Goal: Task Accomplishment & Management: Complete application form

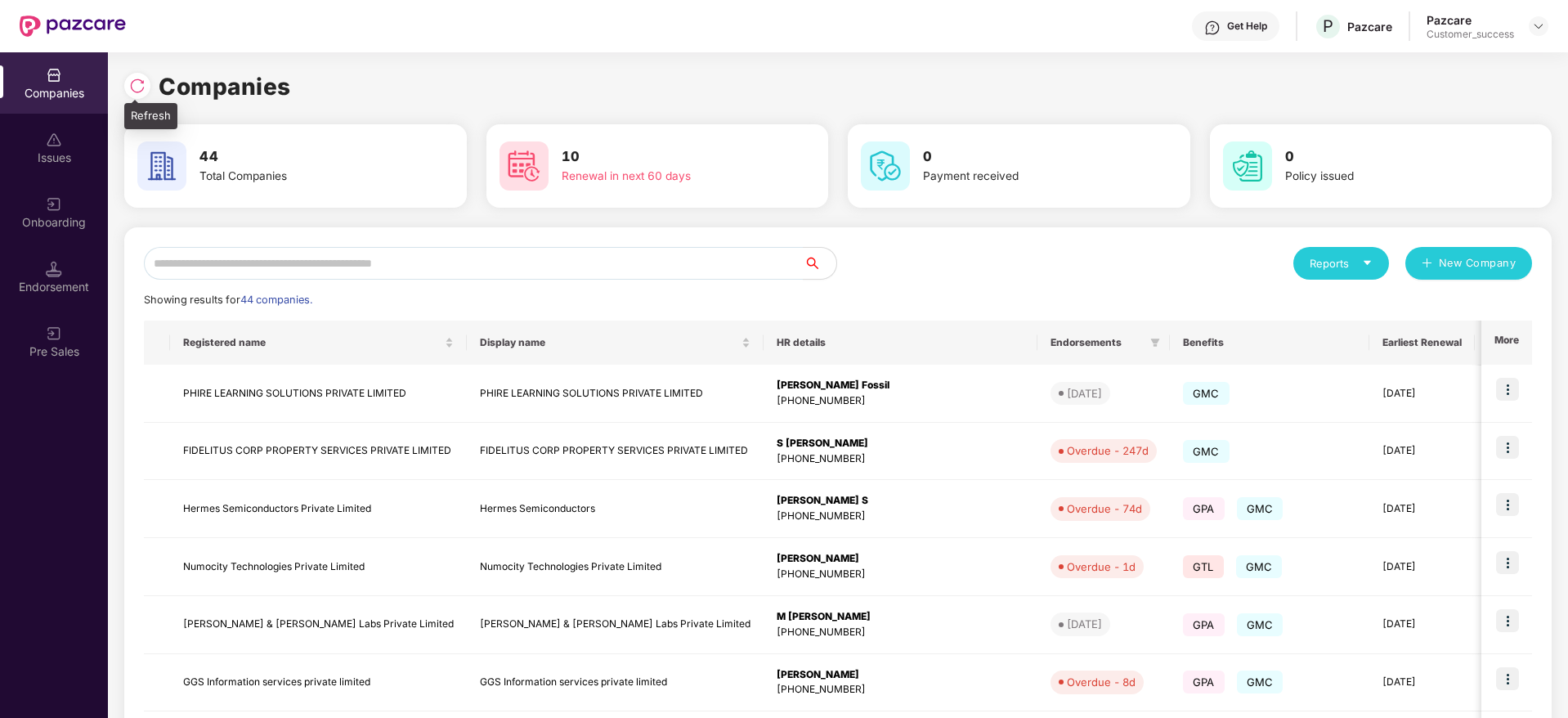
click at [137, 83] on img at bounding box center [137, 85] width 16 height 16
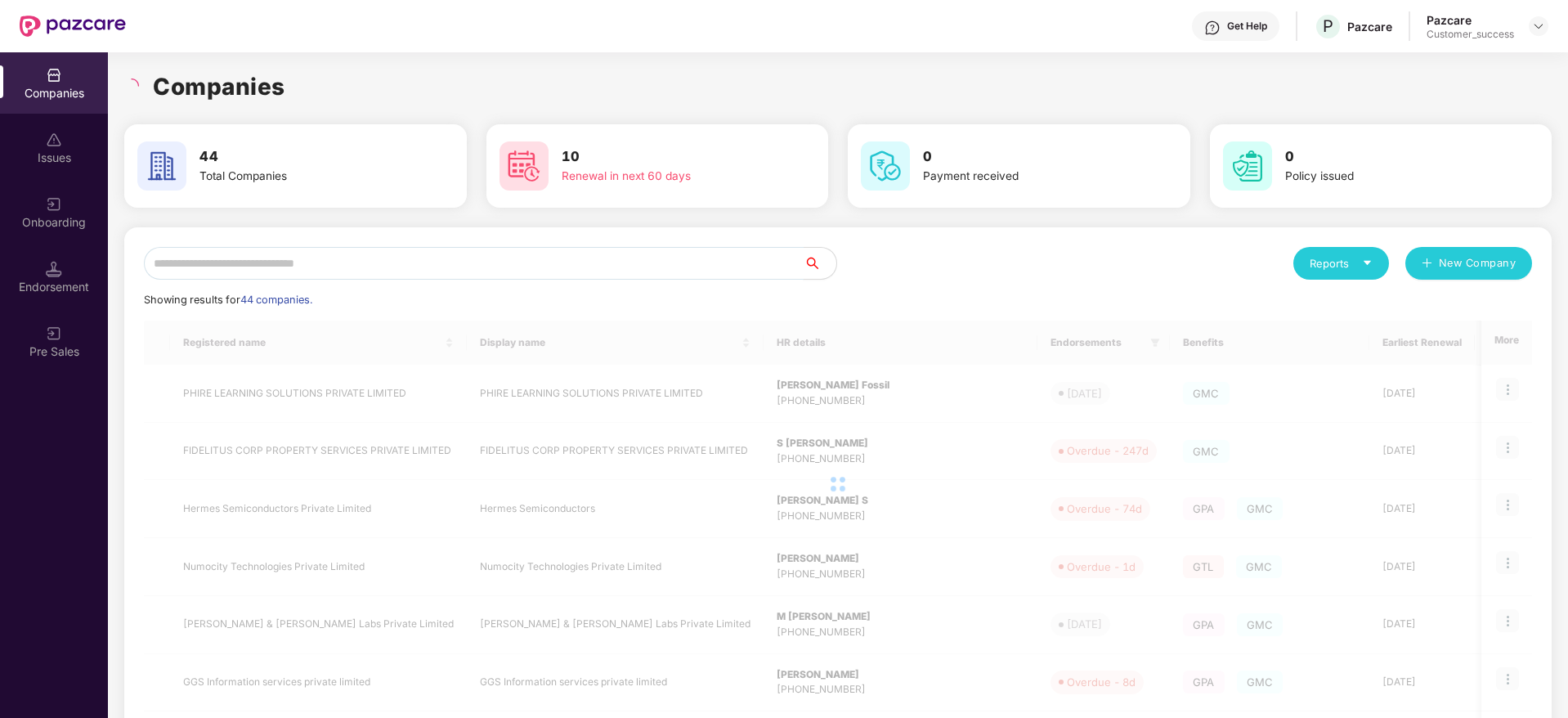
click at [355, 259] on input "text" at bounding box center [473, 263] width 660 height 33
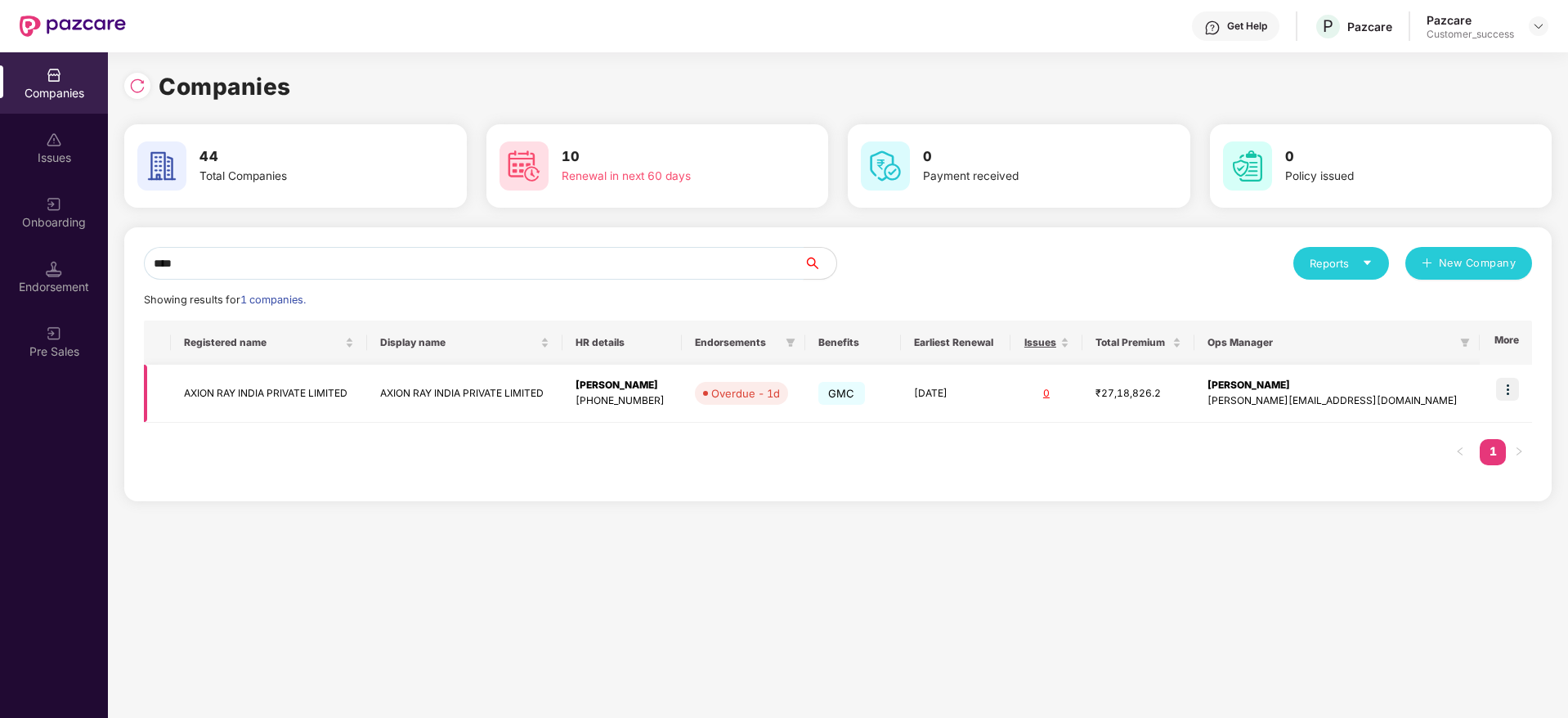
type input "****"
click at [1519, 387] on img at bounding box center [1508, 389] width 23 height 23
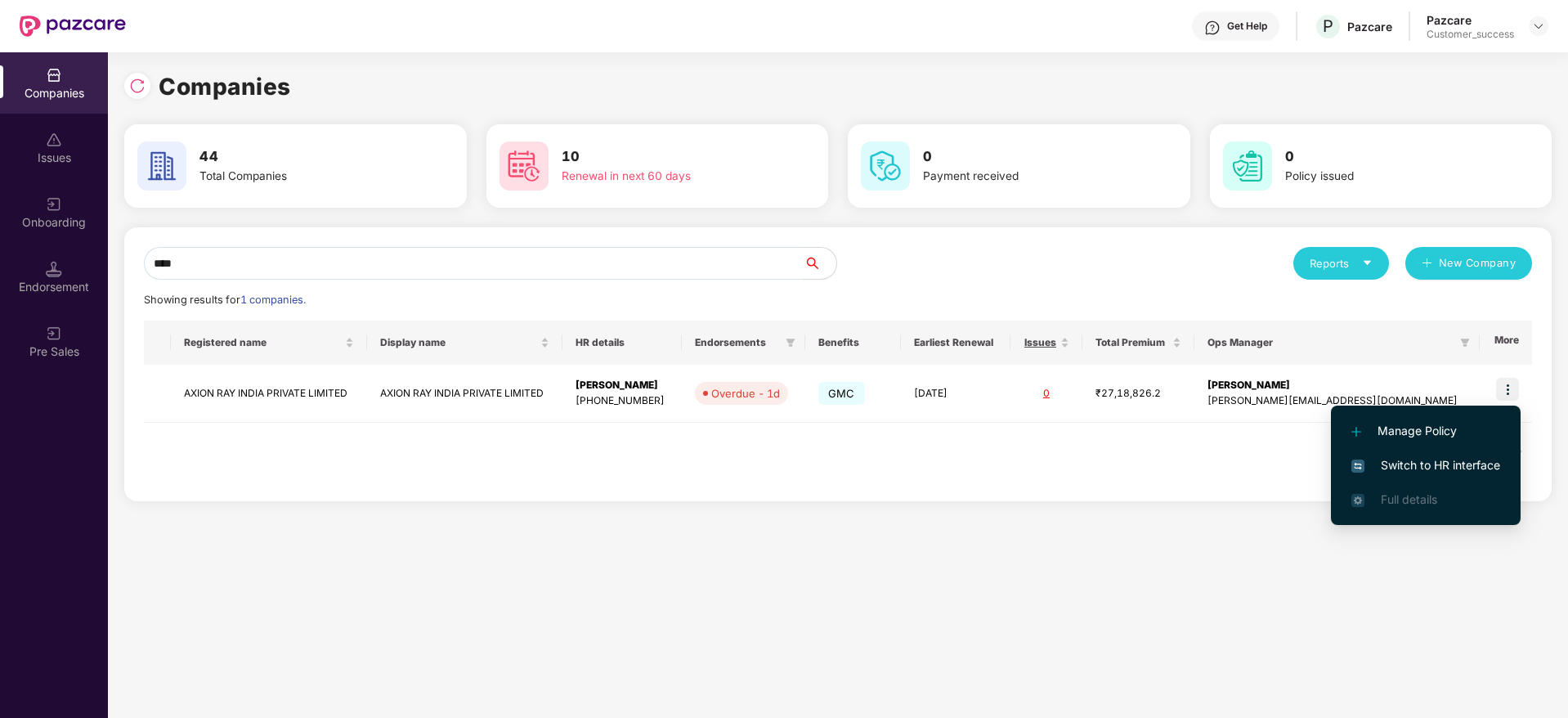
click at [1458, 461] on span "Switch to HR interface" at bounding box center [1426, 465] width 149 height 18
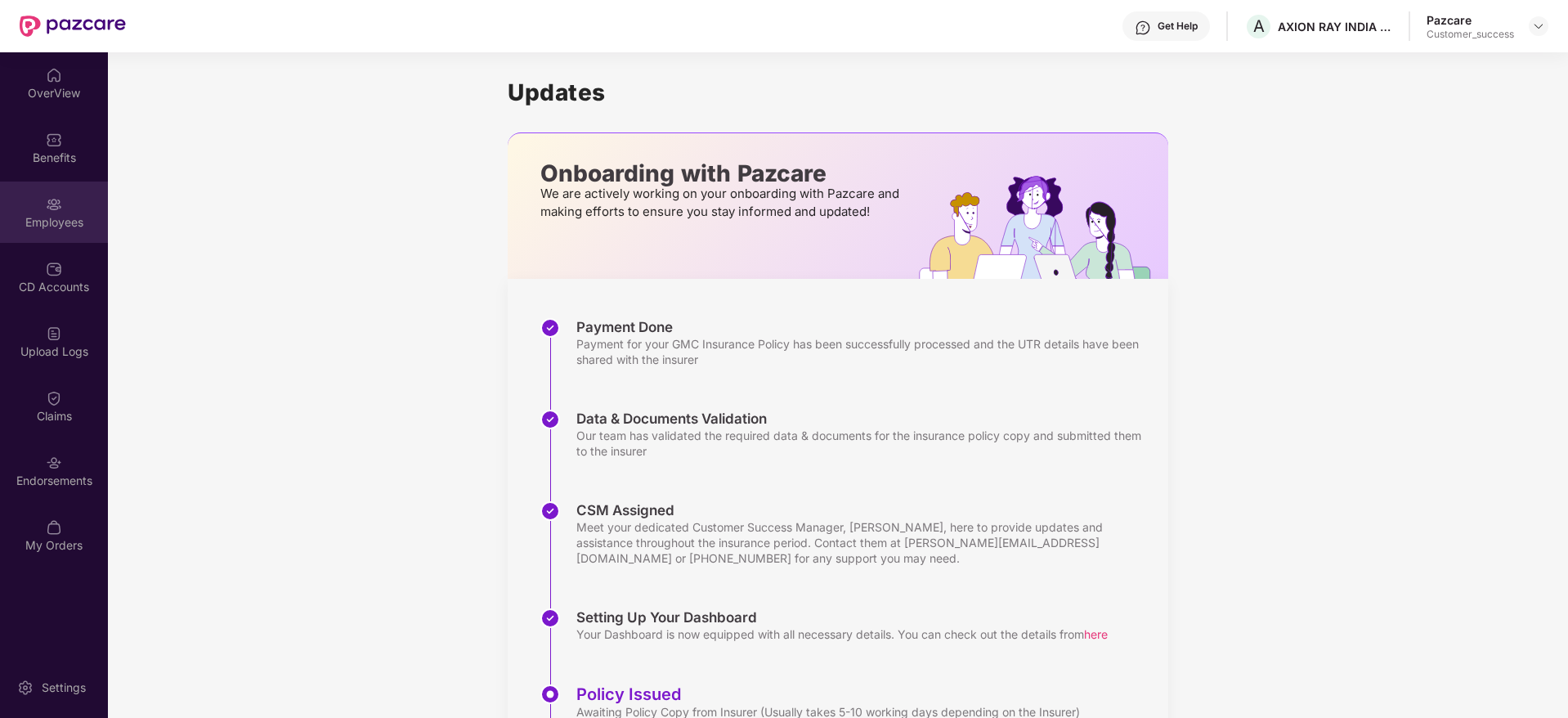
click at [40, 218] on div "Employees" at bounding box center [54, 222] width 108 height 16
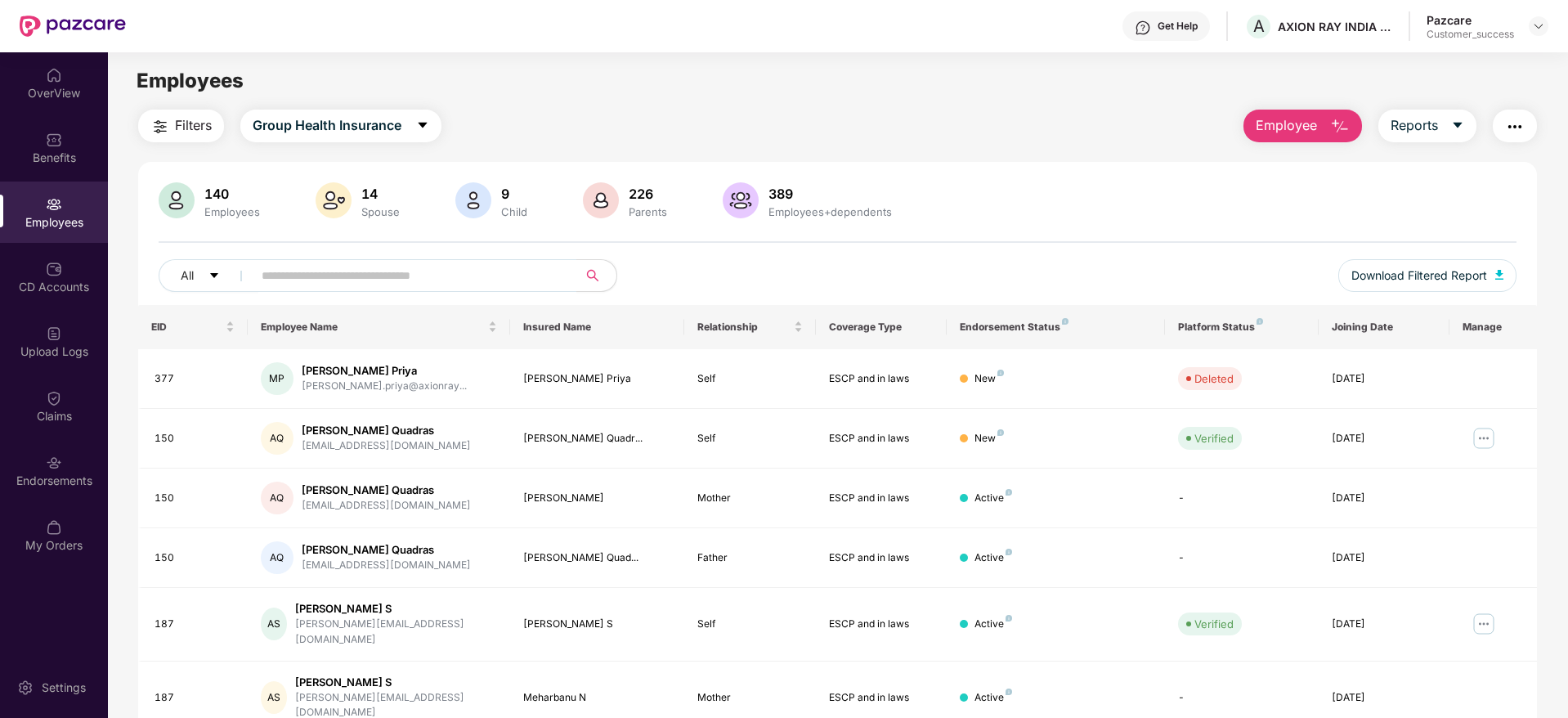
click at [1302, 128] on span "Employee" at bounding box center [1287, 126] width 61 height 21
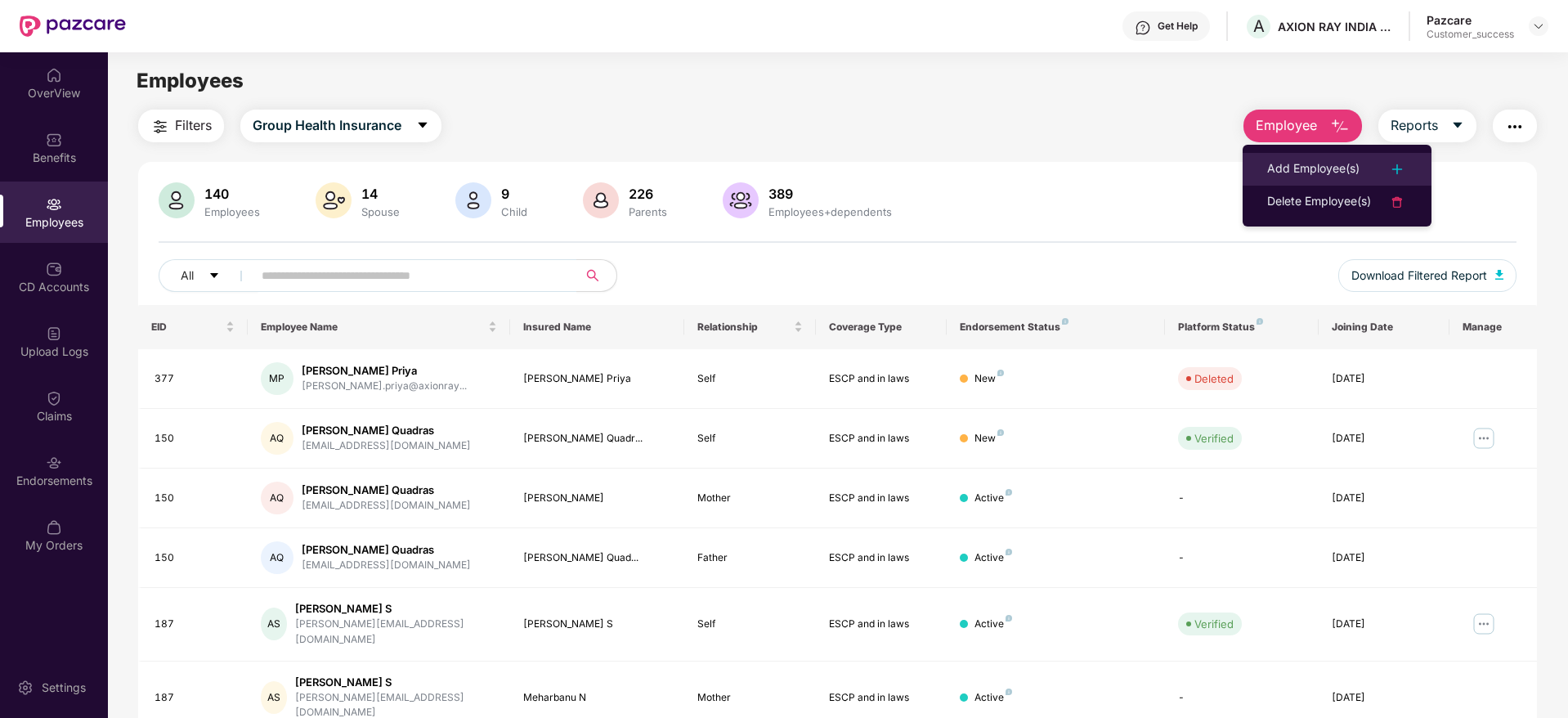
click at [1287, 172] on div "Add Employee(s)" at bounding box center [1314, 169] width 93 height 20
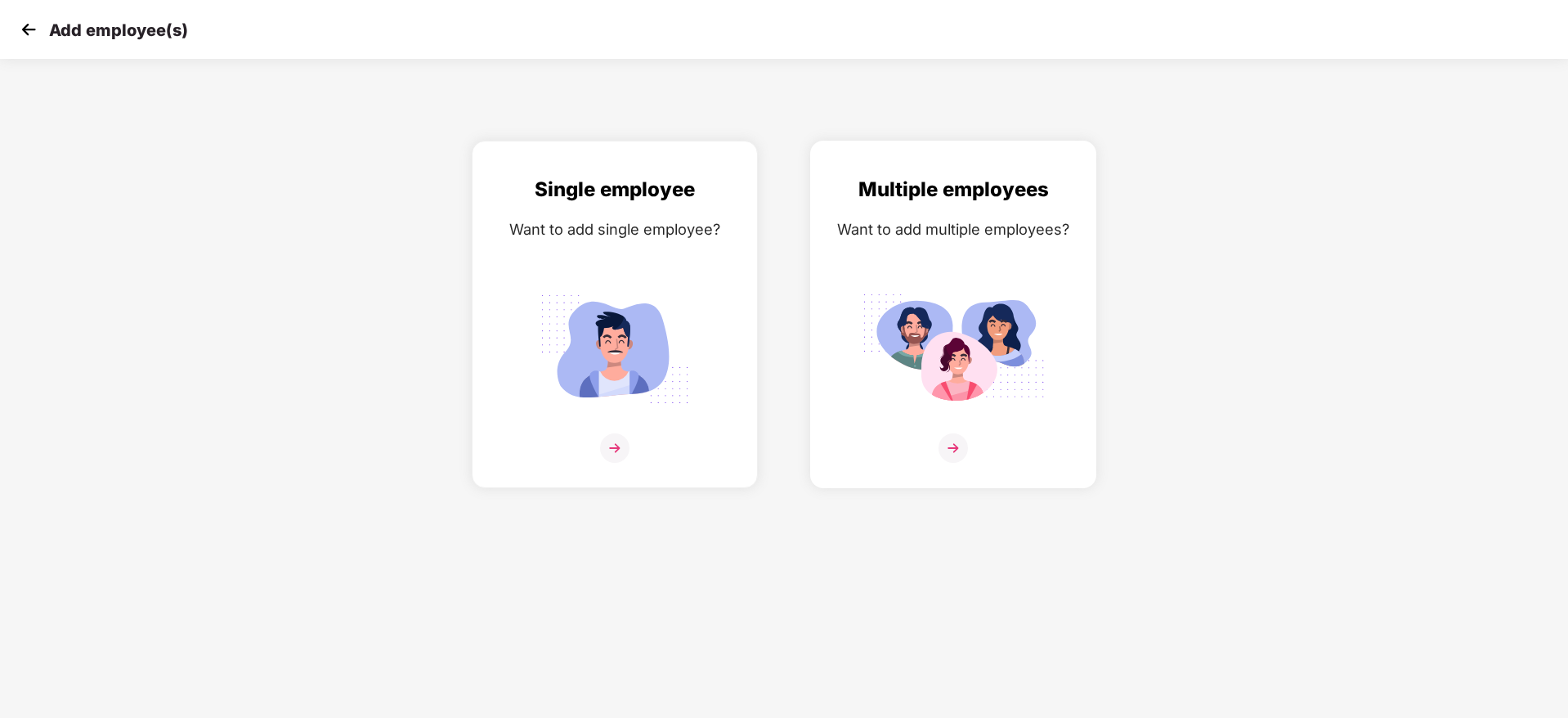
click at [946, 360] on img at bounding box center [953, 349] width 183 height 128
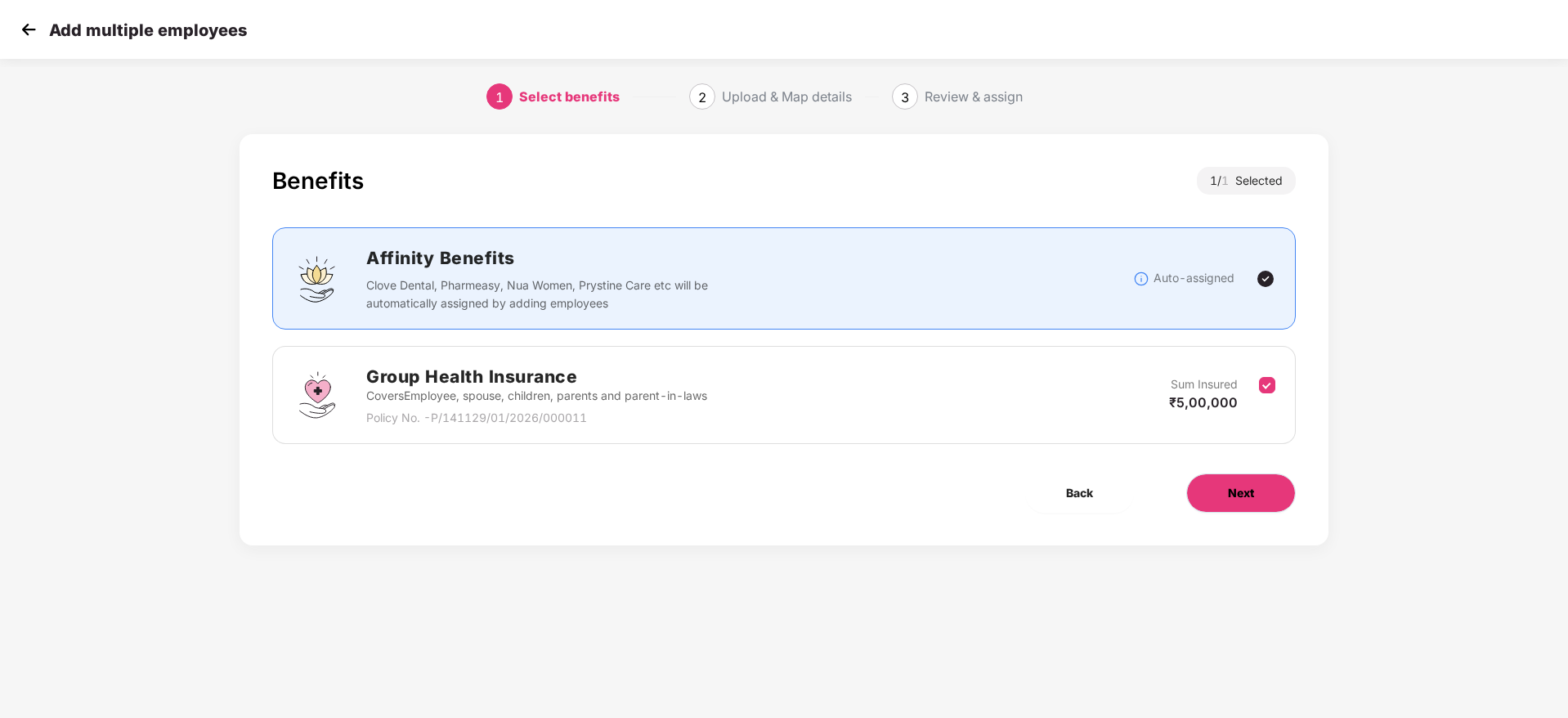
click at [1242, 490] on span "Next" at bounding box center [1241, 492] width 26 height 18
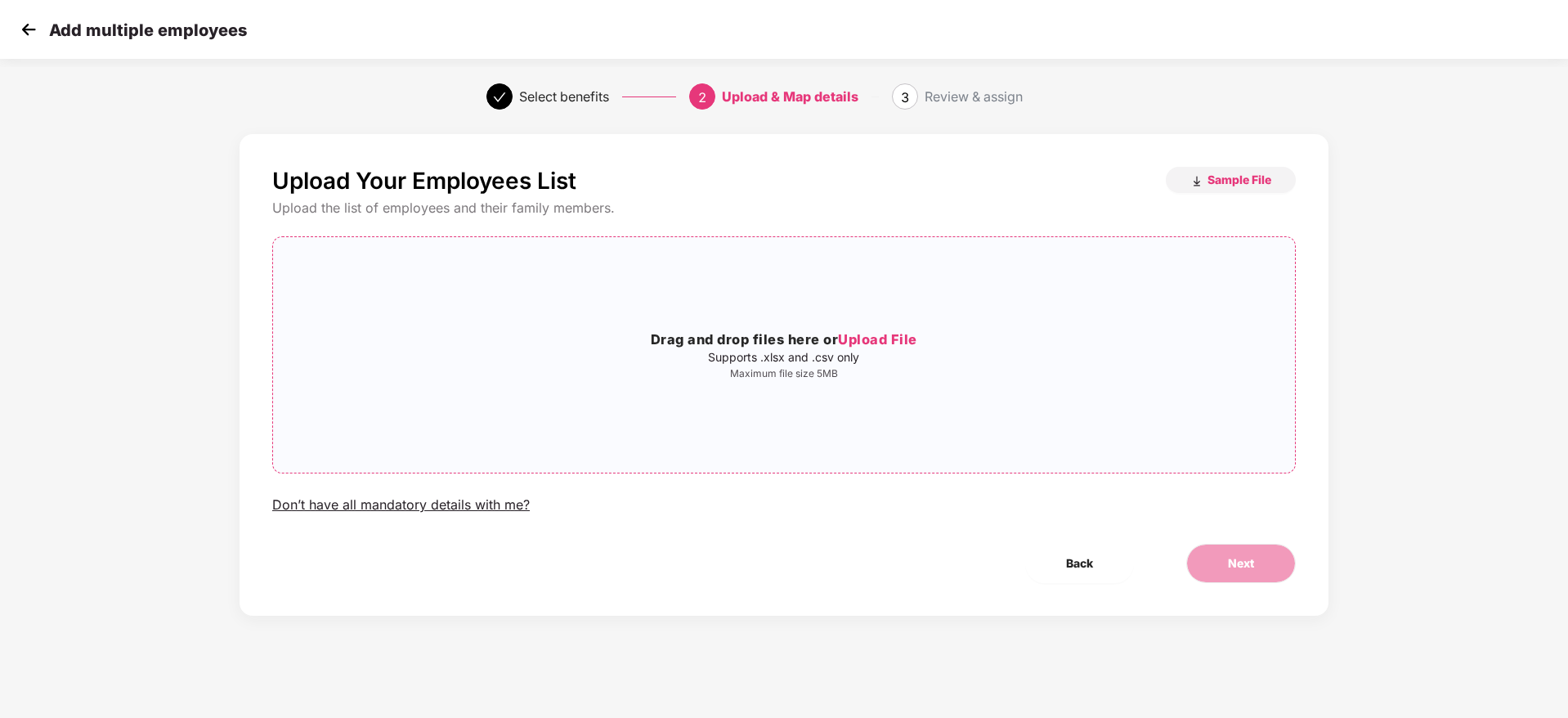
click at [871, 364] on div "Drag and drop files here or Upload File Supports .xlsx and .csv only Maximum fi…" at bounding box center [784, 355] width 1022 height 51
click at [1247, 578] on button "Next" at bounding box center [1241, 564] width 110 height 40
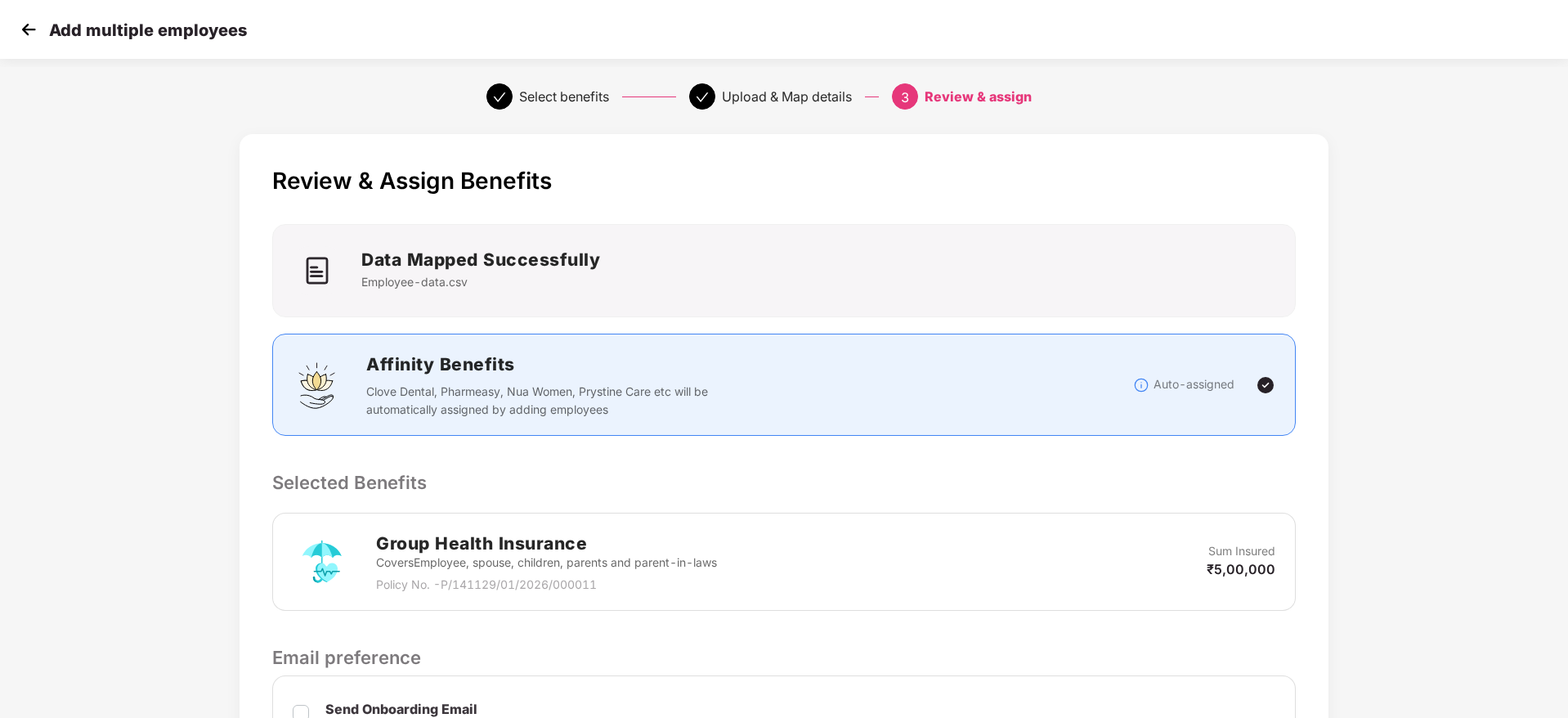
scroll to position [352, 2]
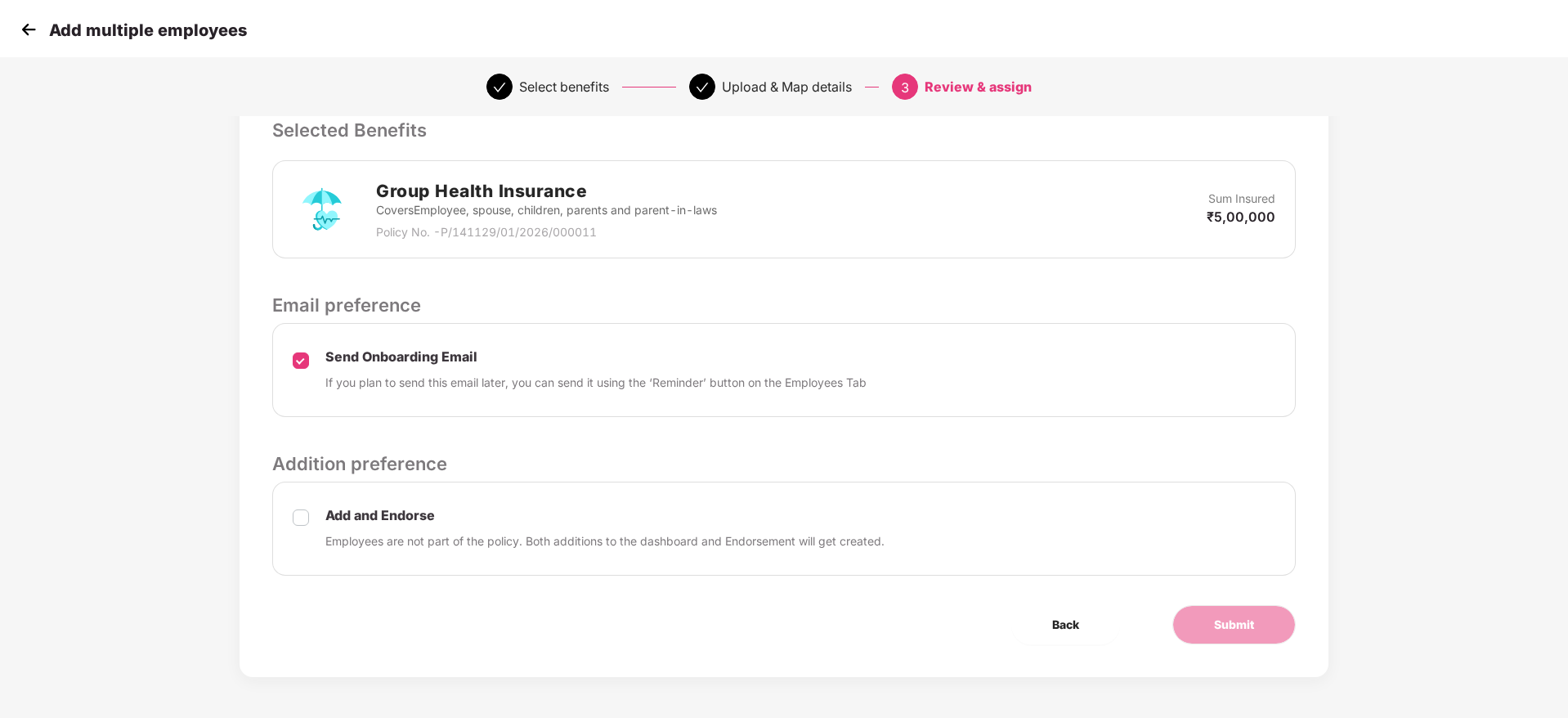
click at [296, 530] on label at bounding box center [300, 529] width 16 height 43
click at [1185, 616] on button "Submit" at bounding box center [1234, 625] width 124 height 40
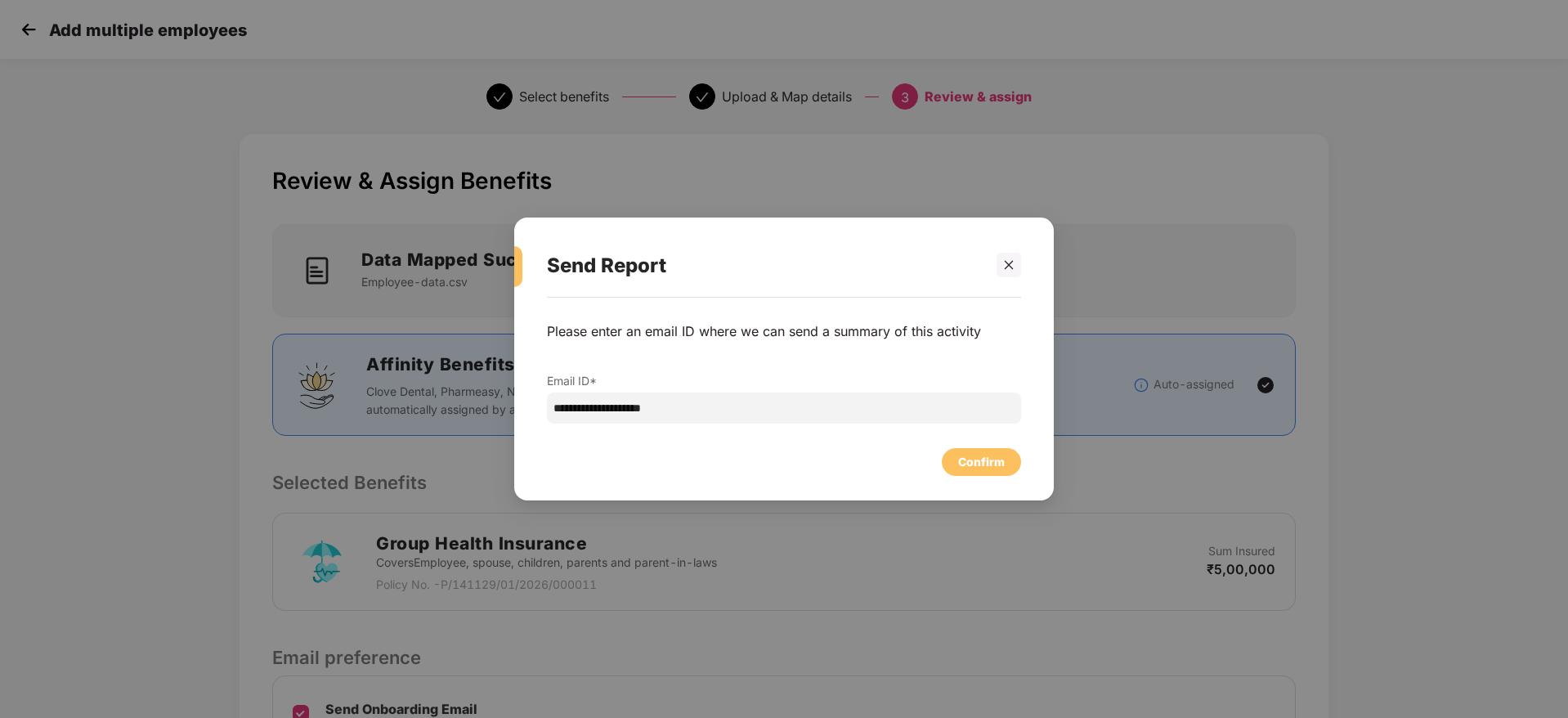
click at [1009, 476] on div "**********" at bounding box center [784, 390] width 539 height 186
click at [980, 464] on div "Confirm" at bounding box center [981, 462] width 46 height 18
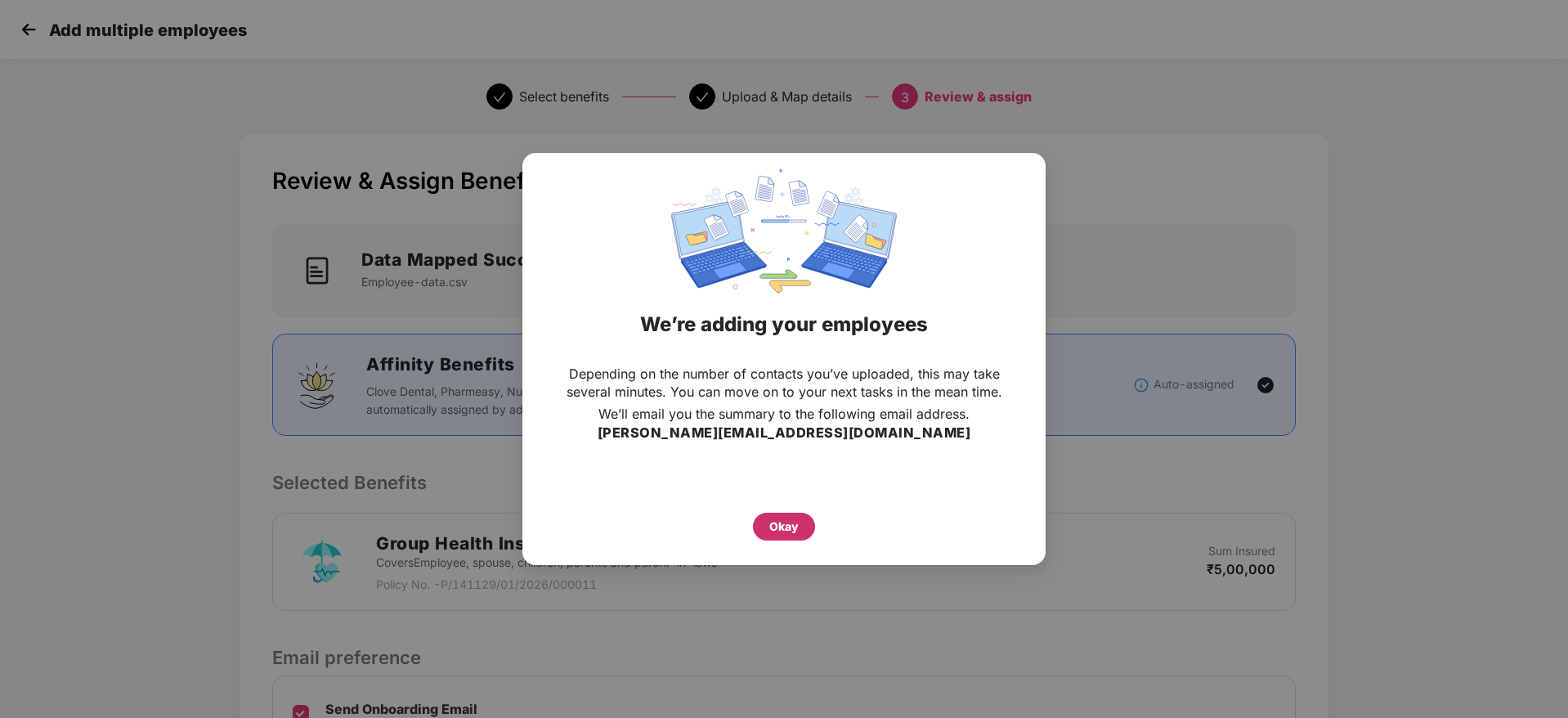
click at [801, 521] on div "Okay" at bounding box center [784, 526] width 62 height 27
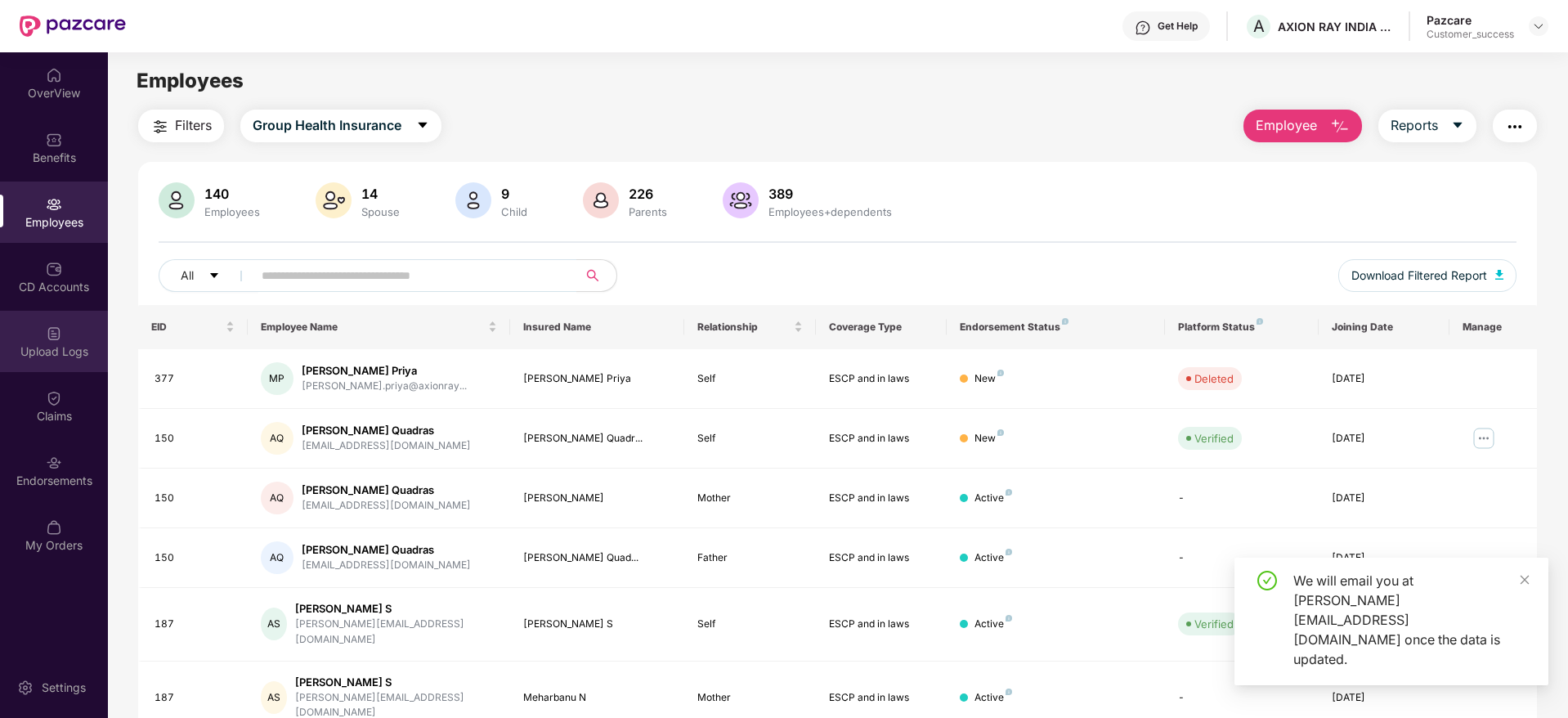
click at [61, 332] on img at bounding box center [53, 333] width 16 height 16
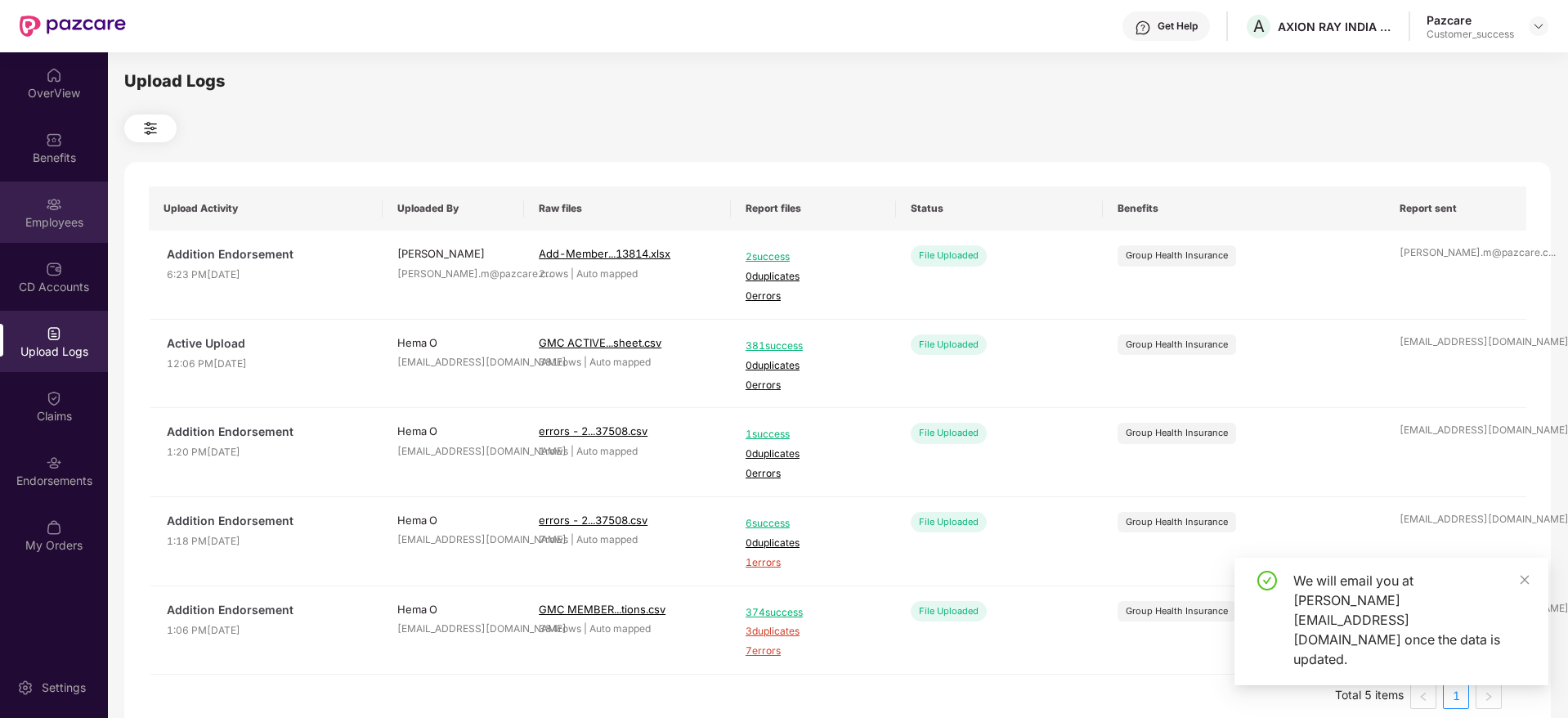
click at [60, 218] on div "Employees" at bounding box center [54, 222] width 108 height 16
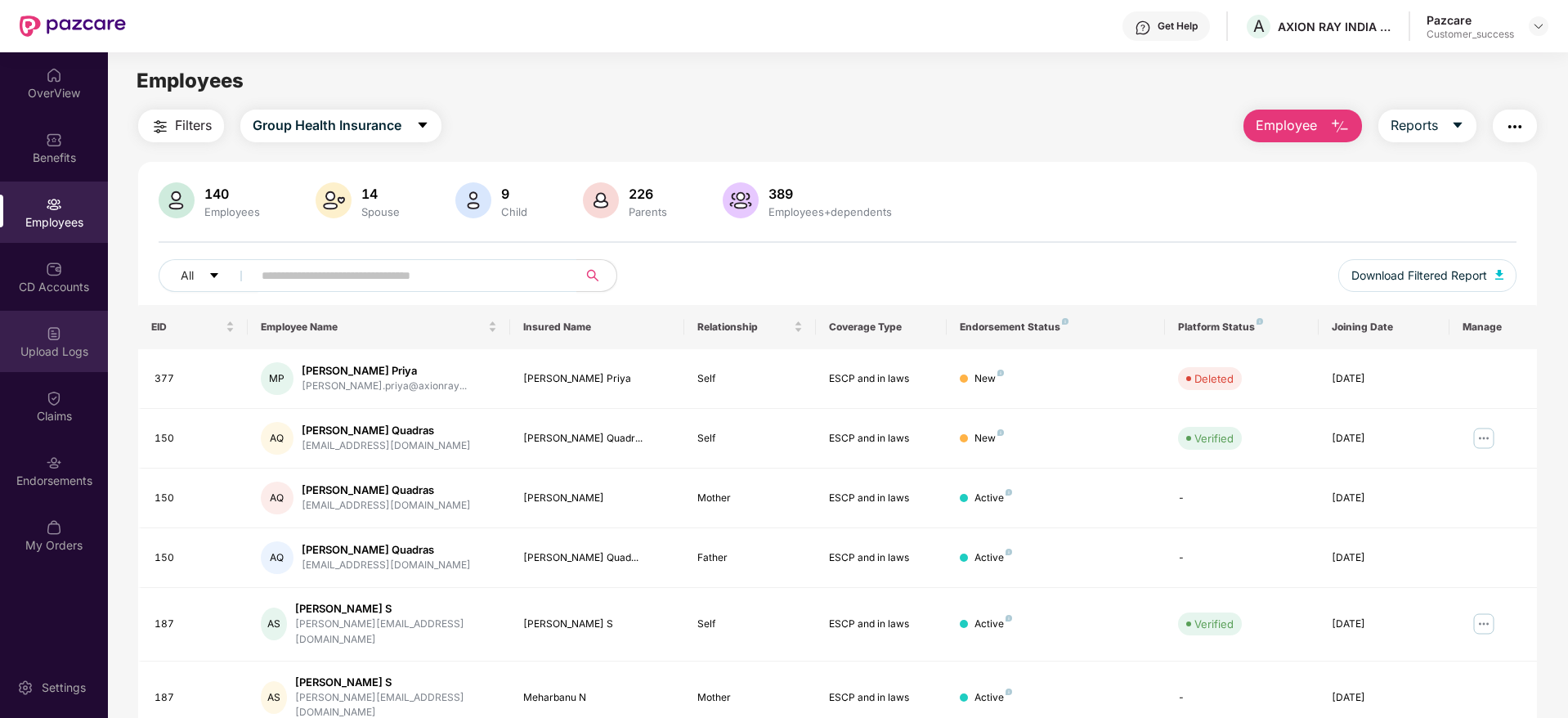
click at [58, 332] on img at bounding box center [53, 333] width 16 height 16
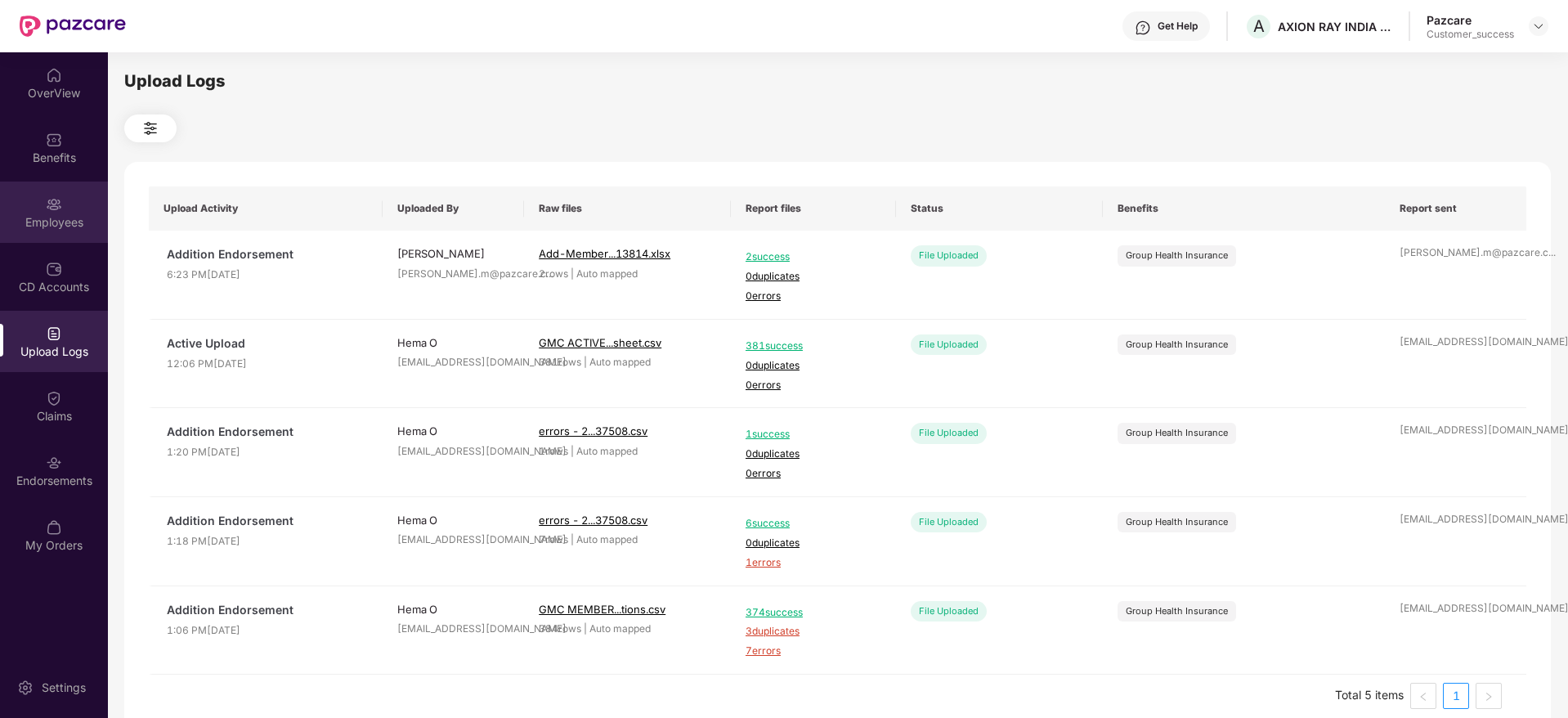
click at [44, 200] on div "Employees" at bounding box center [54, 212] width 108 height 61
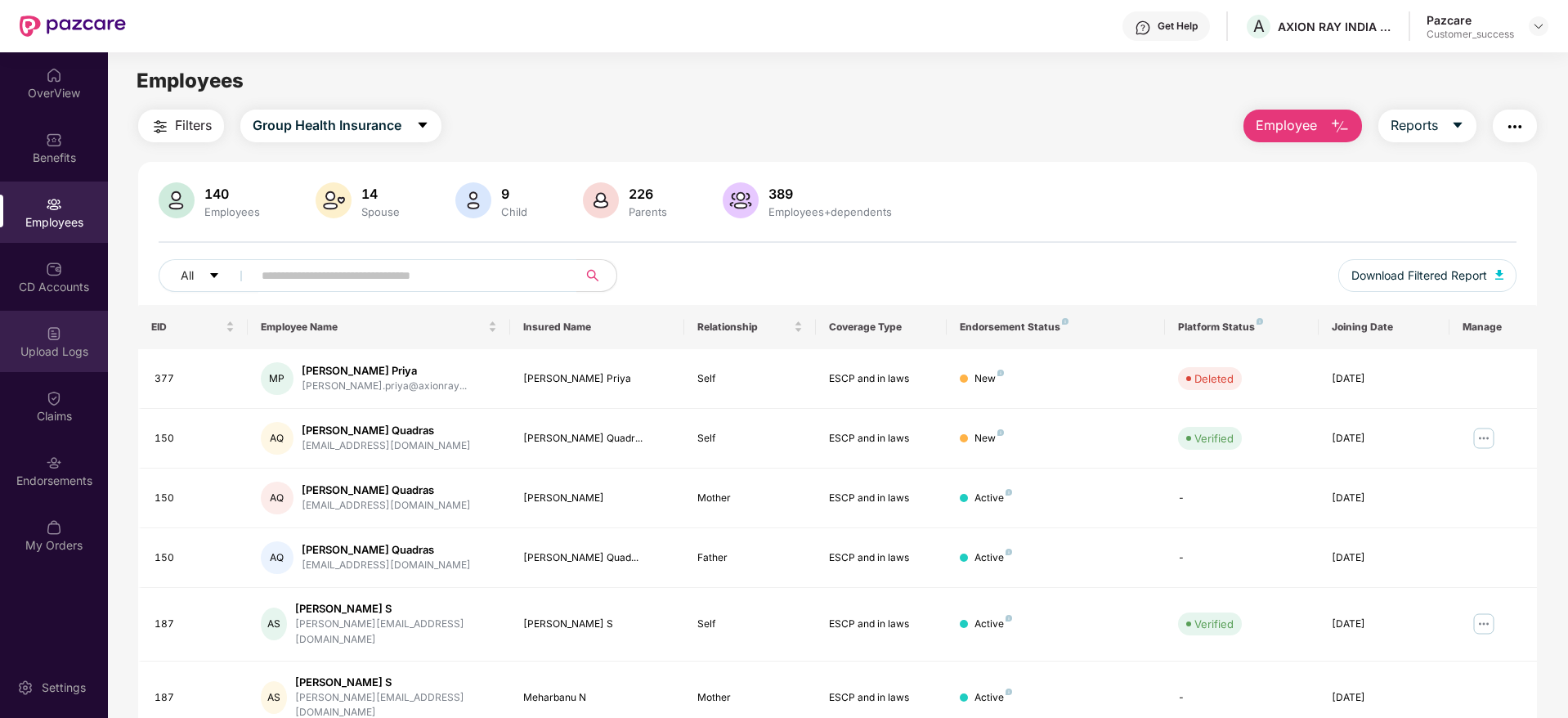
click at [64, 347] on div "Upload Logs" at bounding box center [54, 351] width 108 height 16
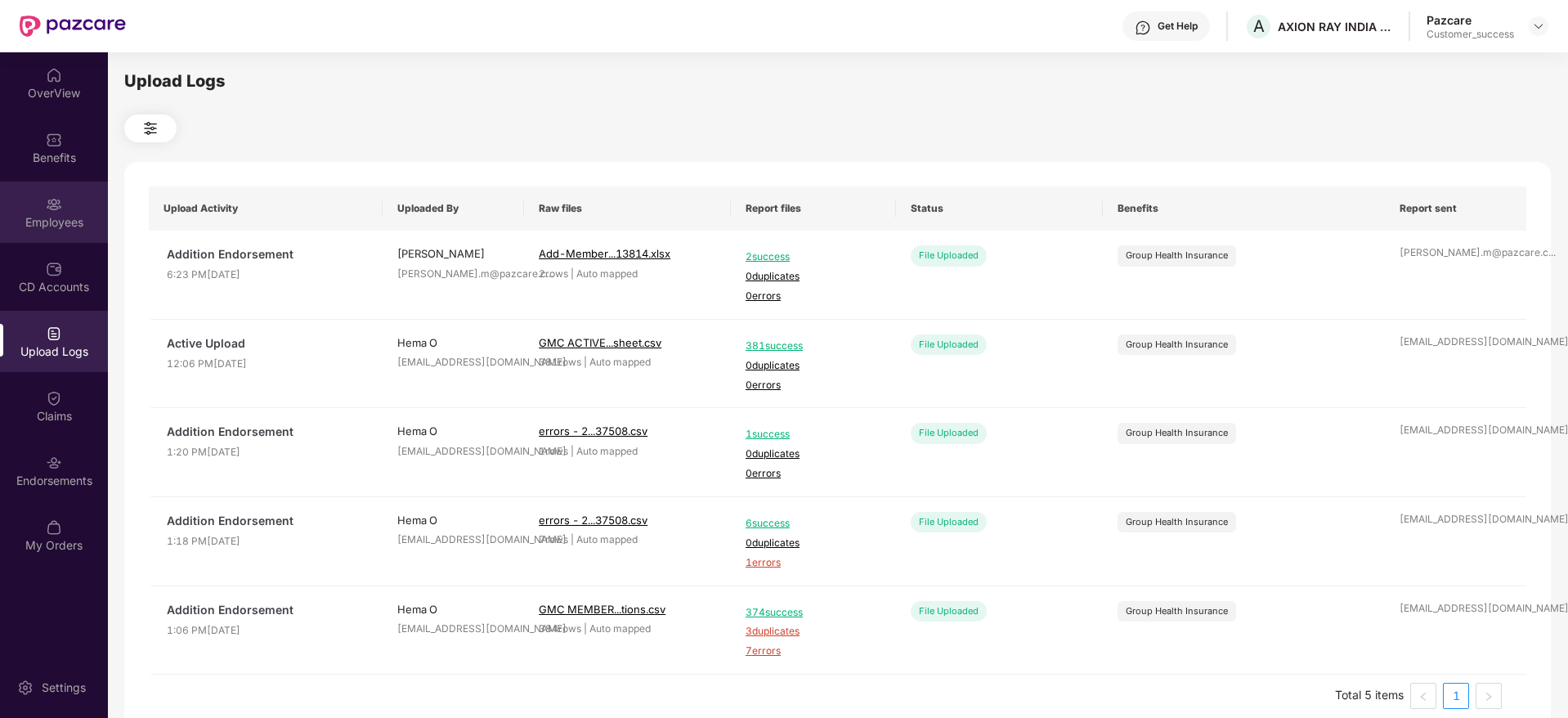
click at [48, 214] on div "Employees" at bounding box center [54, 222] width 108 height 16
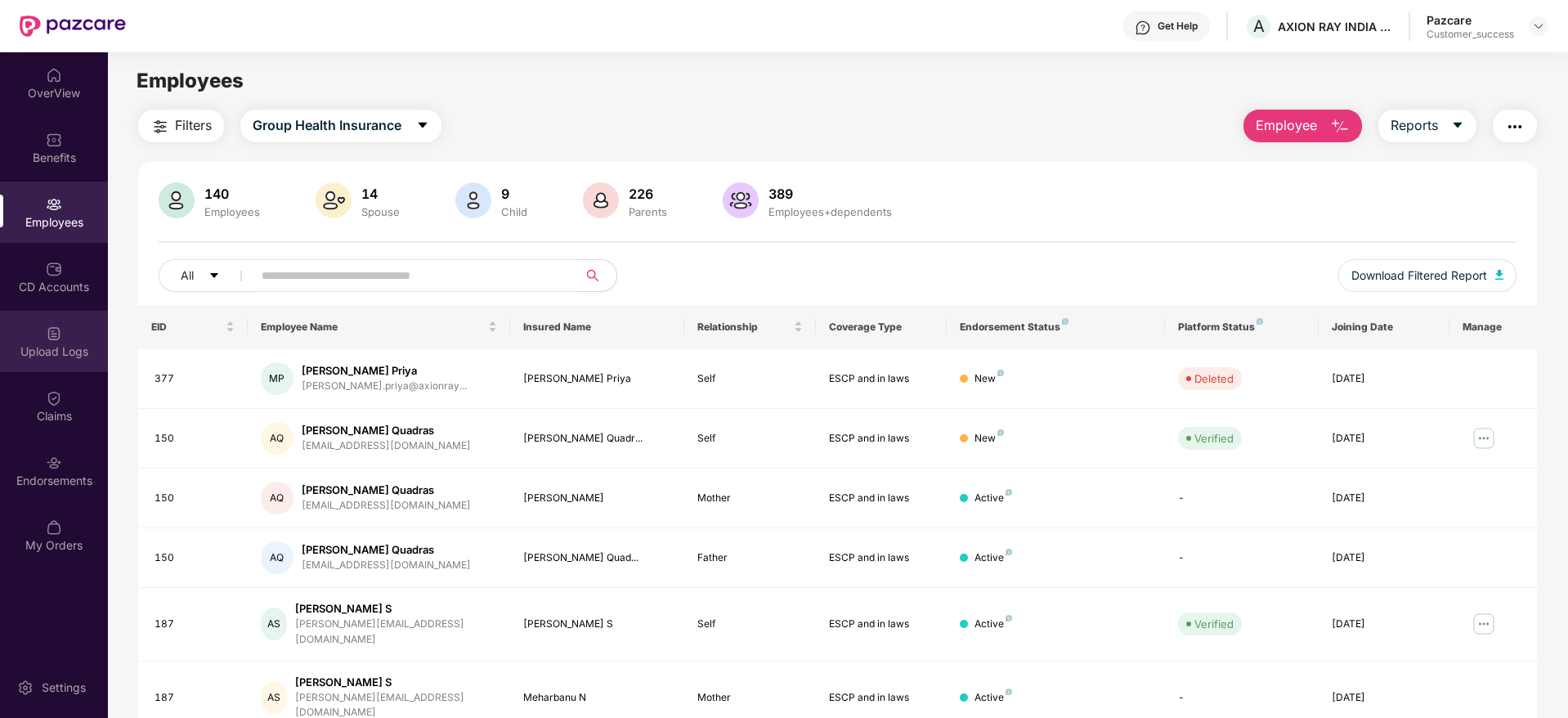
click at [60, 340] on img at bounding box center [53, 333] width 16 height 16
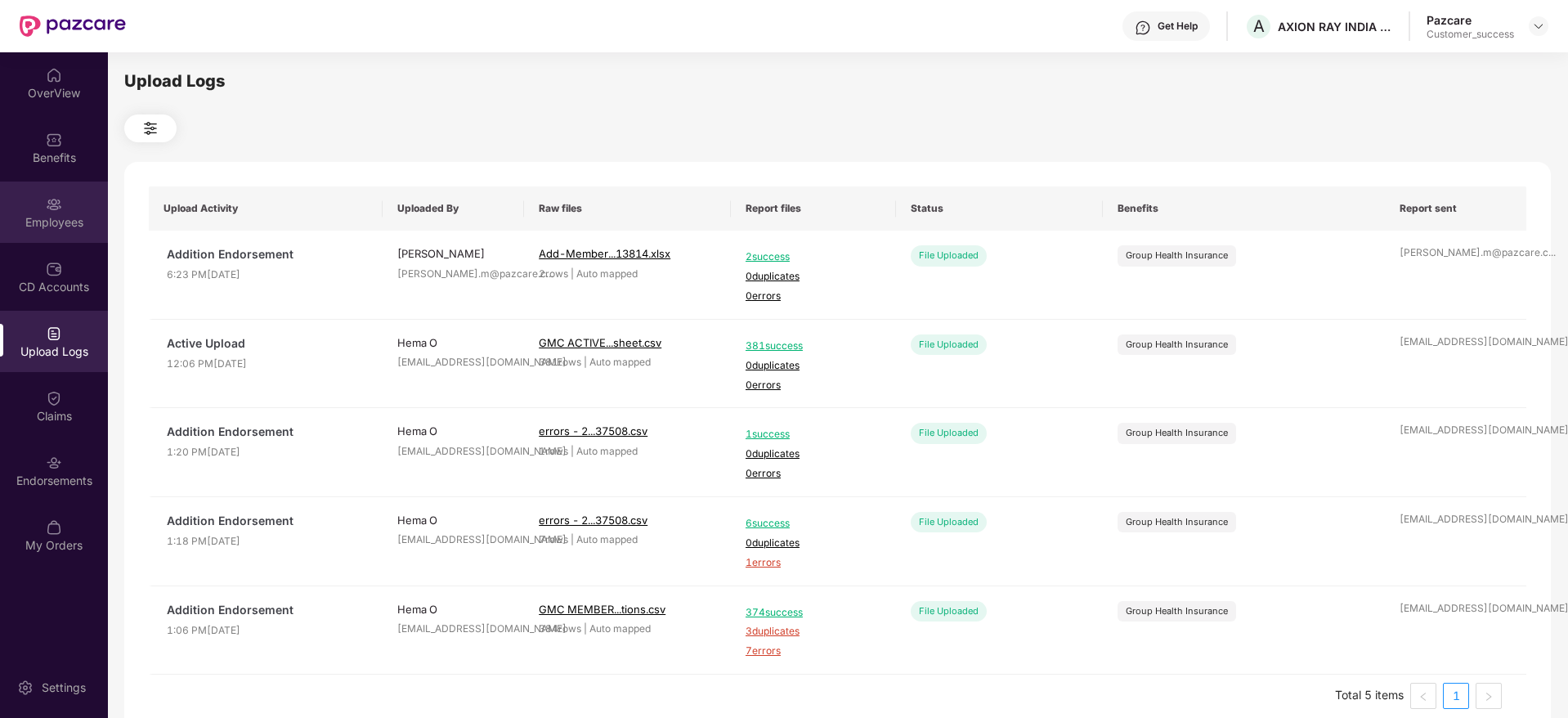
click at [44, 209] on div "Employees" at bounding box center [54, 212] width 108 height 61
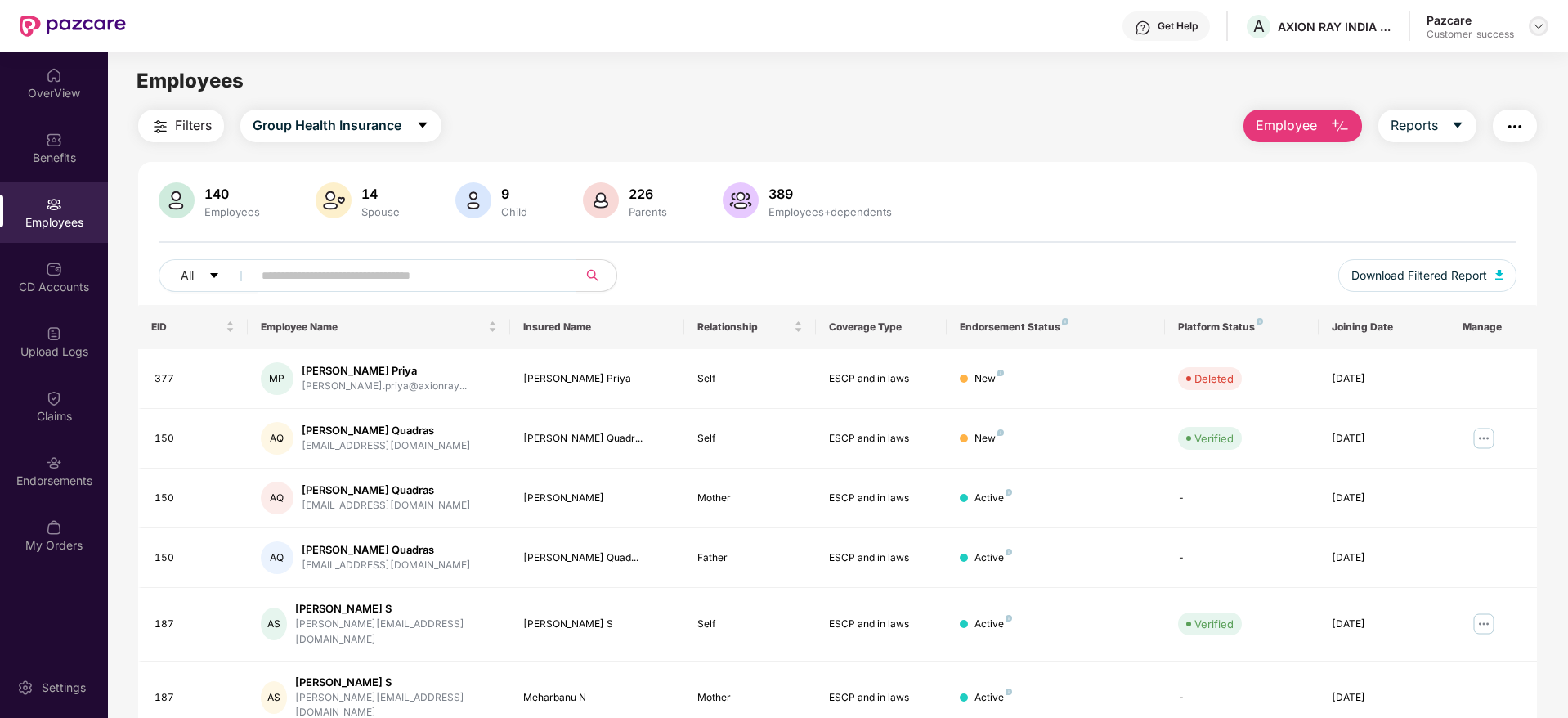
click at [1537, 16] on div at bounding box center [1539, 26] width 20 height 20
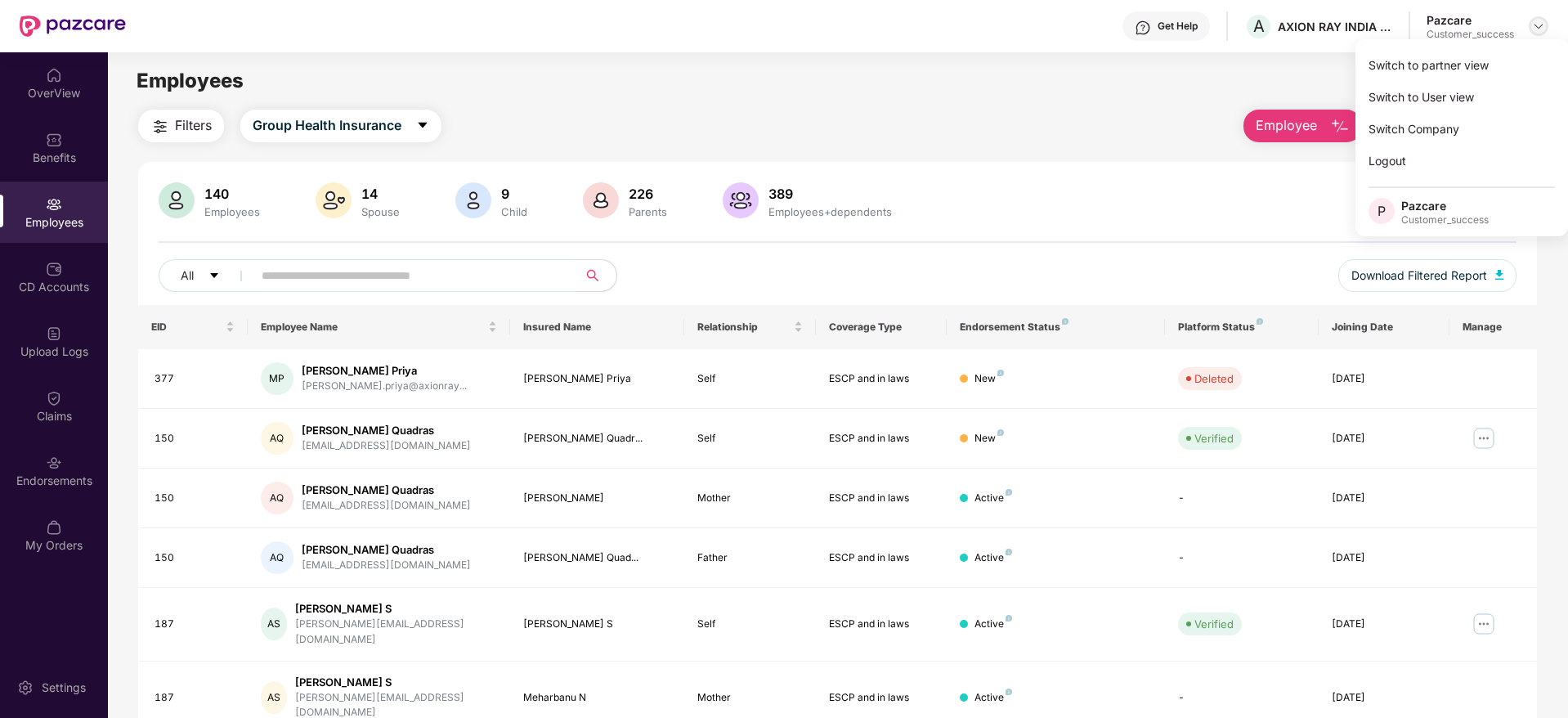
click at [1534, 25] on img at bounding box center [1539, 26] width 13 height 13
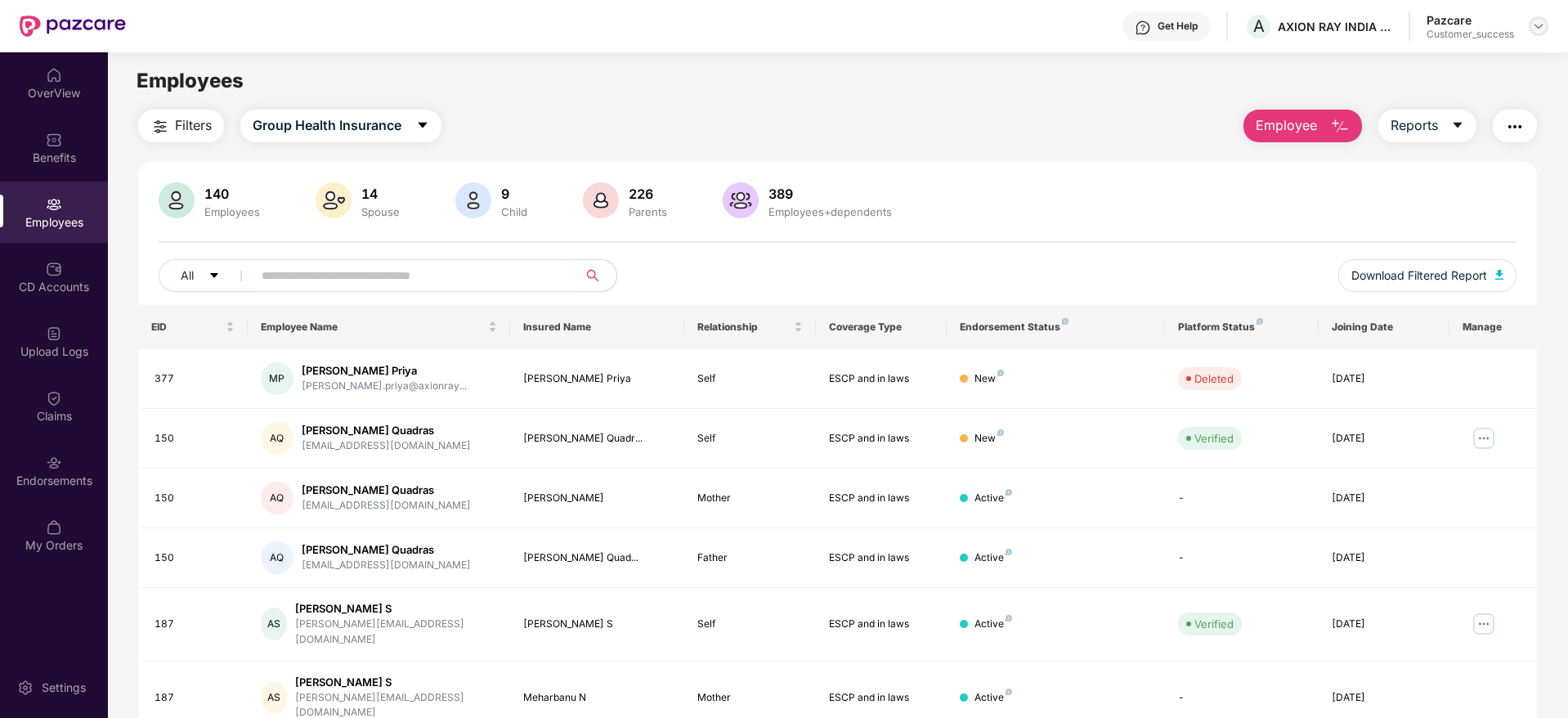
click at [1539, 24] on img at bounding box center [1539, 26] width 13 height 13
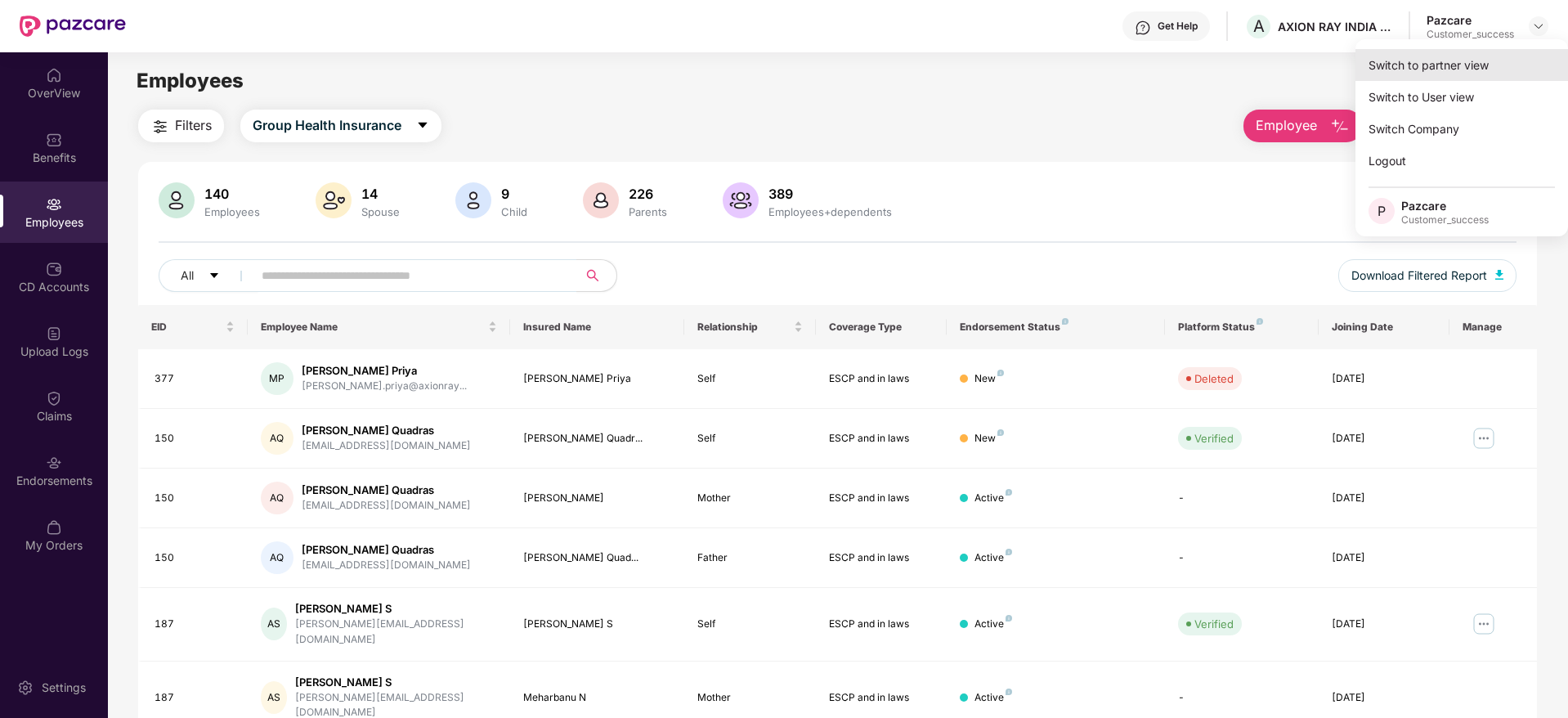
click at [1492, 60] on div "Switch to partner view" at bounding box center [1461, 65] width 213 height 32
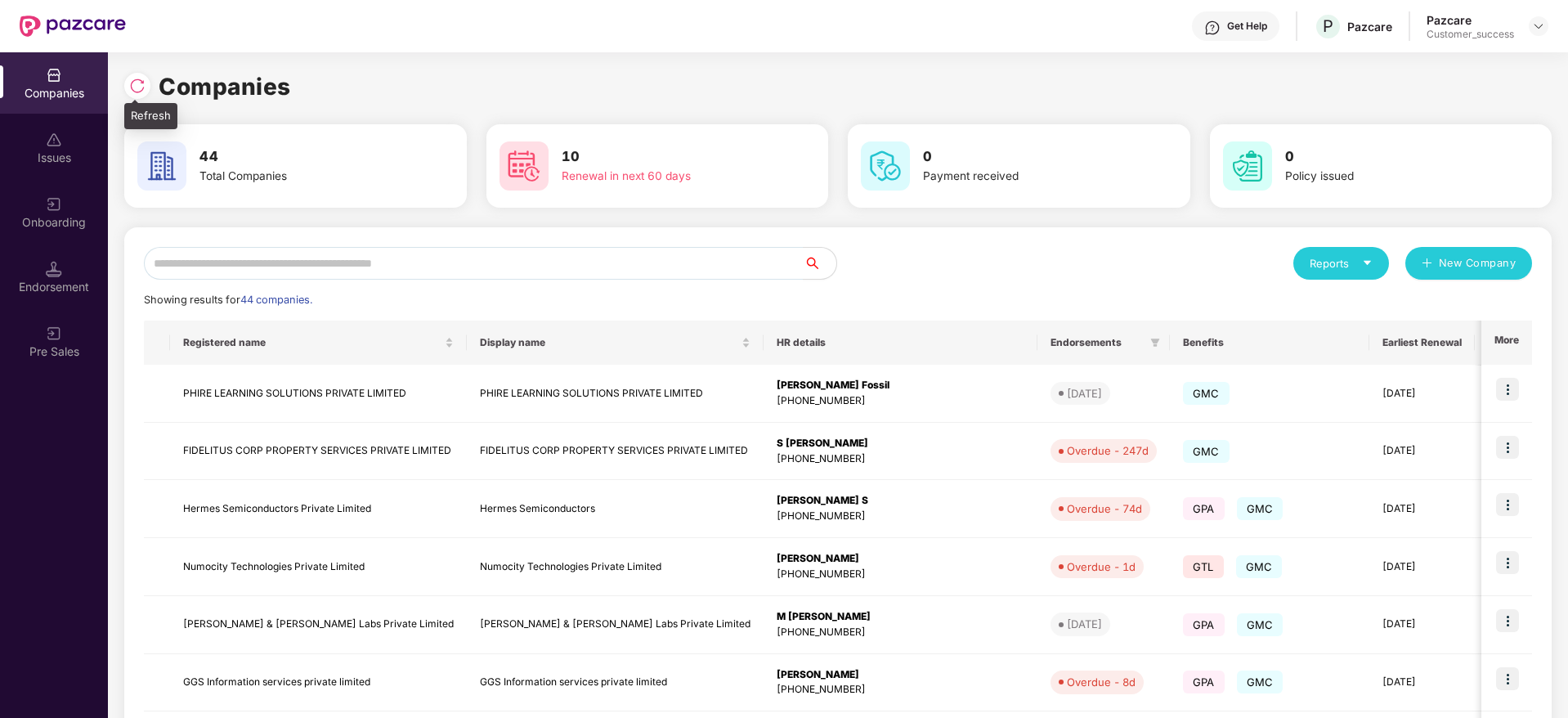
click at [137, 77] on img at bounding box center [137, 85] width 16 height 16
click at [730, 256] on input "text" at bounding box center [473, 263] width 660 height 33
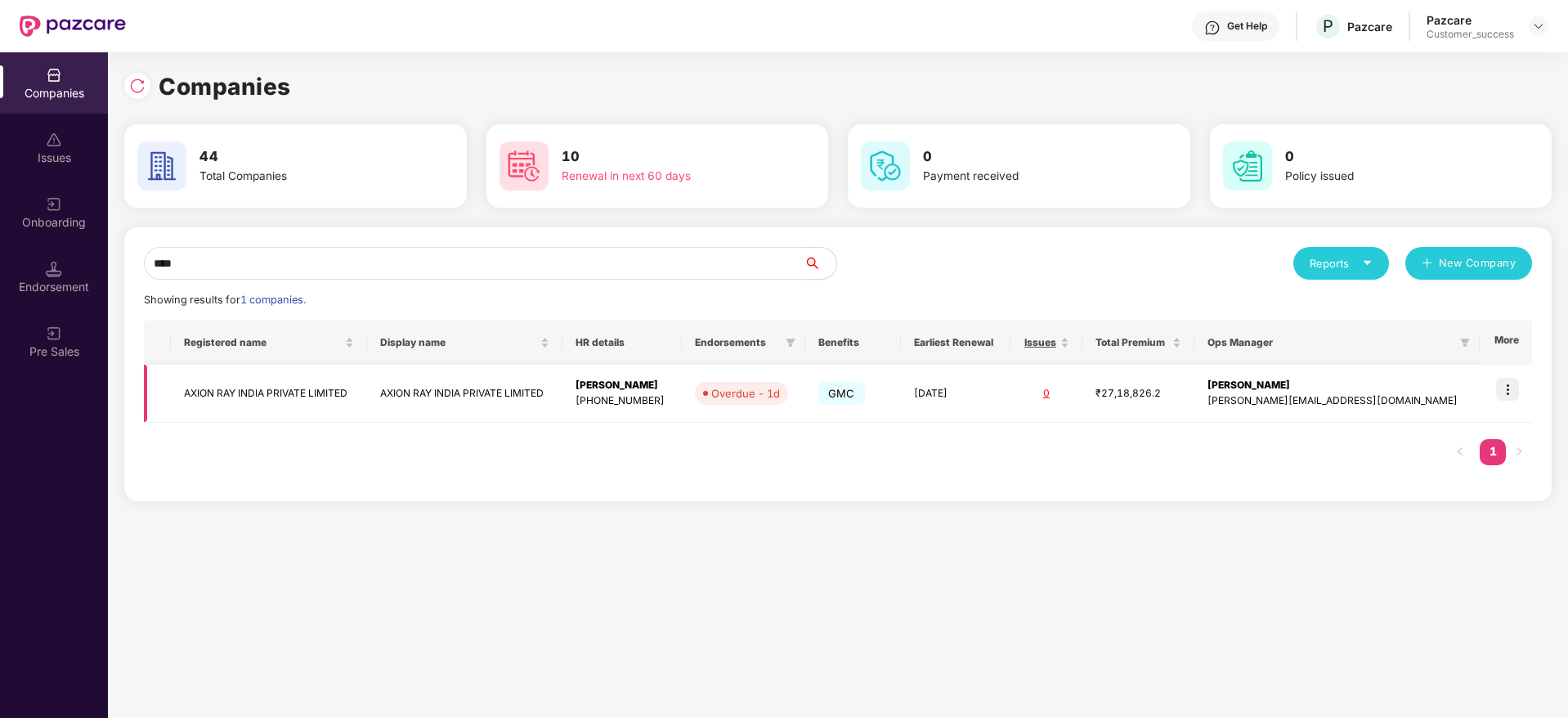
type input "****"
click at [1508, 386] on img at bounding box center [1508, 389] width 23 height 23
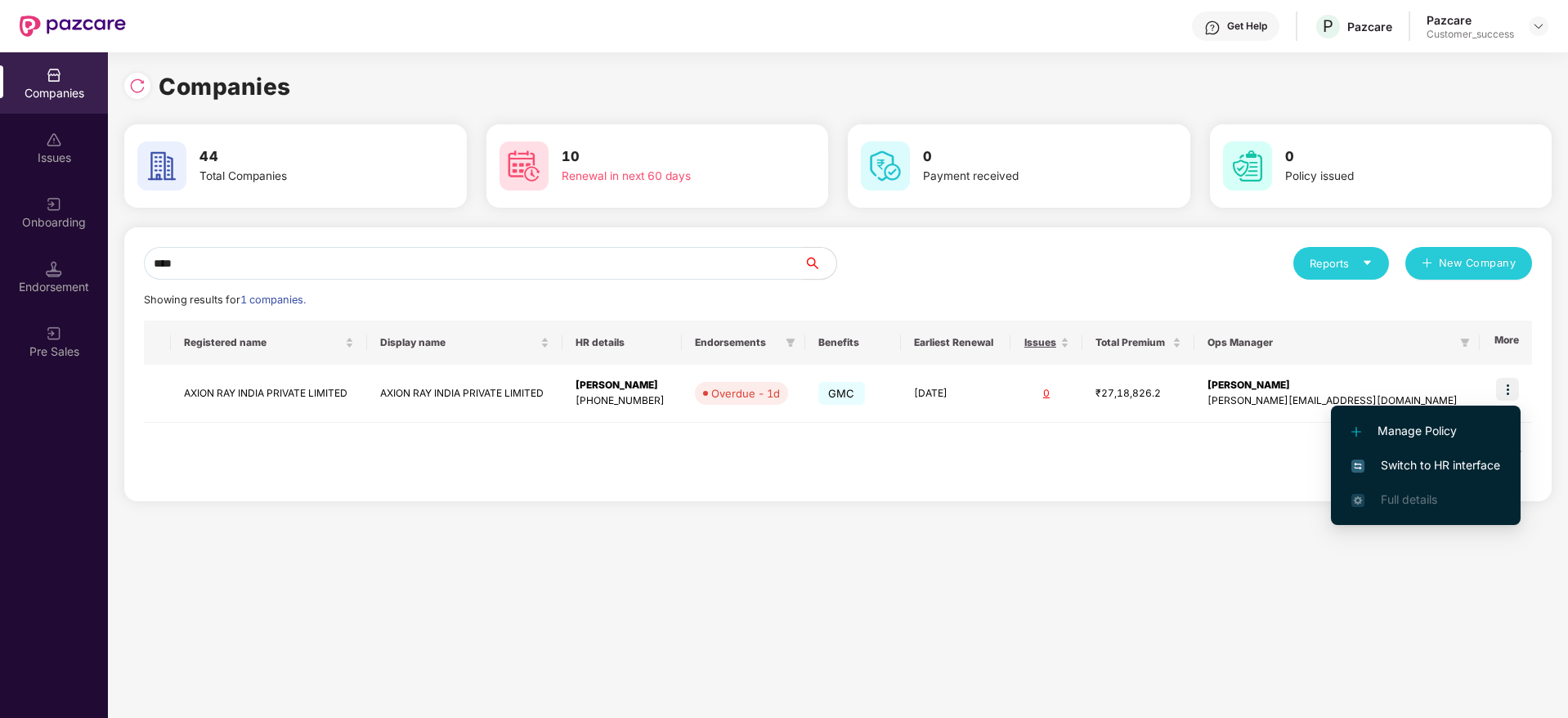
click at [1448, 456] on span "Switch to HR interface" at bounding box center [1426, 465] width 149 height 18
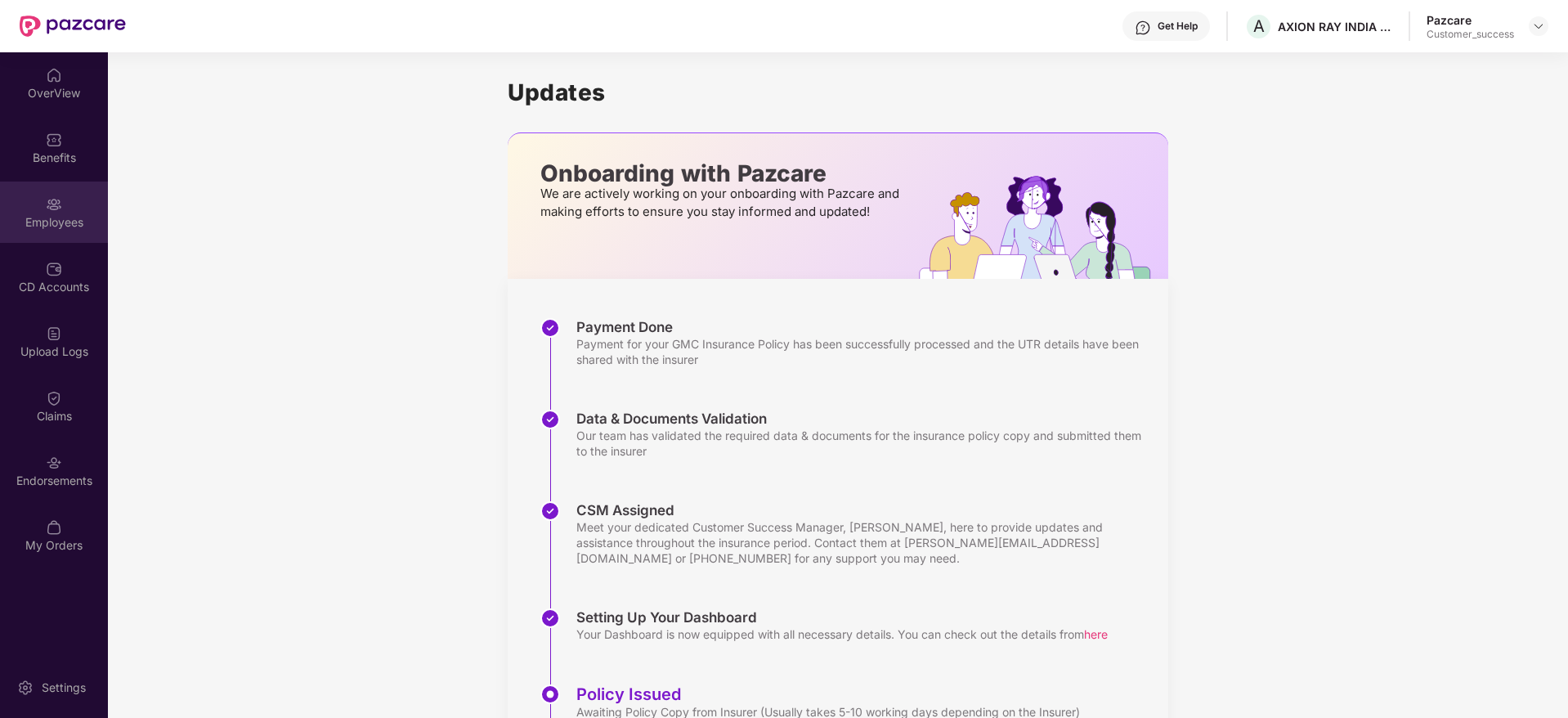
click at [52, 211] on img at bounding box center [53, 204] width 16 height 16
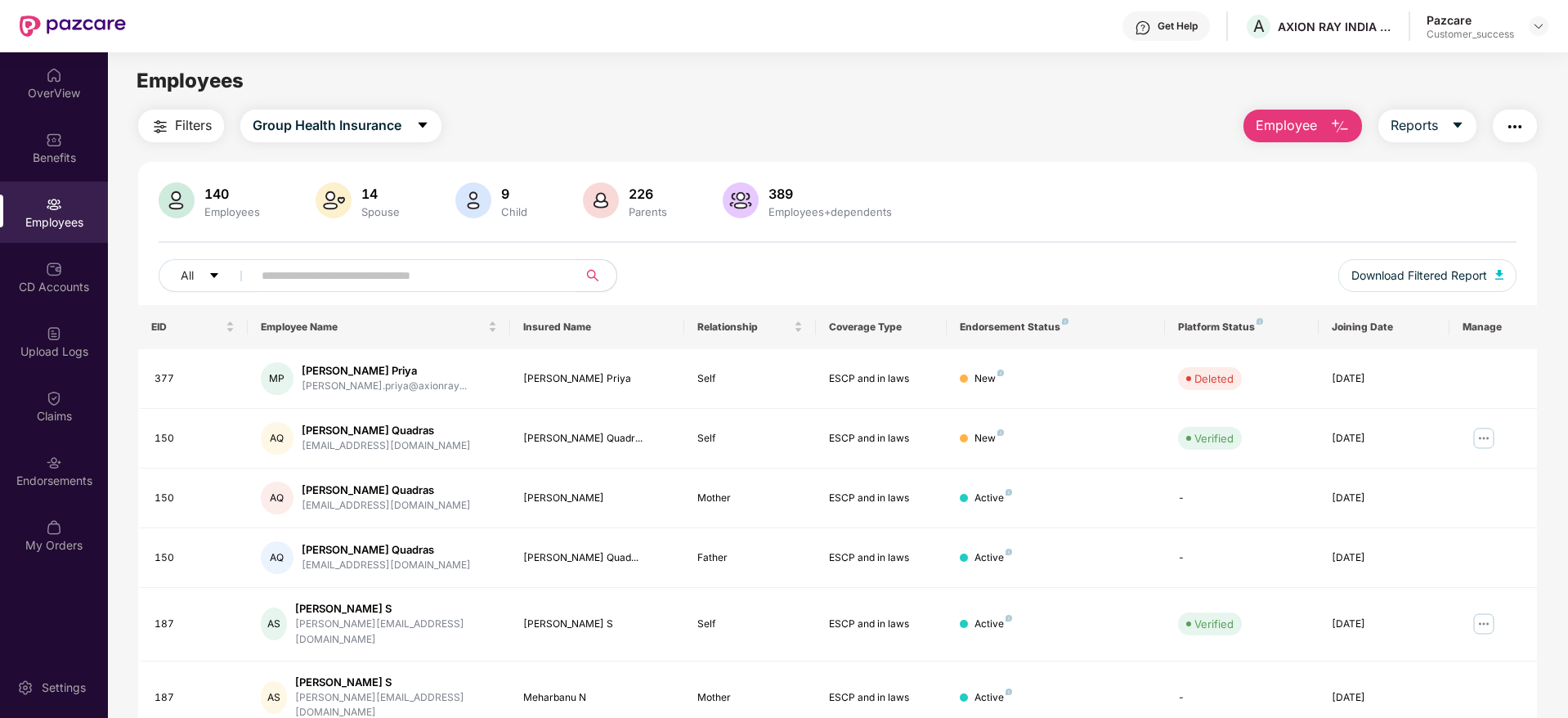
click at [1310, 128] on span "Employee" at bounding box center [1287, 126] width 61 height 21
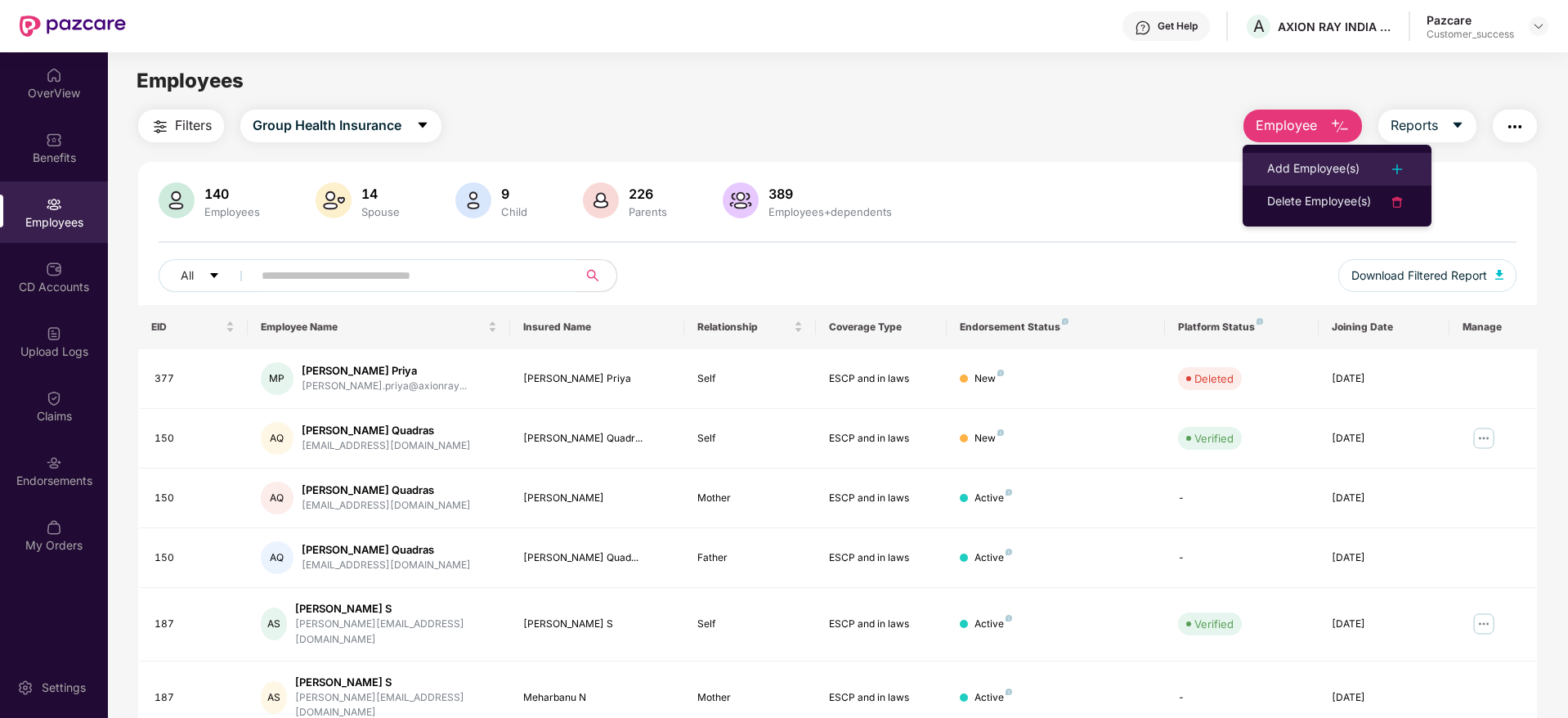
click at [1284, 174] on div "Add Employee(s)" at bounding box center [1314, 169] width 93 height 20
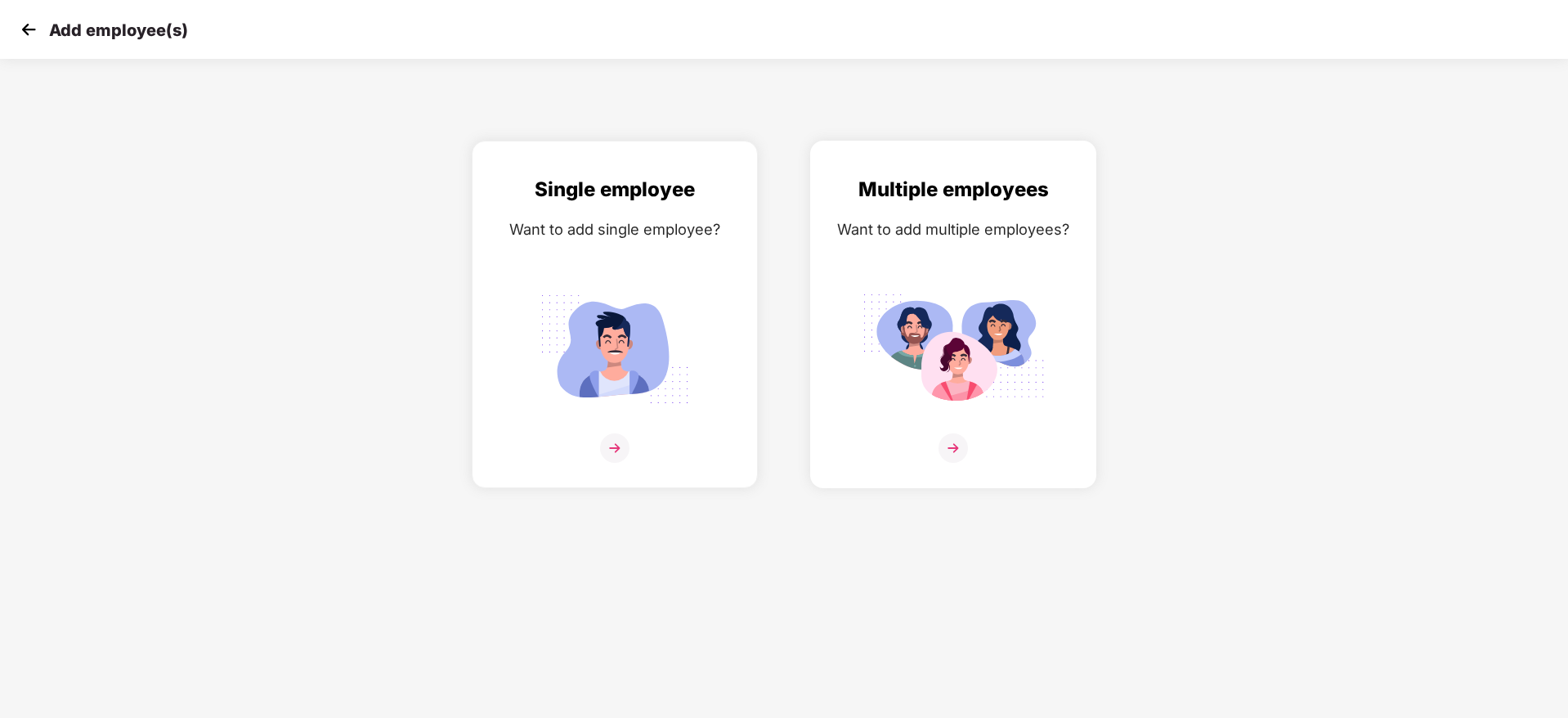
click at [905, 296] on img at bounding box center [953, 349] width 183 height 128
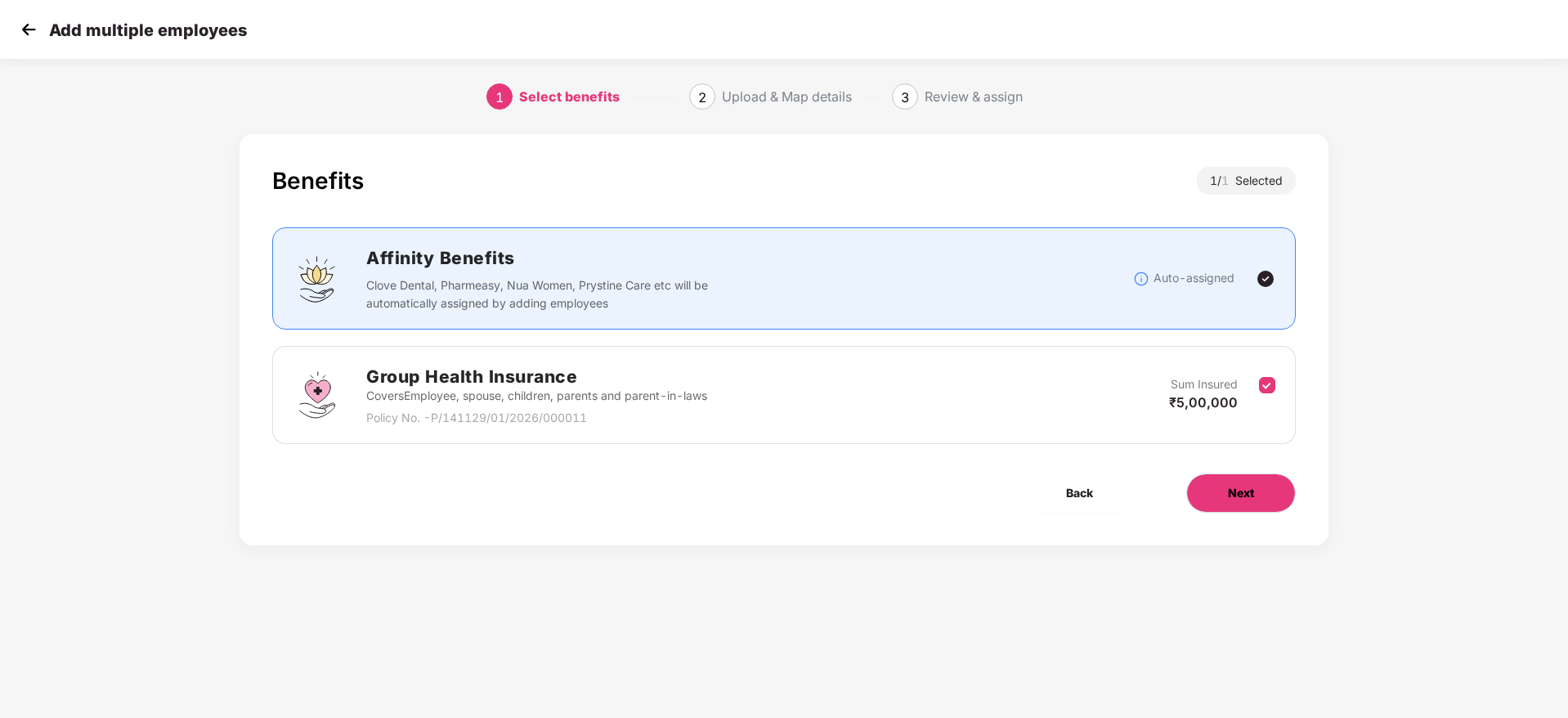
click at [1222, 490] on button "Next" at bounding box center [1241, 493] width 110 height 40
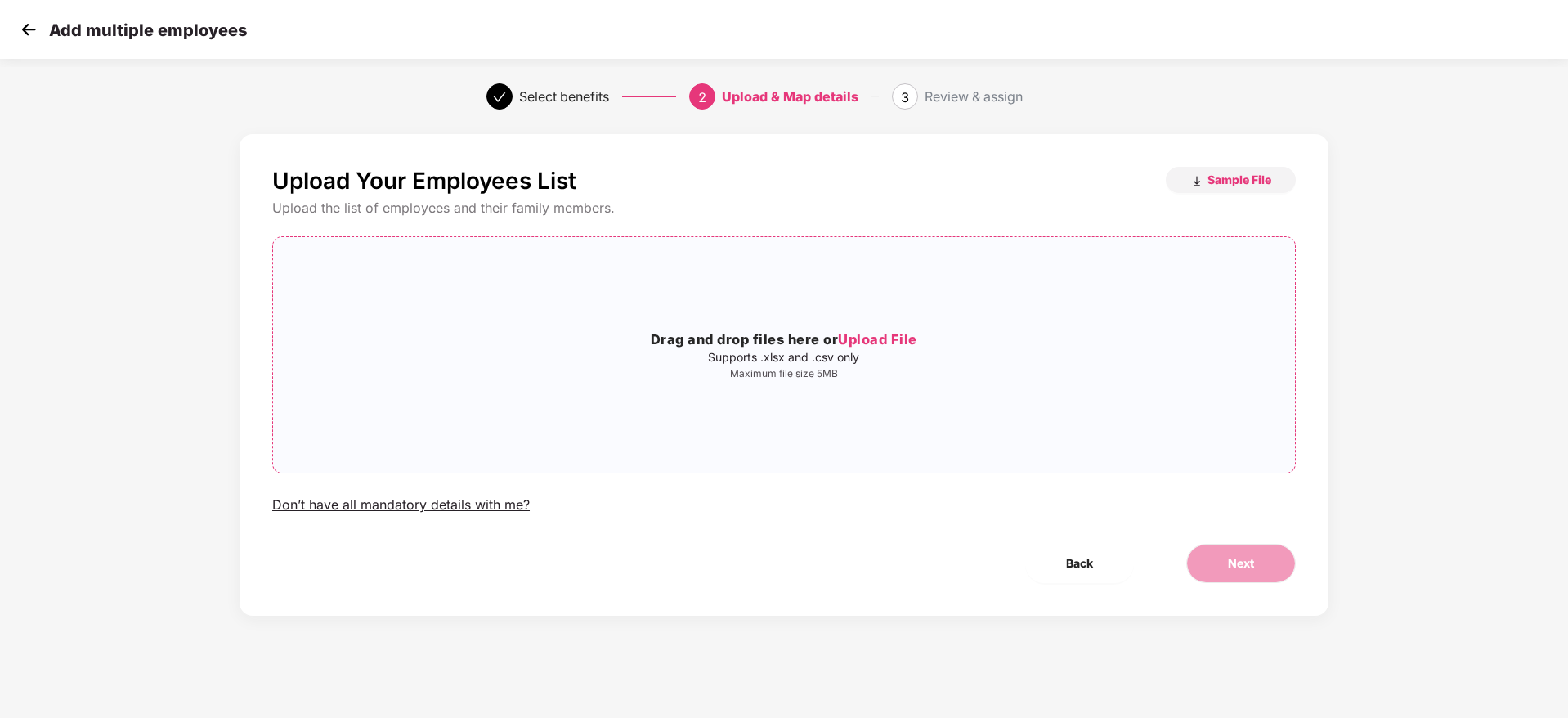
click at [886, 327] on div "Drag and drop files here or Upload File Supports .xlsx and .csv only Maximum fi…" at bounding box center [784, 355] width 1022 height 210
click at [1214, 551] on button "Next" at bounding box center [1241, 564] width 110 height 40
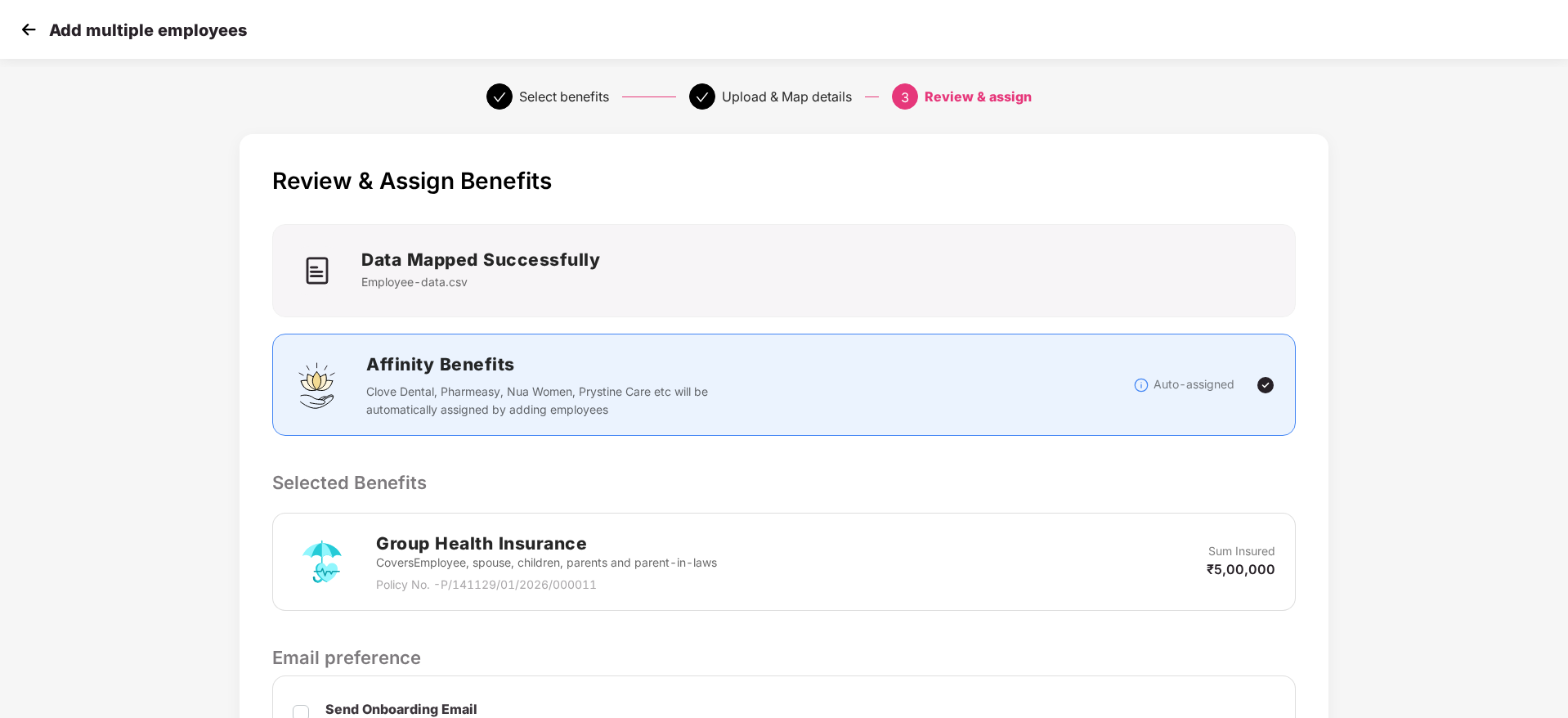
scroll to position [352, 0]
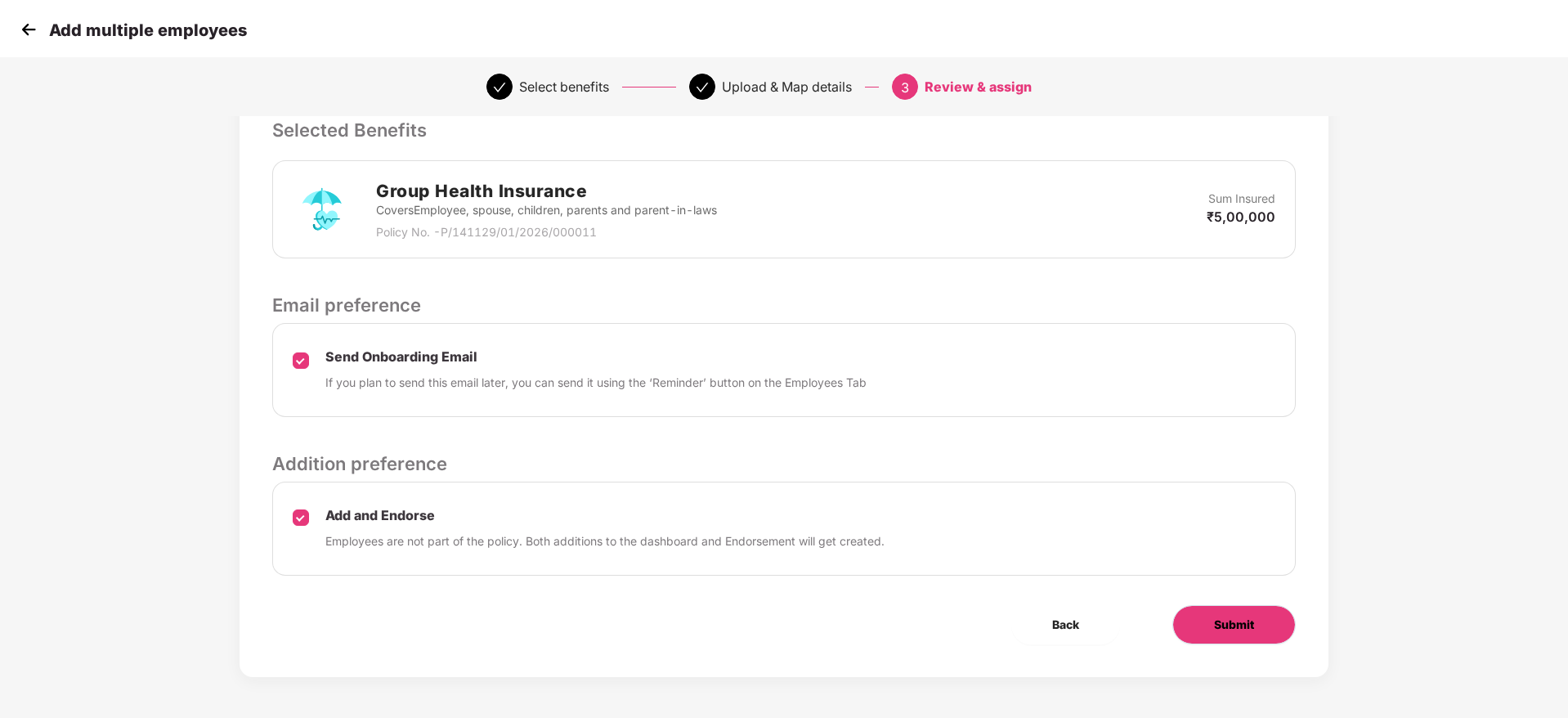
click at [1257, 624] on button "Submit" at bounding box center [1234, 625] width 124 height 40
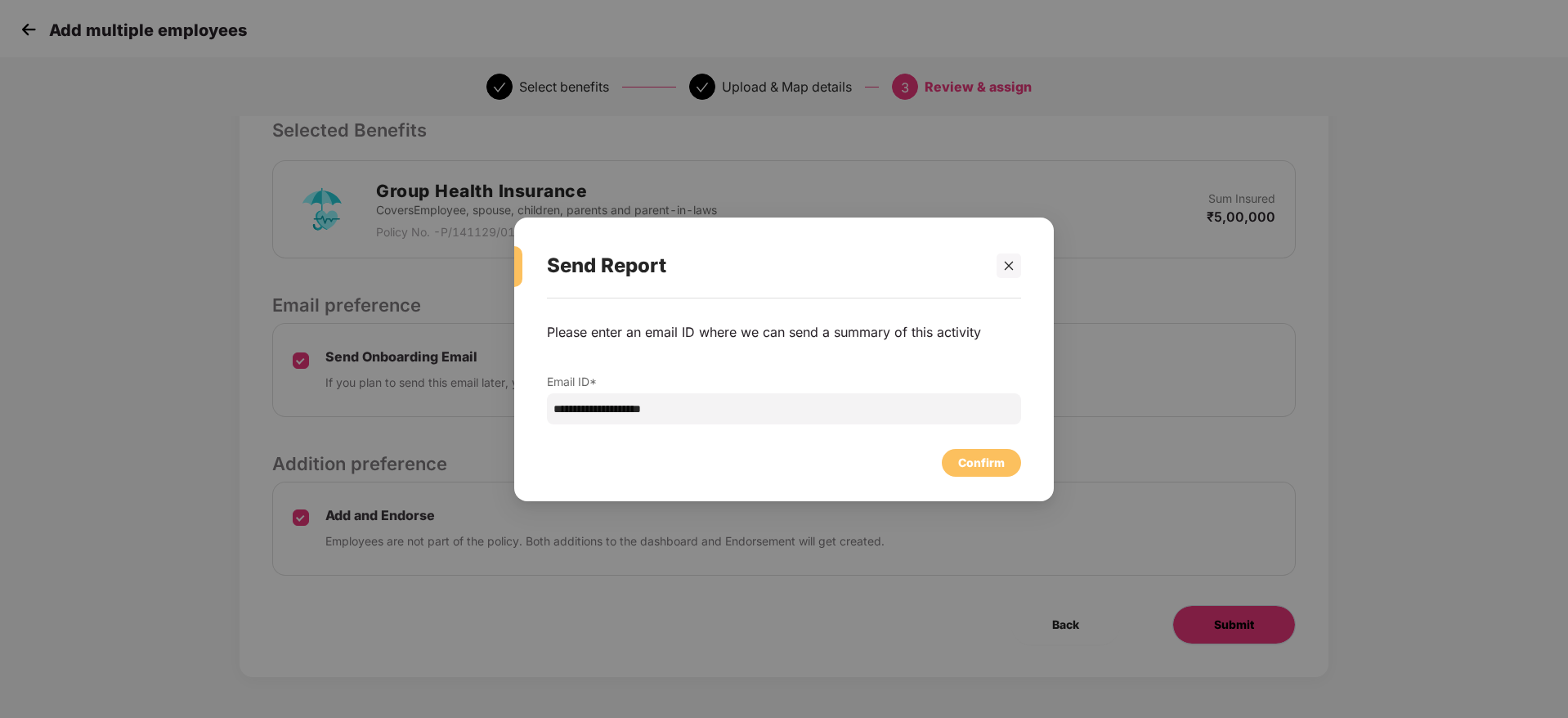
scroll to position [0, 0]
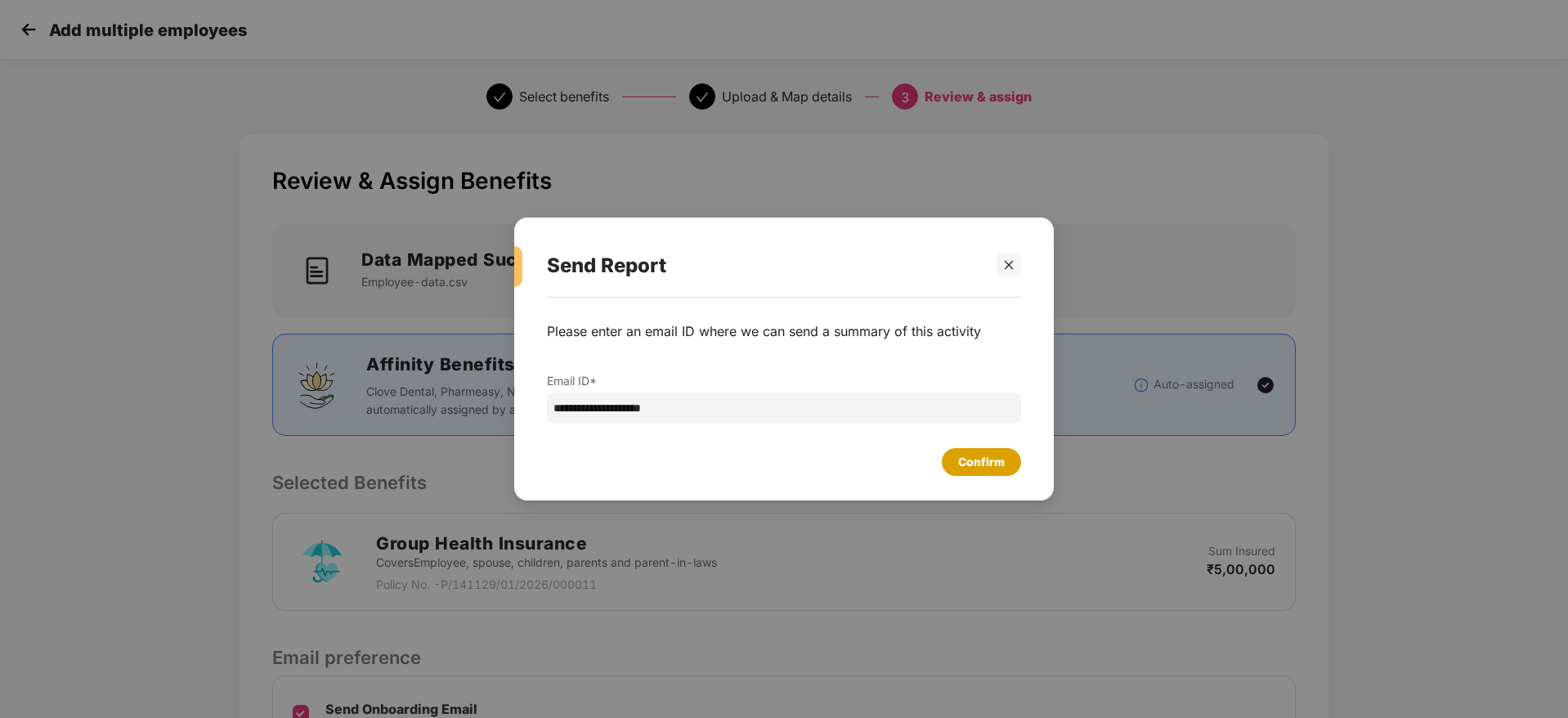
click at [980, 458] on div "Confirm" at bounding box center [981, 462] width 46 height 18
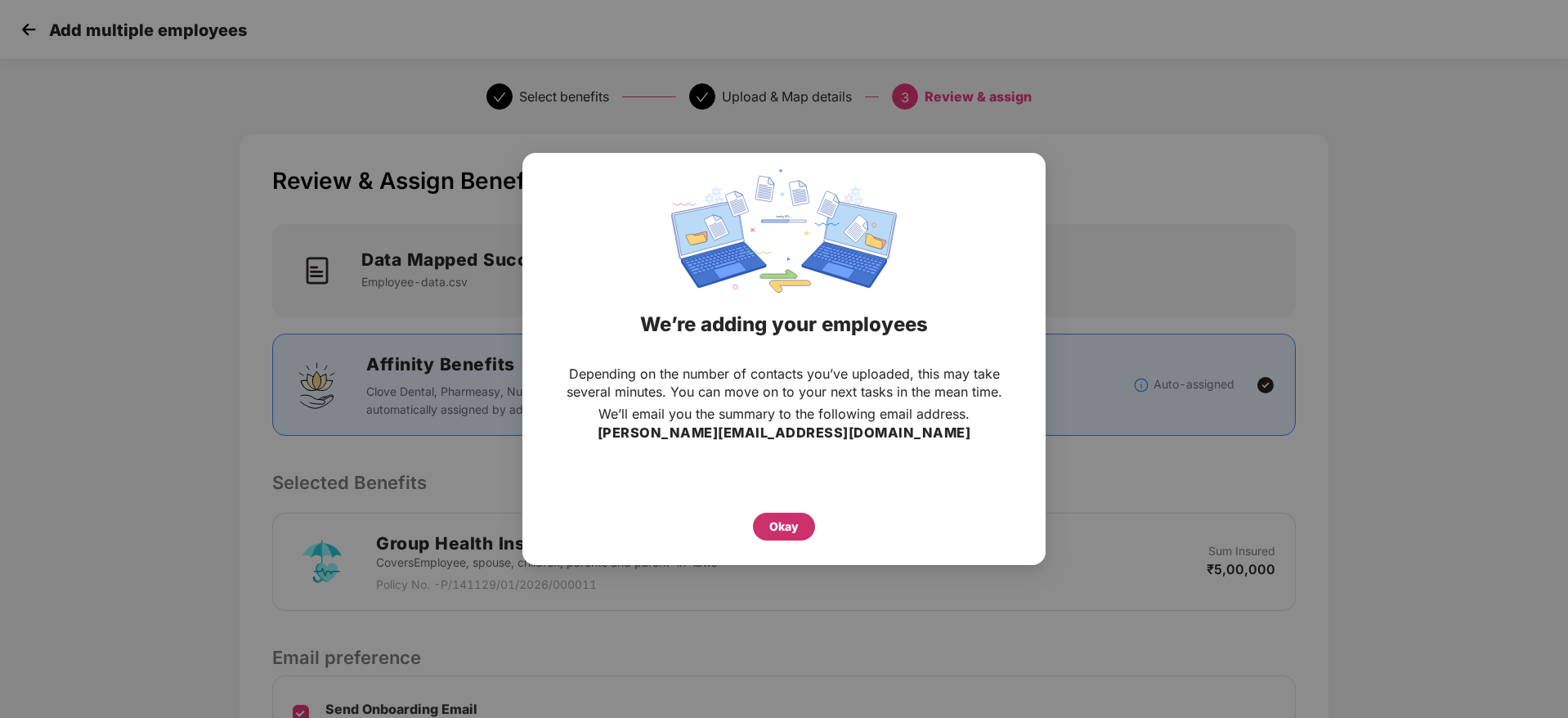
click at [791, 527] on div "Okay" at bounding box center [784, 526] width 29 height 18
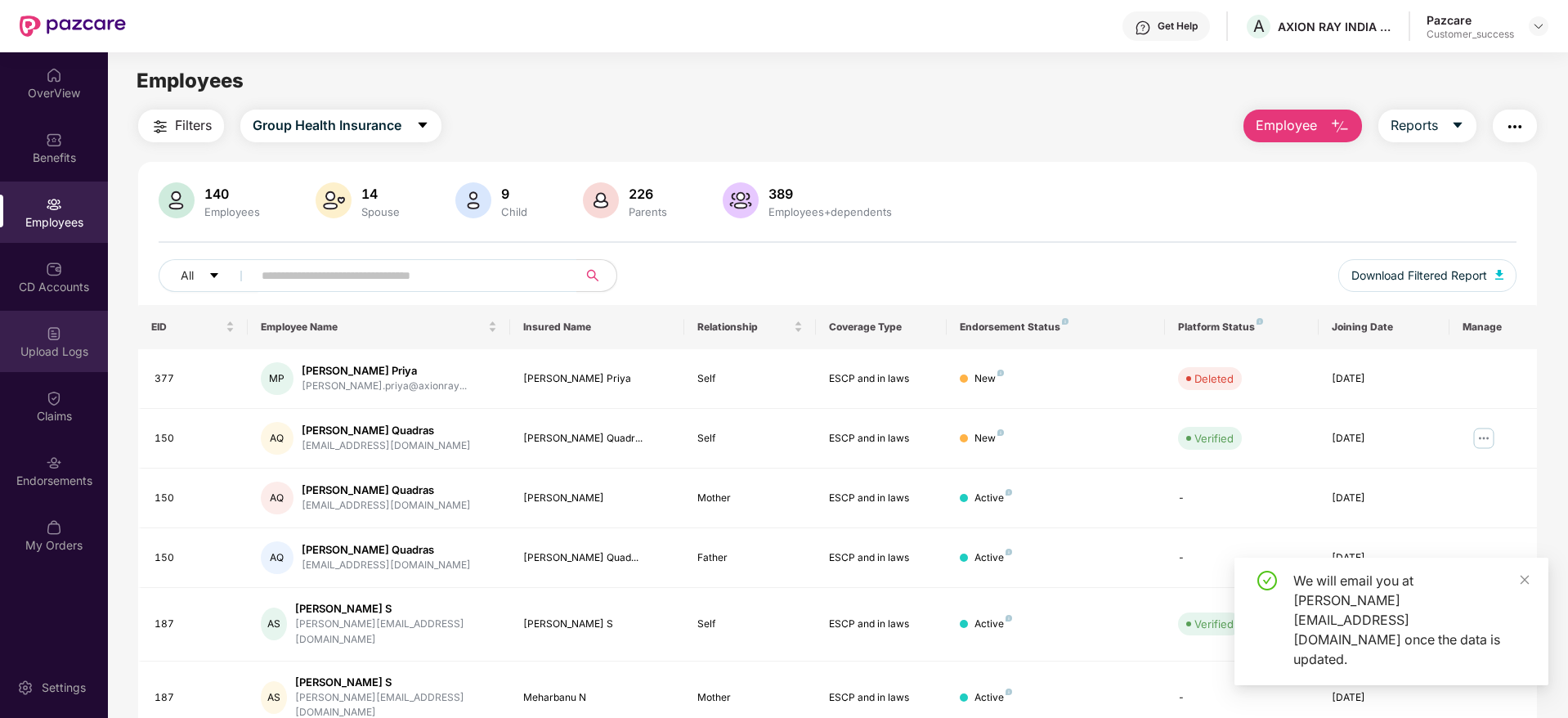
click at [67, 338] on div "Upload Logs" at bounding box center [54, 341] width 108 height 61
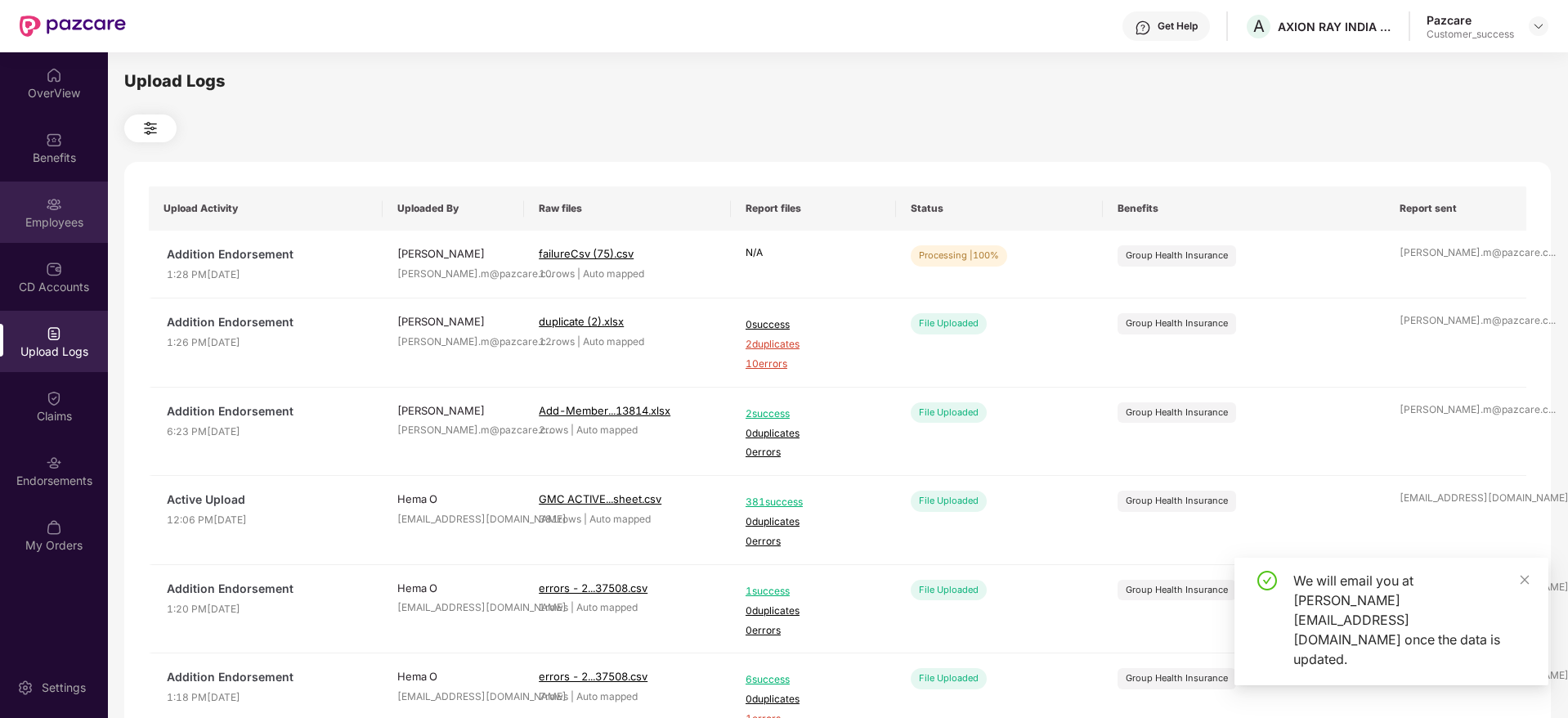
click at [52, 214] on div "Employees" at bounding box center [54, 222] width 108 height 16
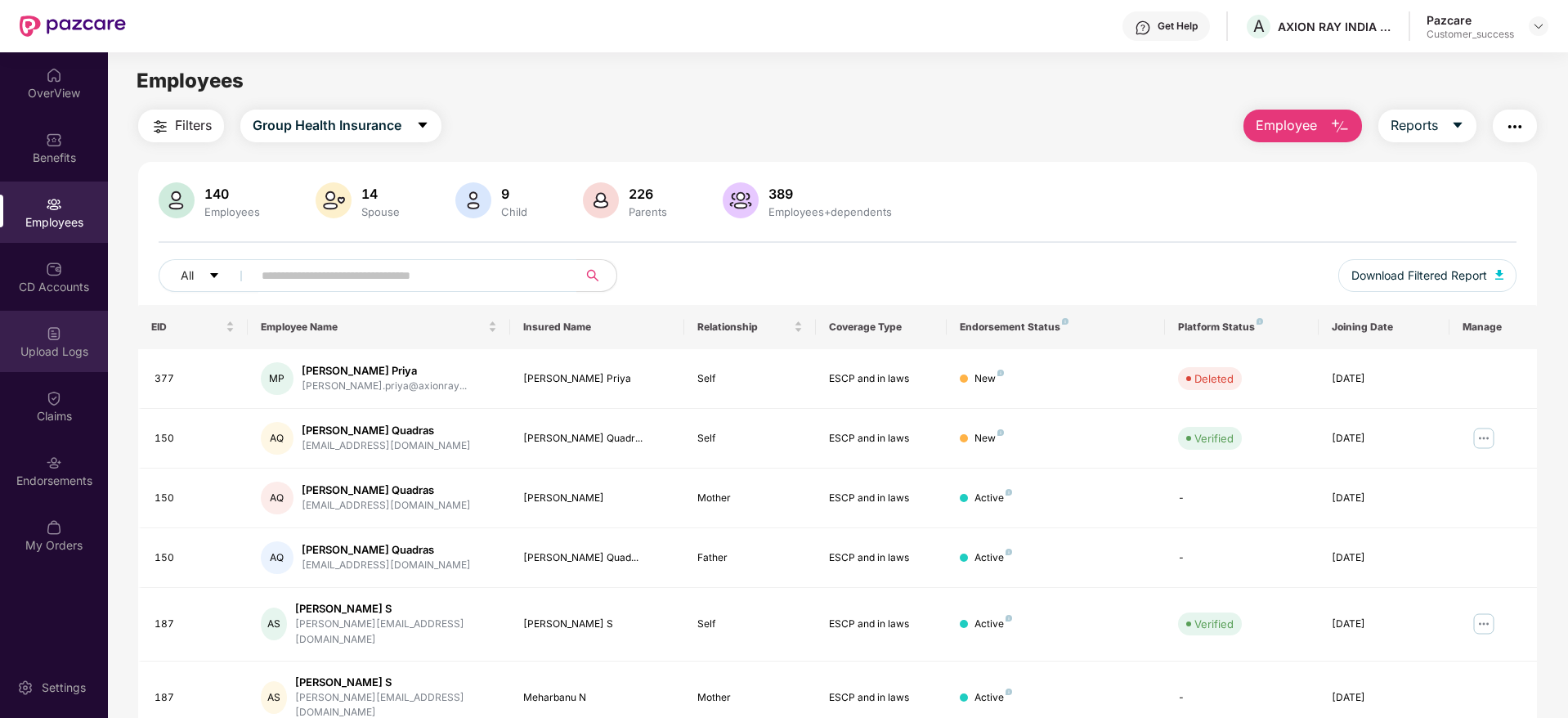
click at [63, 340] on div "Upload Logs" at bounding box center [54, 341] width 108 height 61
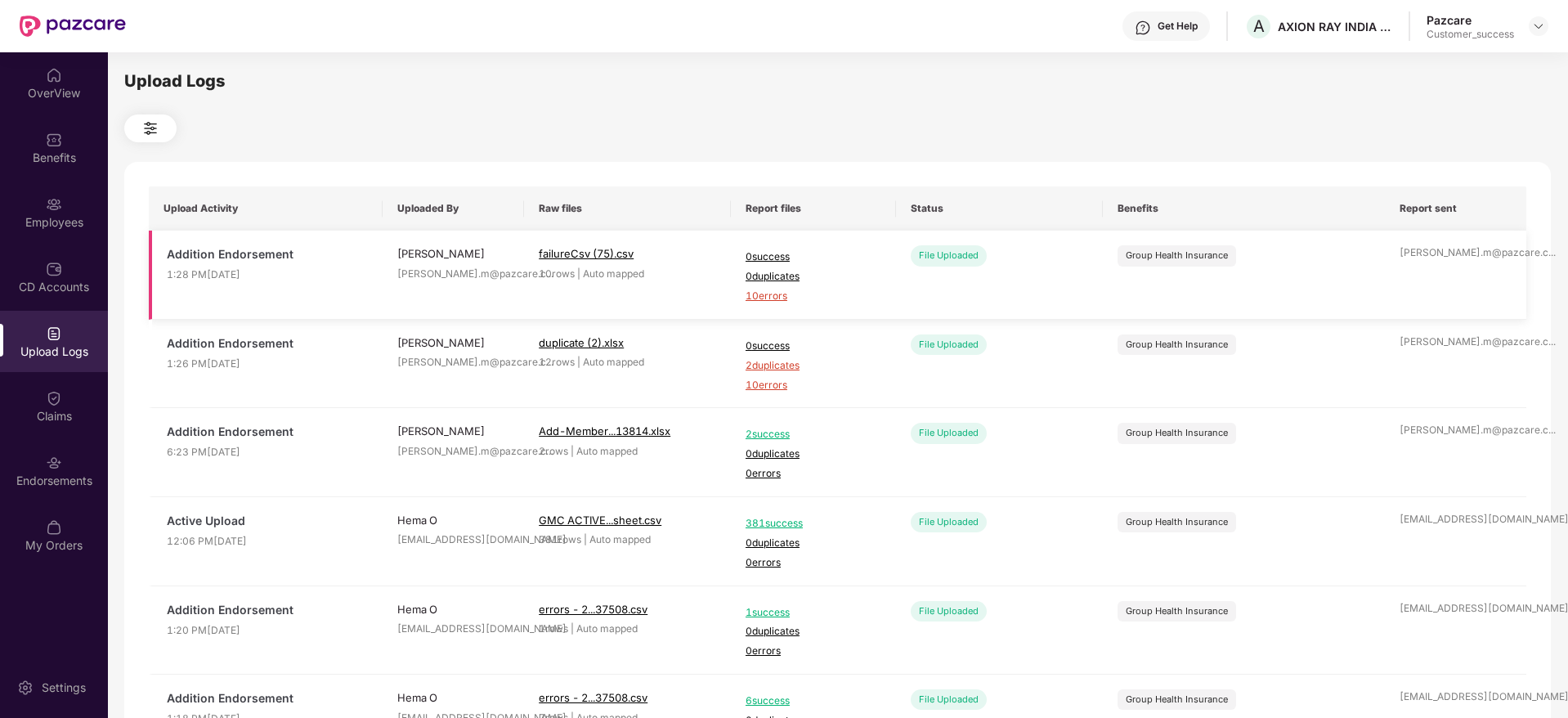
click at [774, 290] on span "10 errors" at bounding box center [814, 297] width 136 height 15
click at [52, 222] on div "Employees" at bounding box center [54, 222] width 108 height 16
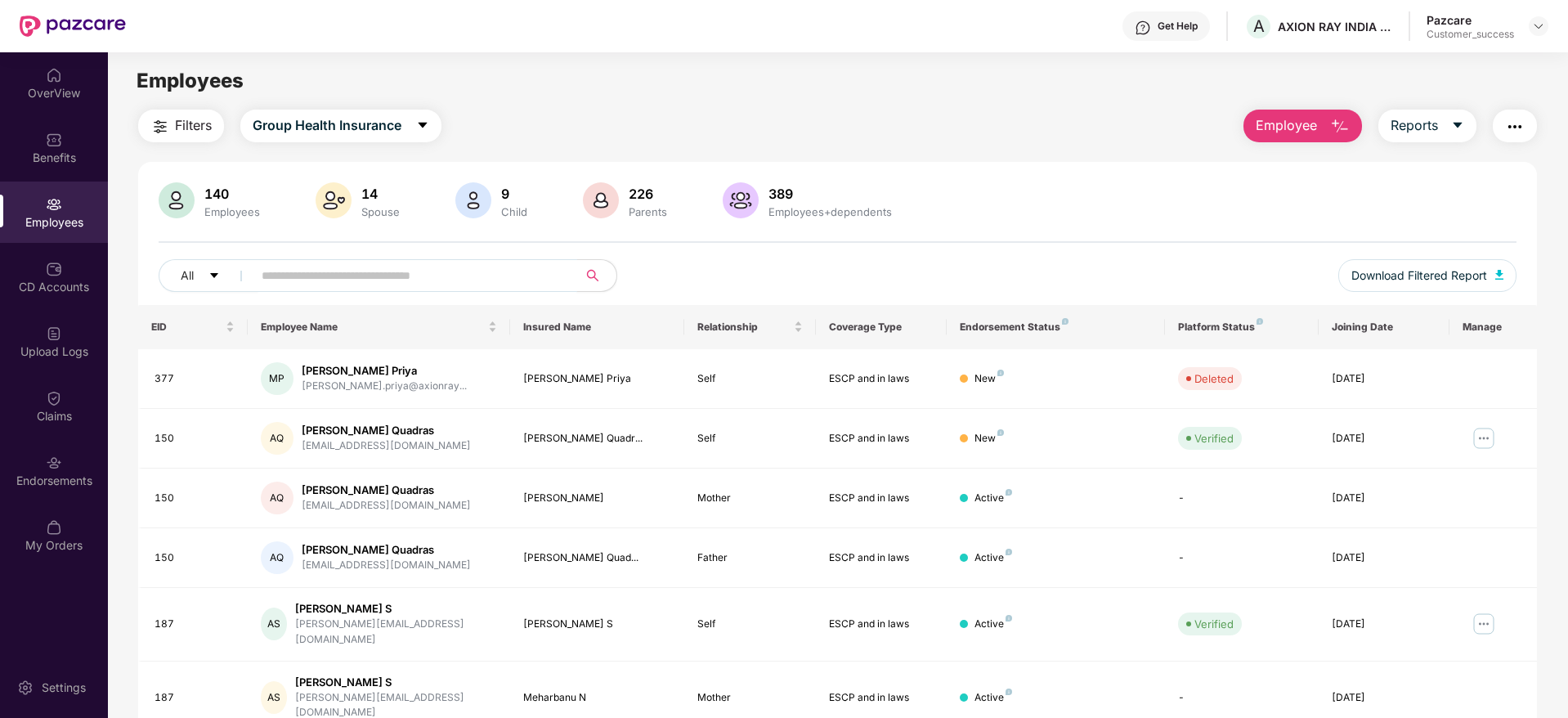
click at [409, 268] on input "text" at bounding box center [408, 276] width 294 height 25
paste input "***"
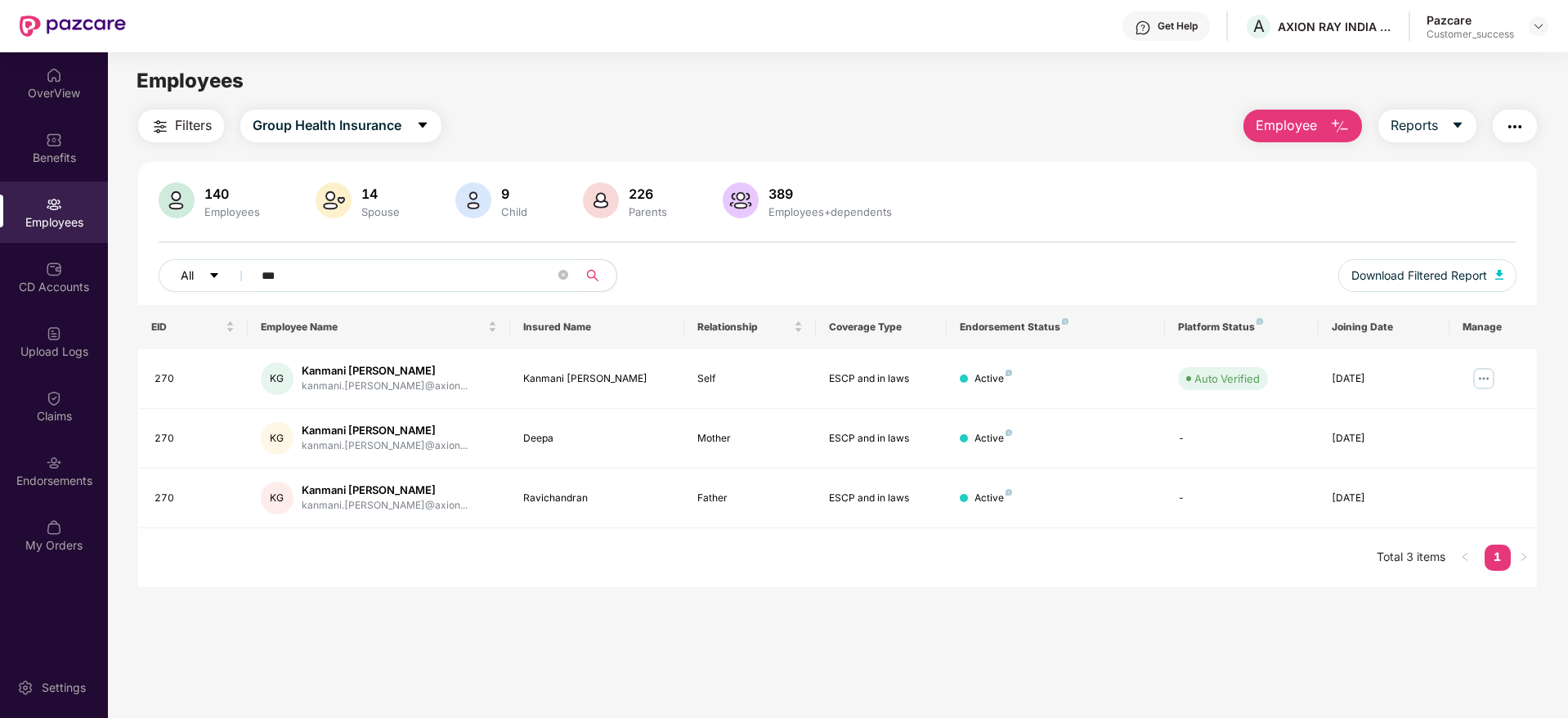
drag, startPoint x: 322, startPoint y: 271, endPoint x: 195, endPoint y: 275, distance: 127.1
click at [195, 275] on div "All ***" at bounding box center [554, 275] width 793 height 33
paste input "text"
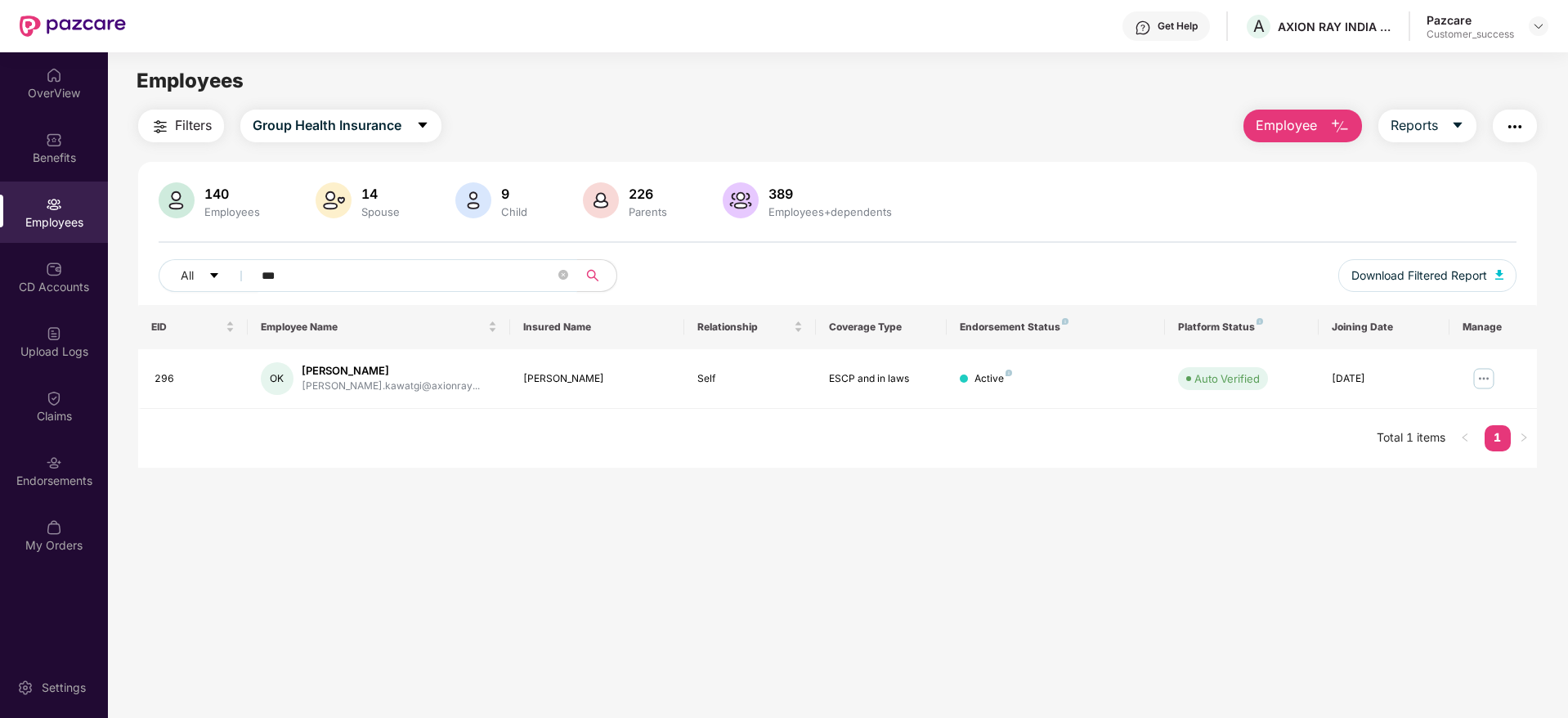
type input "***"
click at [1288, 123] on span "Employee" at bounding box center [1287, 126] width 61 height 21
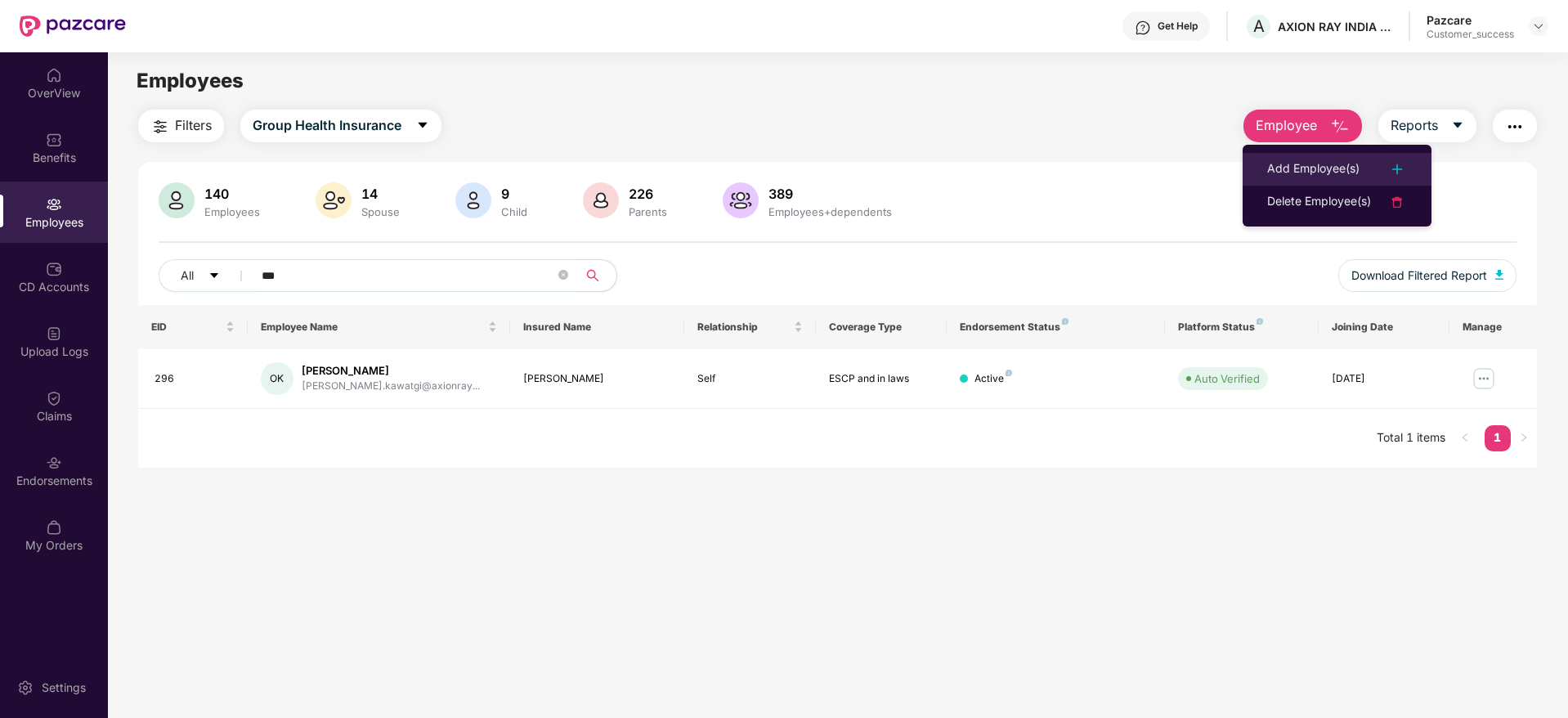
click at [1264, 183] on li "Add Employee(s)" at bounding box center [1338, 169] width 189 height 33
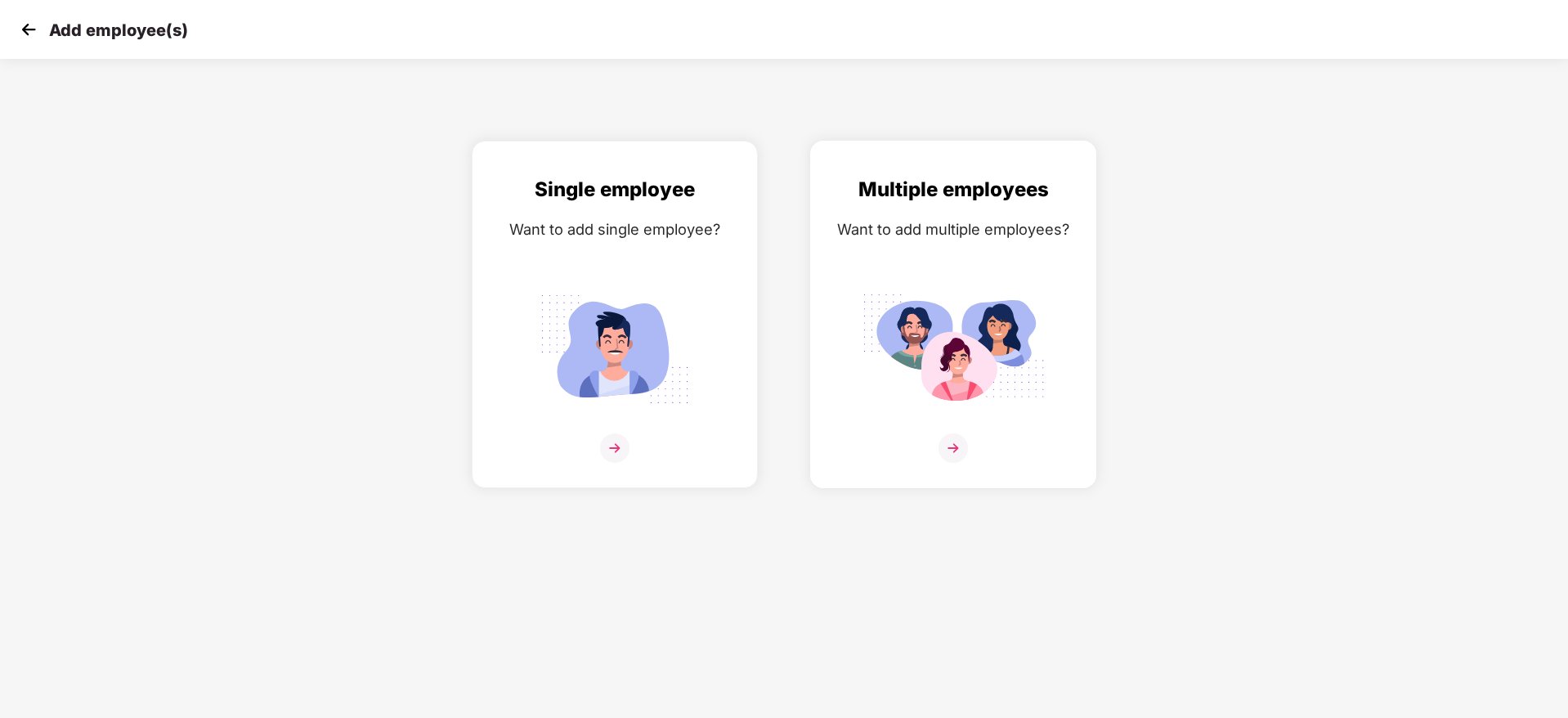
click at [971, 322] on img at bounding box center [953, 349] width 183 height 128
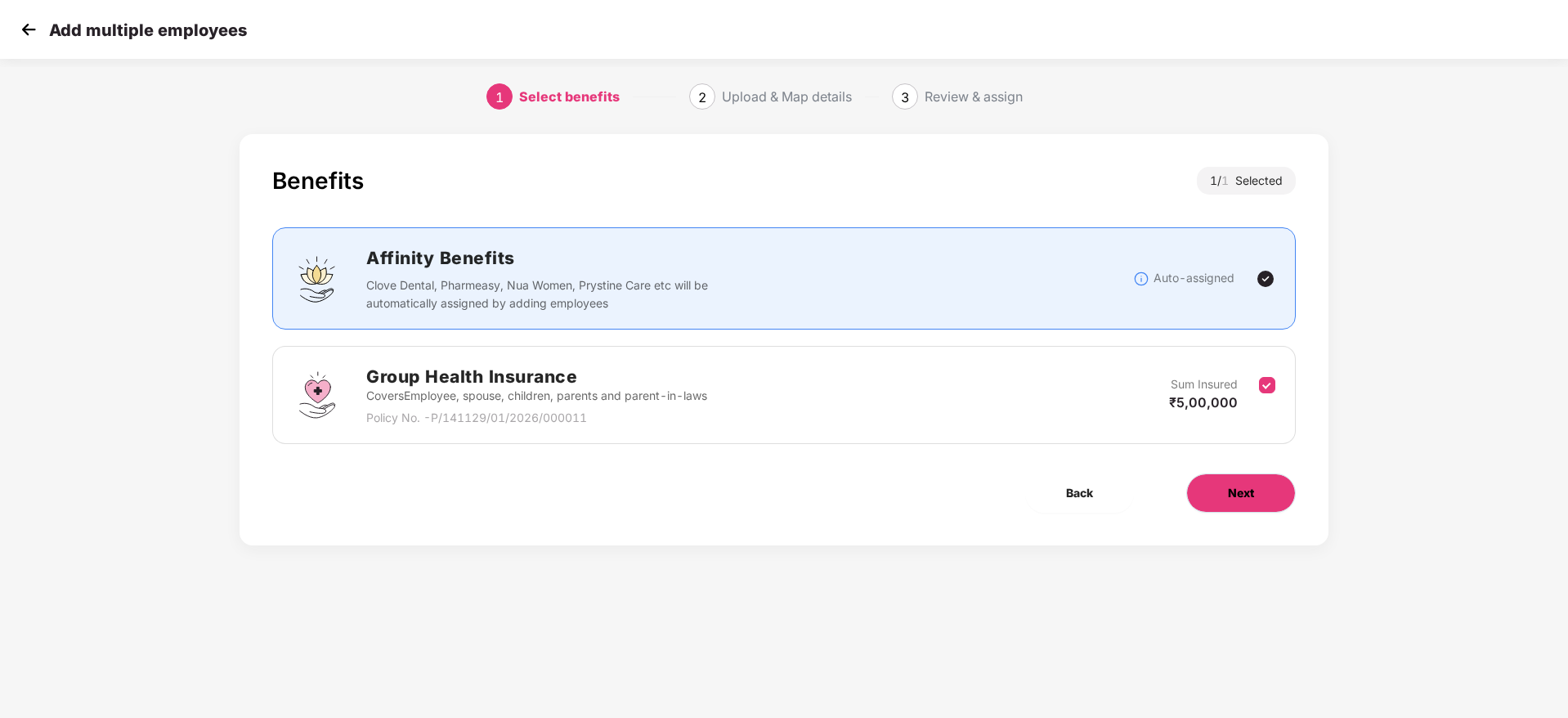
click at [1229, 473] on button "Next" at bounding box center [1241, 493] width 110 height 40
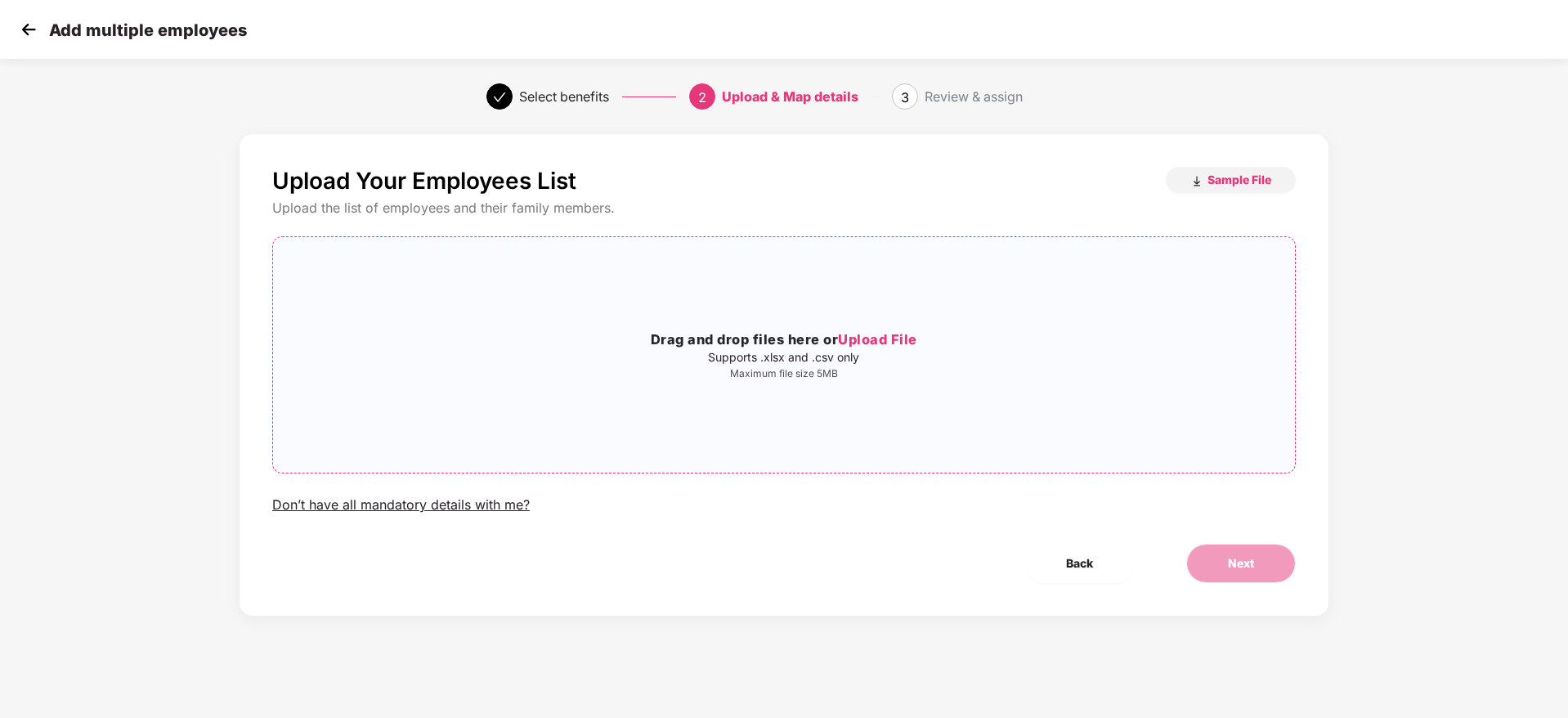
click at [829, 386] on div "Drag and drop files here or Upload File Supports .xlsx and .csv only Maximum fi…" at bounding box center [784, 355] width 1022 height 210
click at [1252, 551] on button "Next" at bounding box center [1241, 564] width 110 height 40
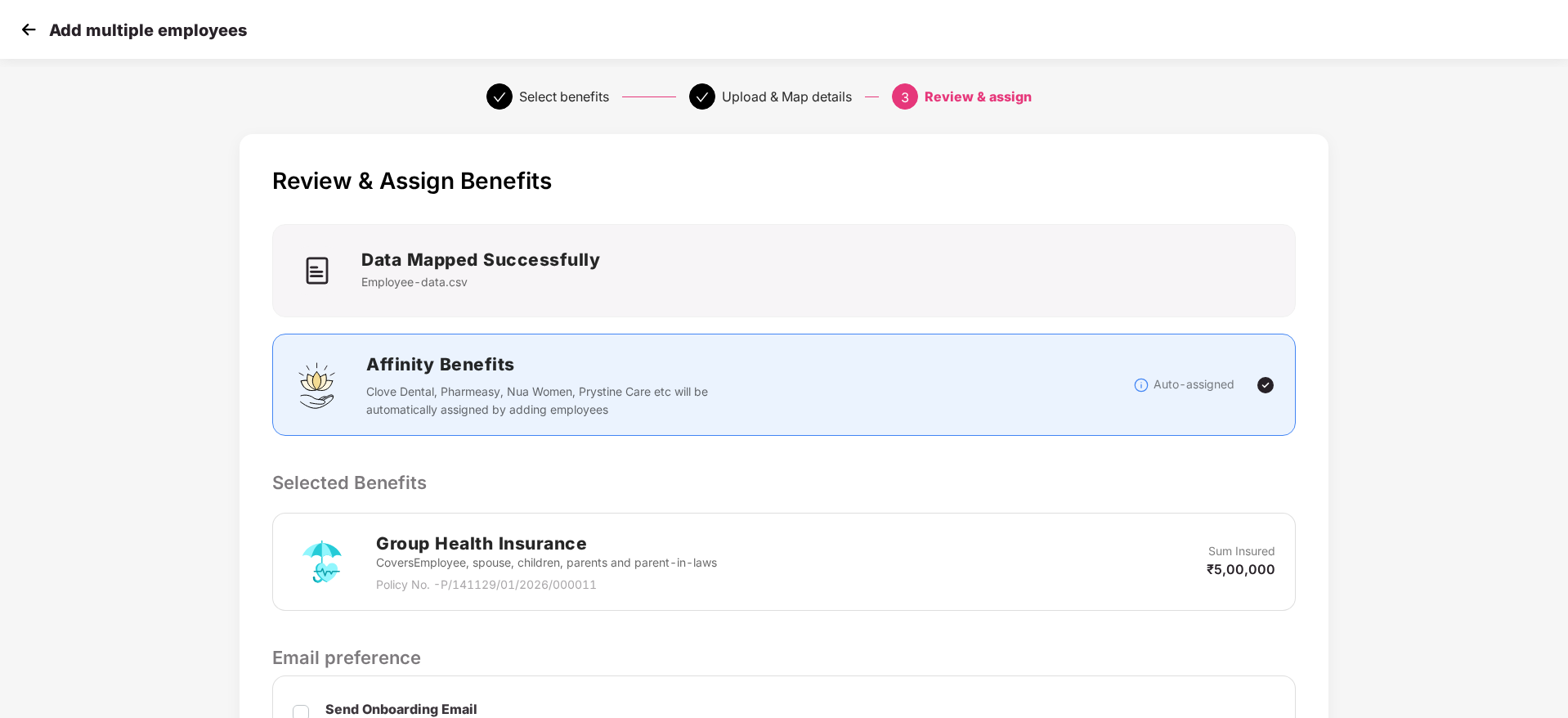
scroll to position [352, 0]
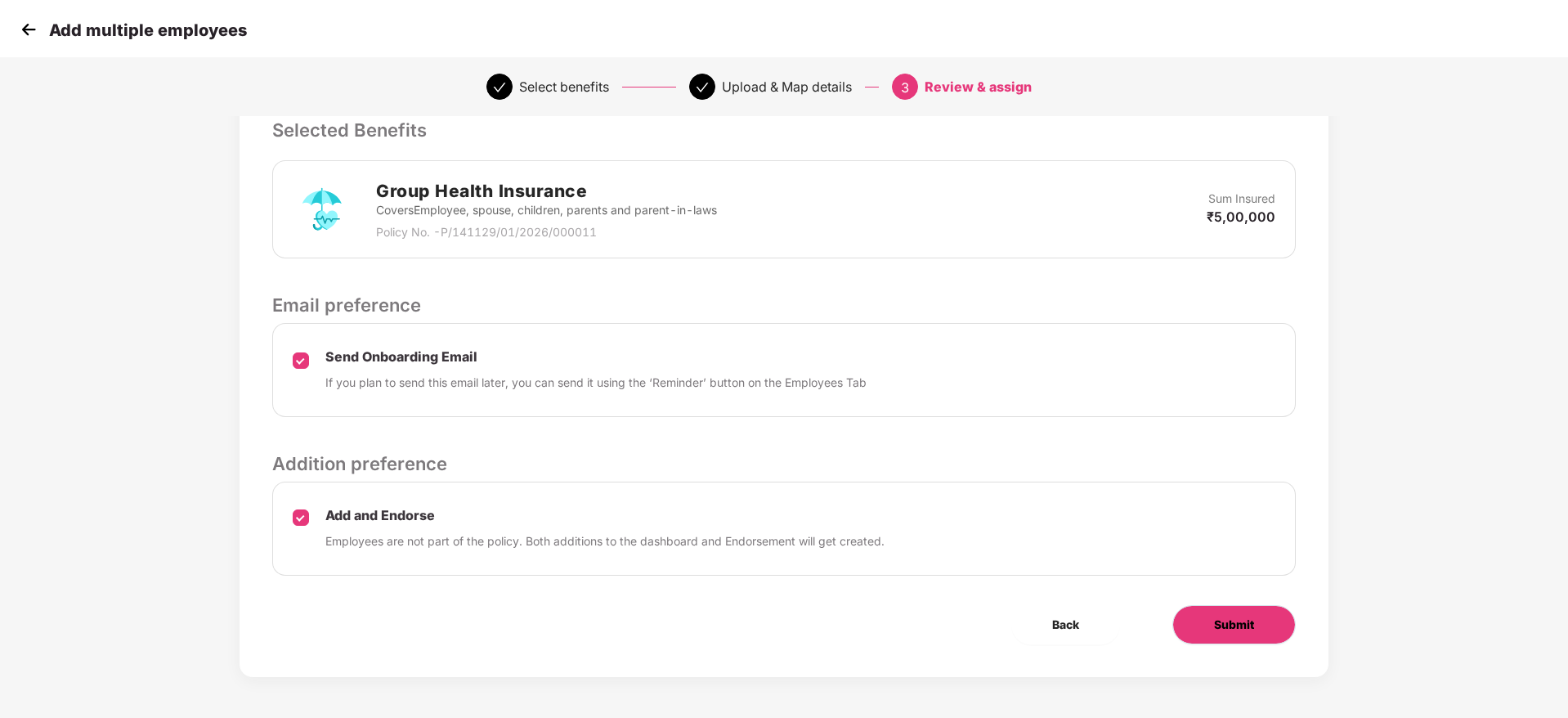
click at [1248, 620] on span "Submit" at bounding box center [1235, 624] width 40 height 18
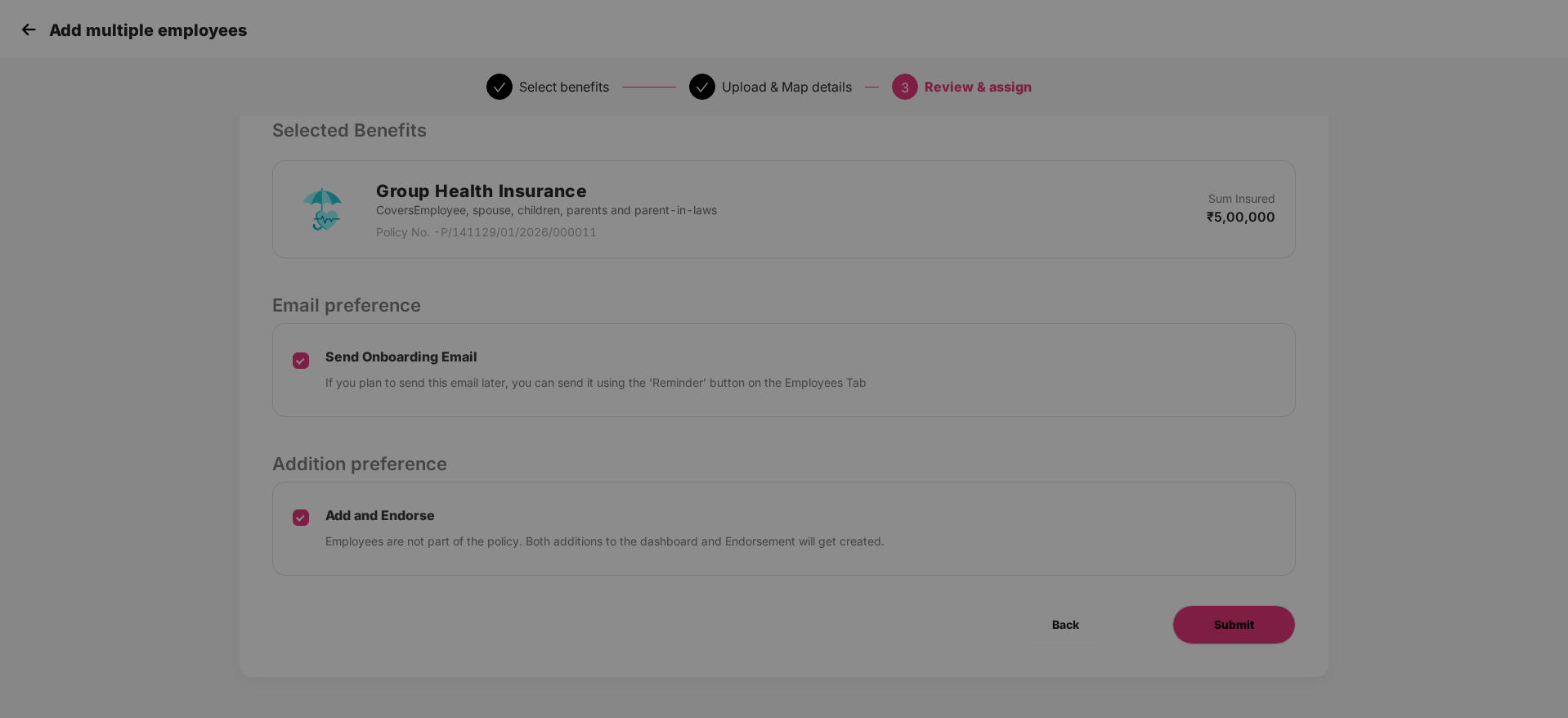
scroll to position [0, 0]
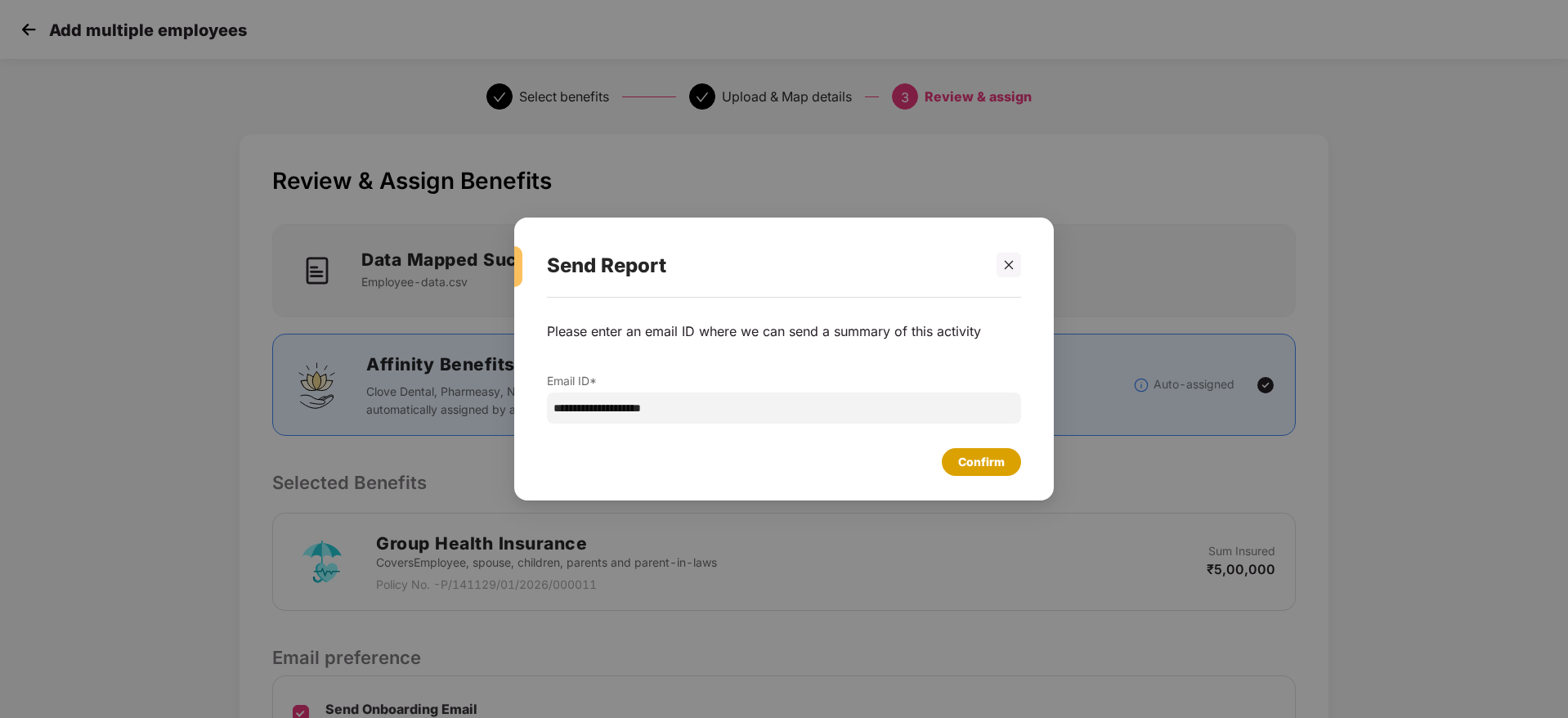
click at [974, 457] on div "Confirm" at bounding box center [981, 462] width 46 height 18
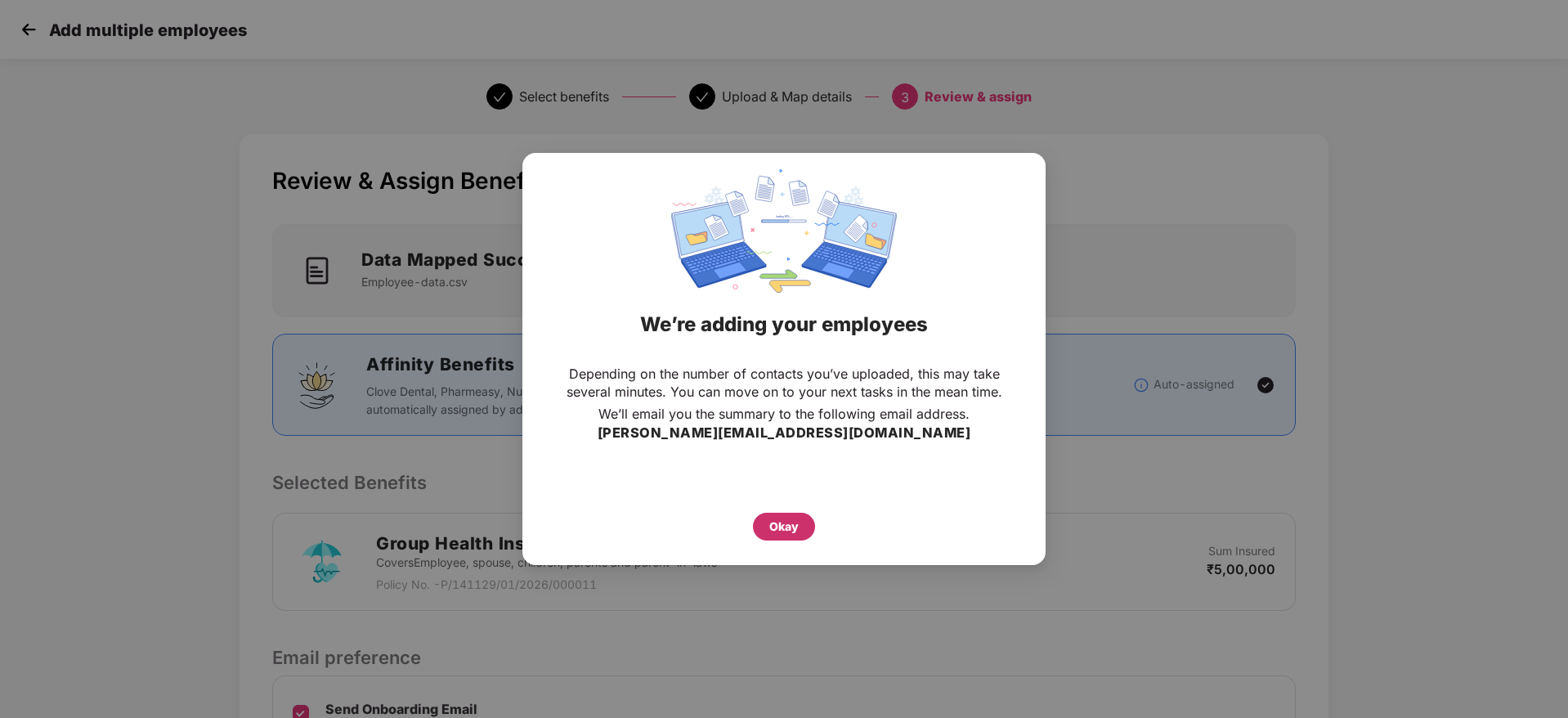
click at [789, 524] on div "Okay" at bounding box center [784, 526] width 29 height 18
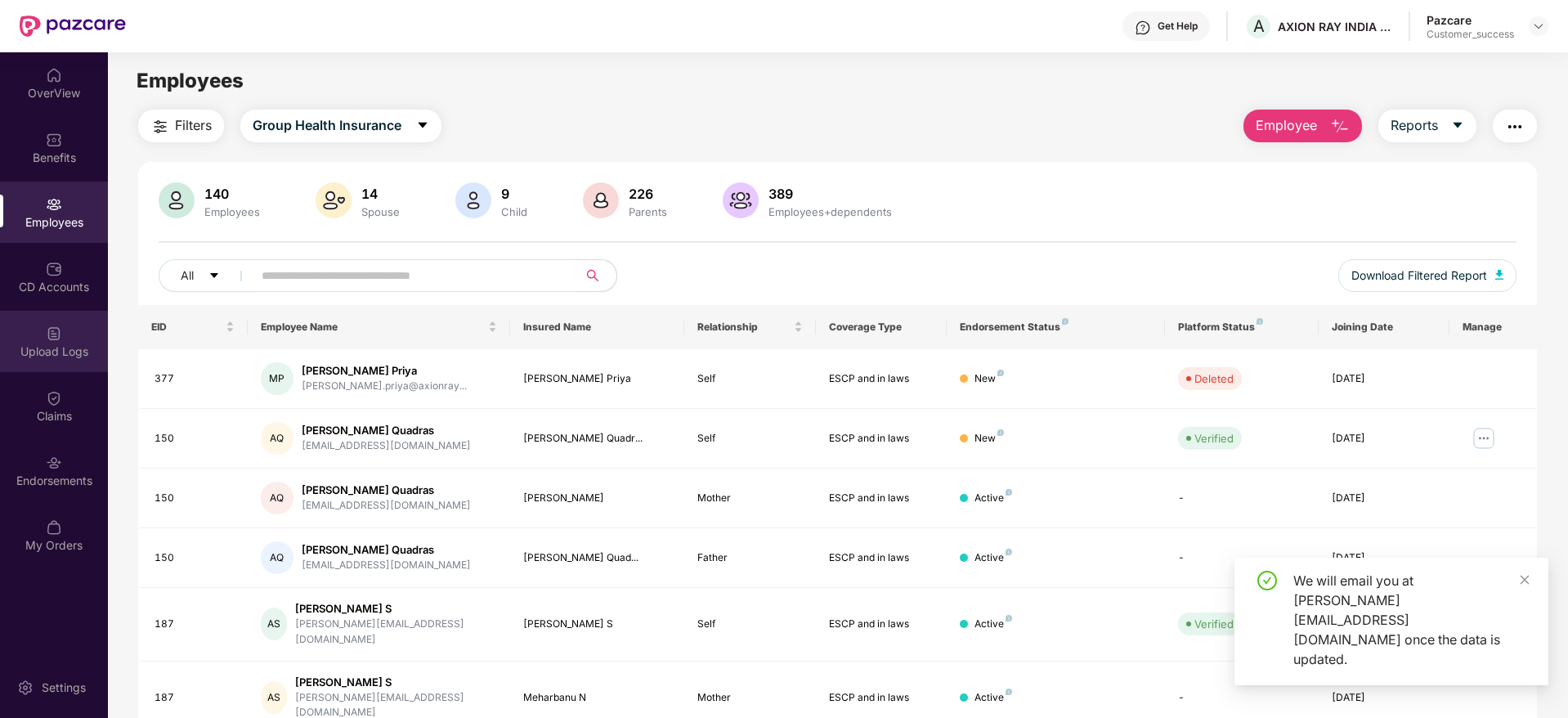
click at [44, 352] on div "Upload Logs" at bounding box center [54, 351] width 108 height 16
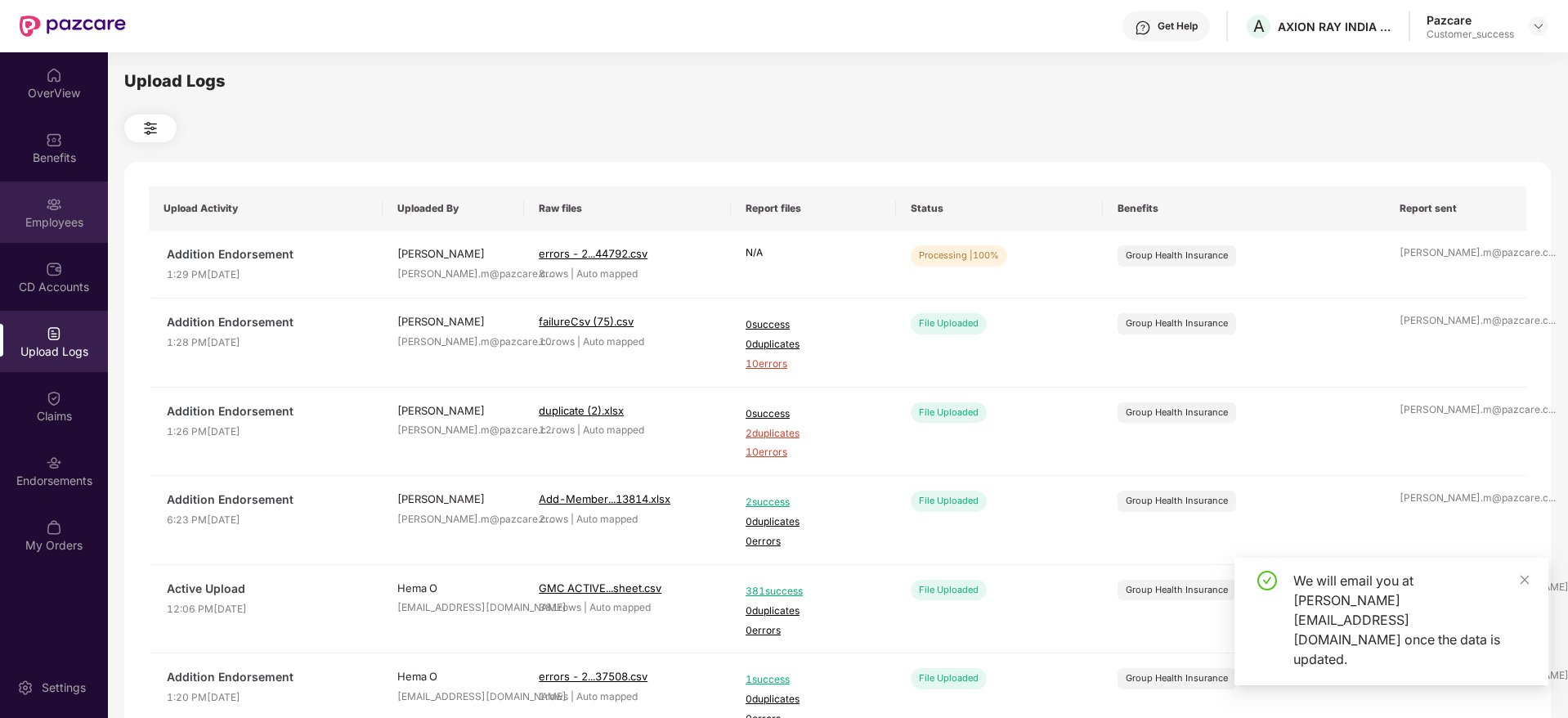
click at [70, 212] on div "Employees" at bounding box center [54, 212] width 108 height 61
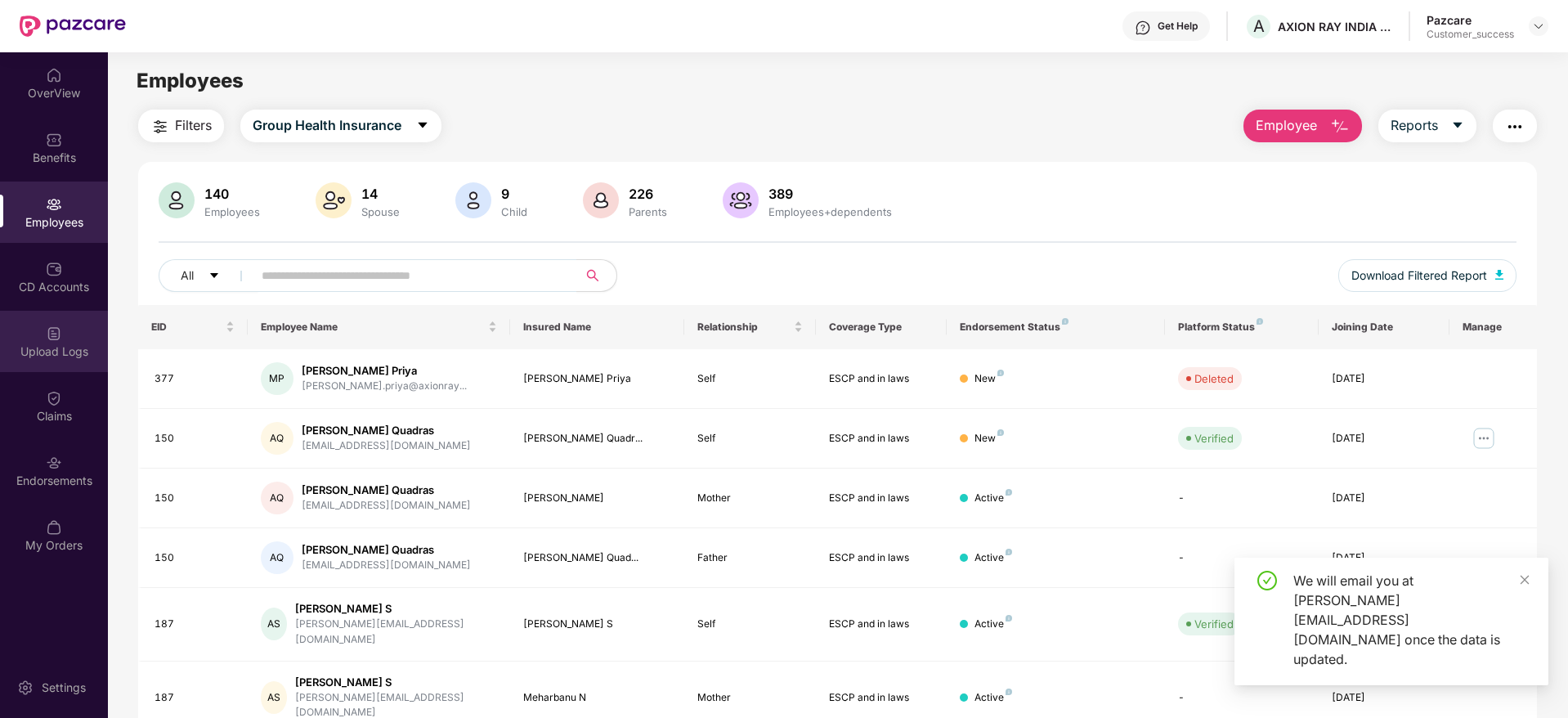
click at [72, 335] on div "Upload Logs" at bounding box center [54, 341] width 108 height 61
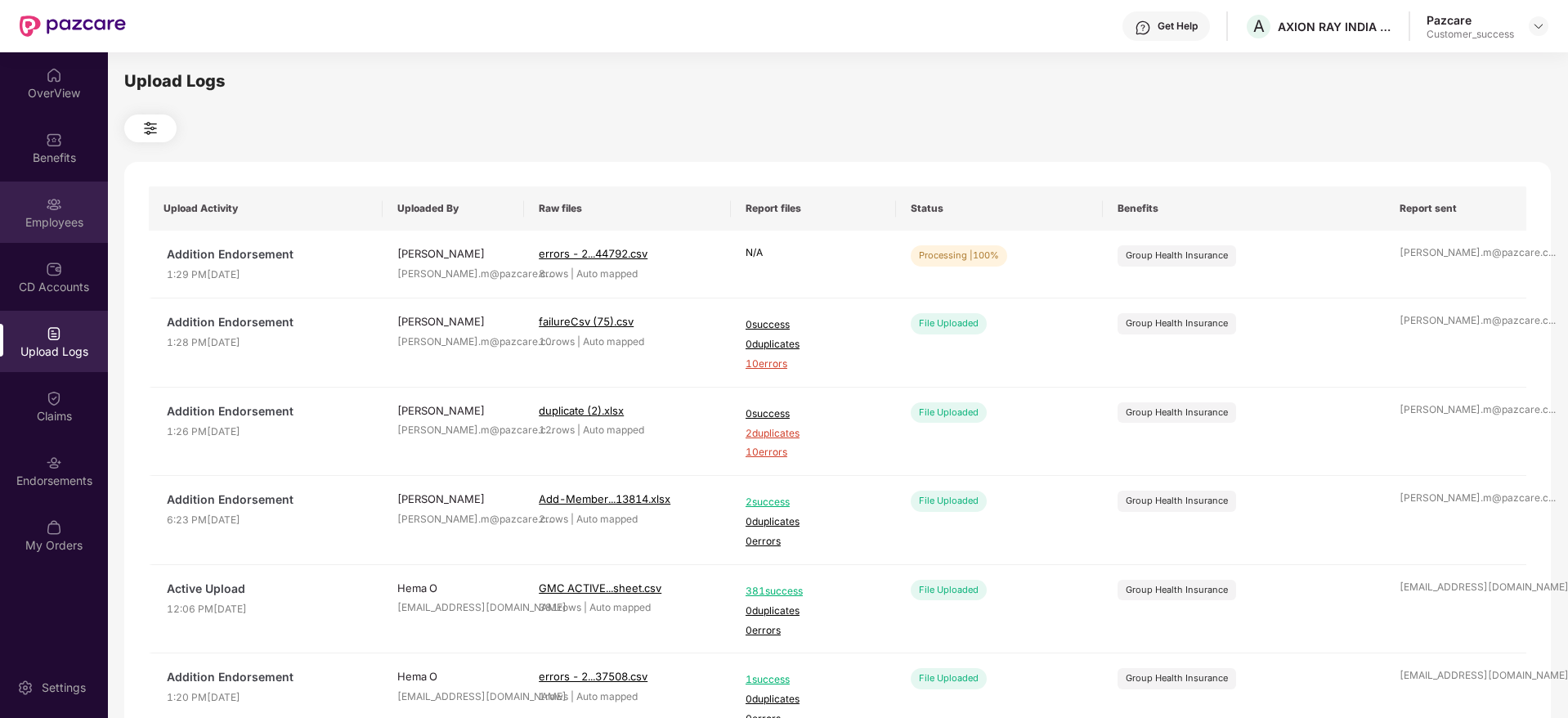
click at [46, 184] on div "Employees" at bounding box center [54, 212] width 108 height 61
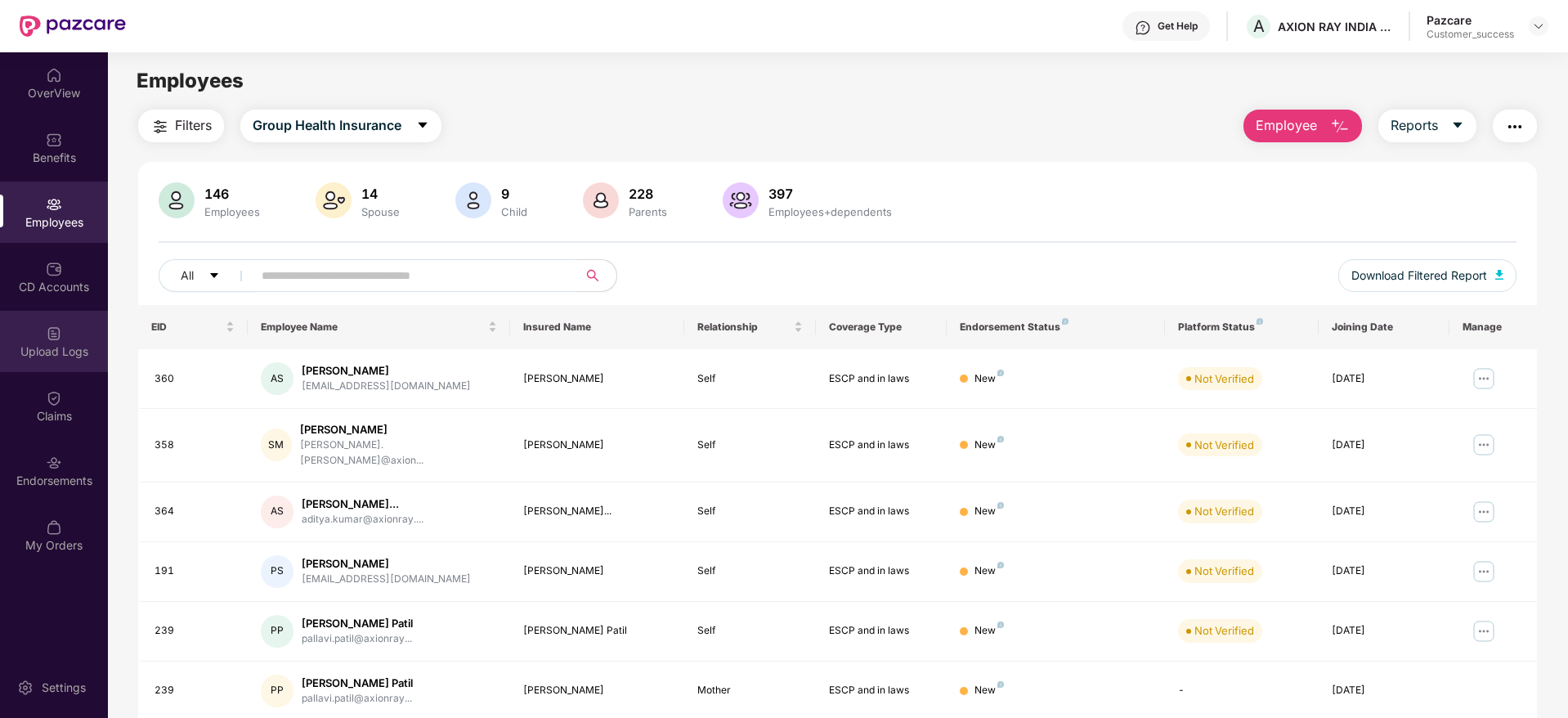
click at [67, 339] on div "Upload Logs" at bounding box center [54, 341] width 108 height 61
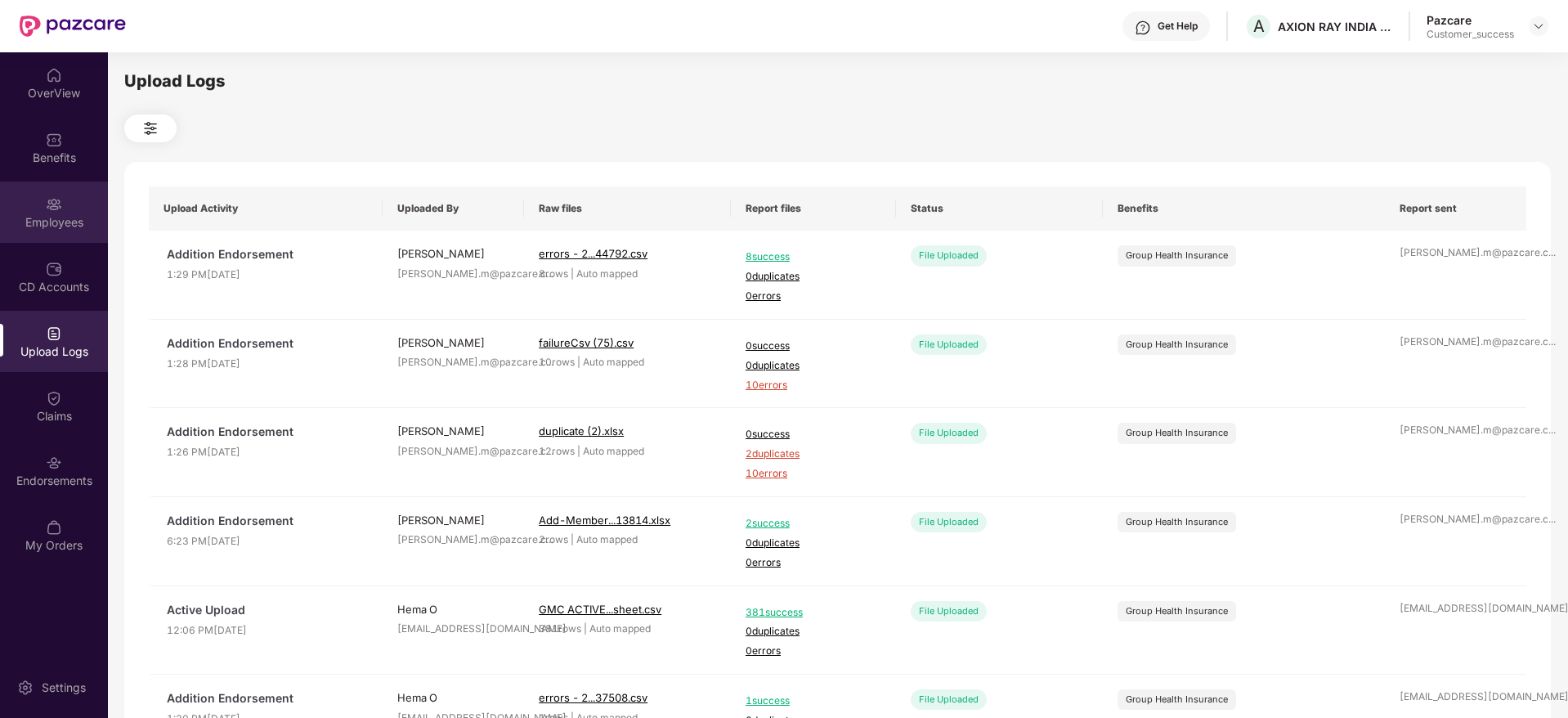
click at [52, 217] on div "Employees" at bounding box center [54, 222] width 108 height 16
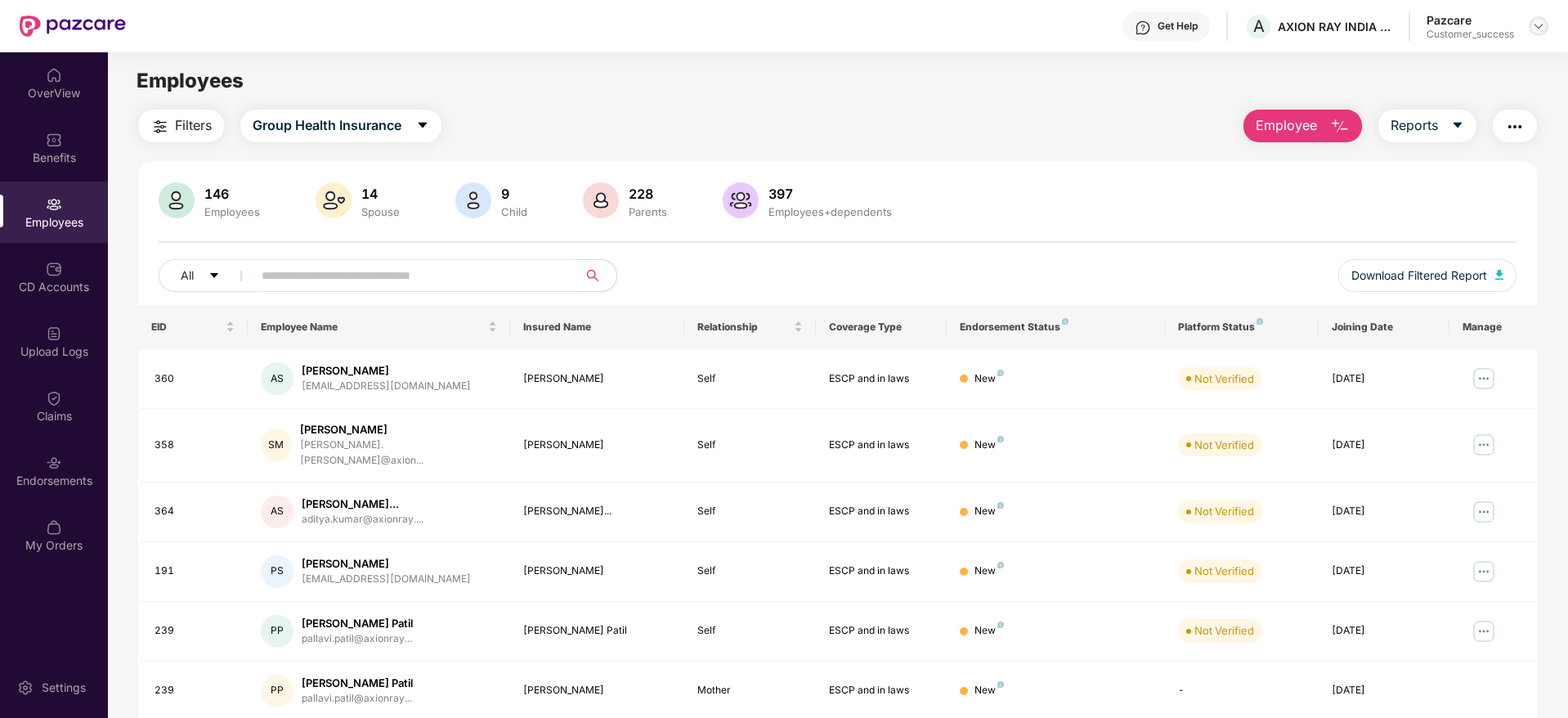
click at [1537, 26] on img at bounding box center [1539, 26] width 13 height 13
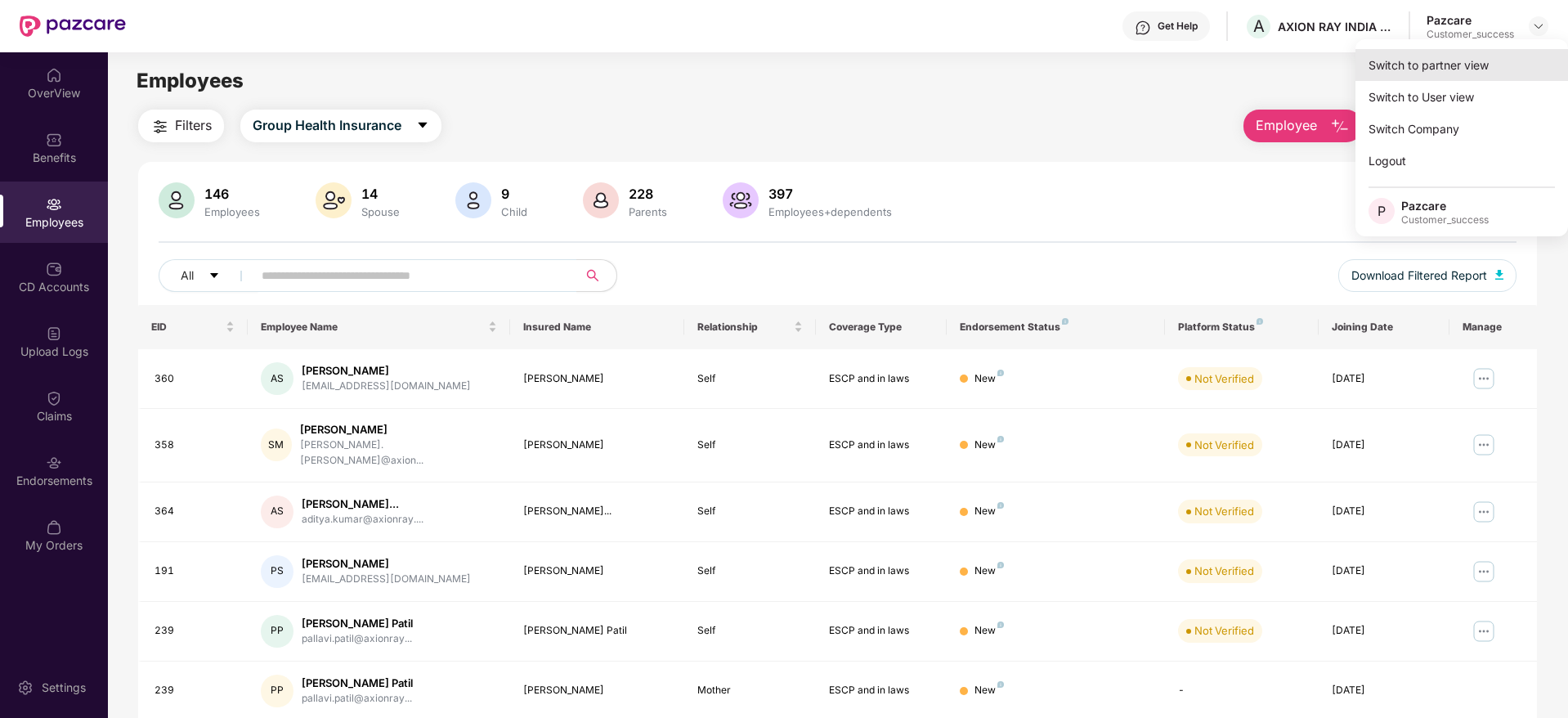
click at [1484, 59] on div "Switch to partner view" at bounding box center [1461, 65] width 213 height 32
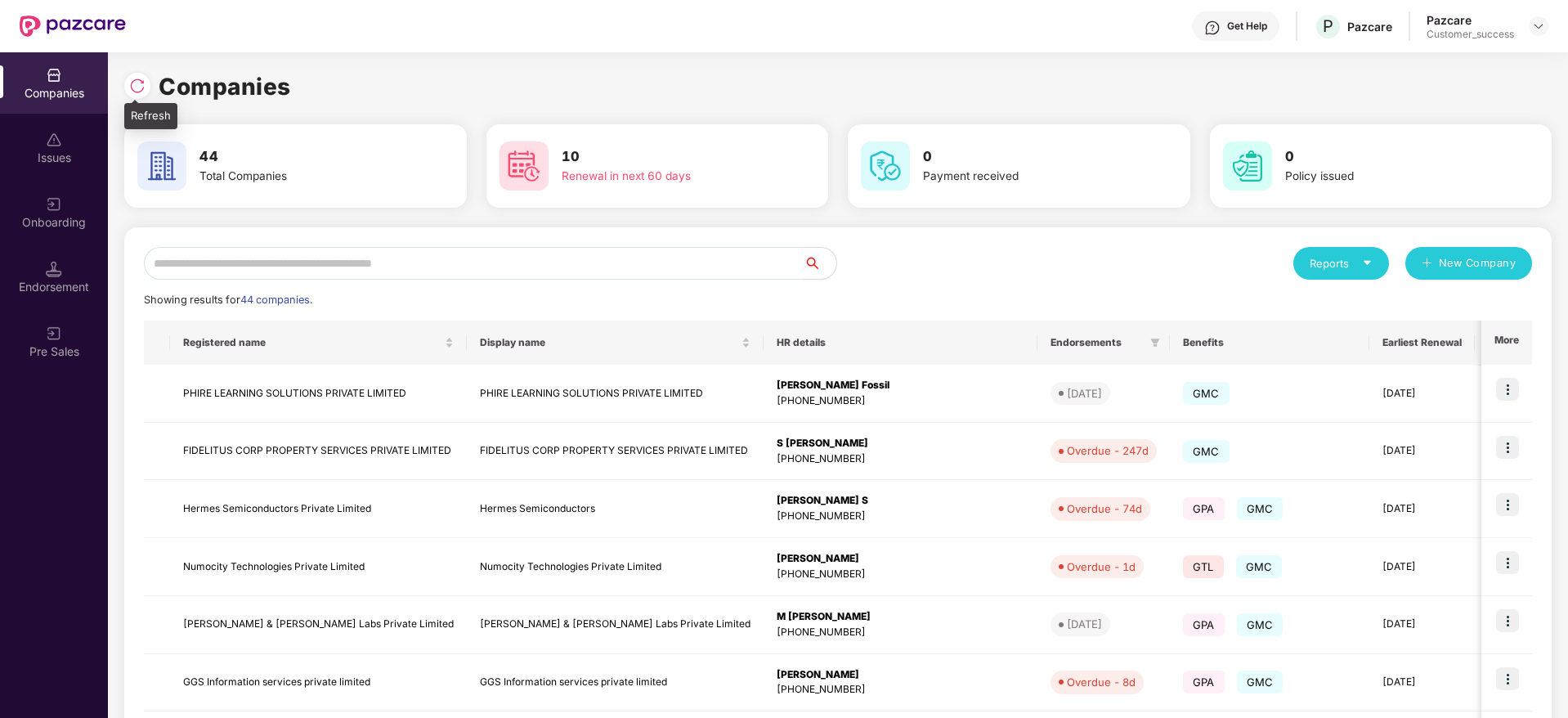
click at [136, 90] on img at bounding box center [137, 85] width 16 height 16
click at [502, 277] on input "text" at bounding box center [473, 263] width 660 height 33
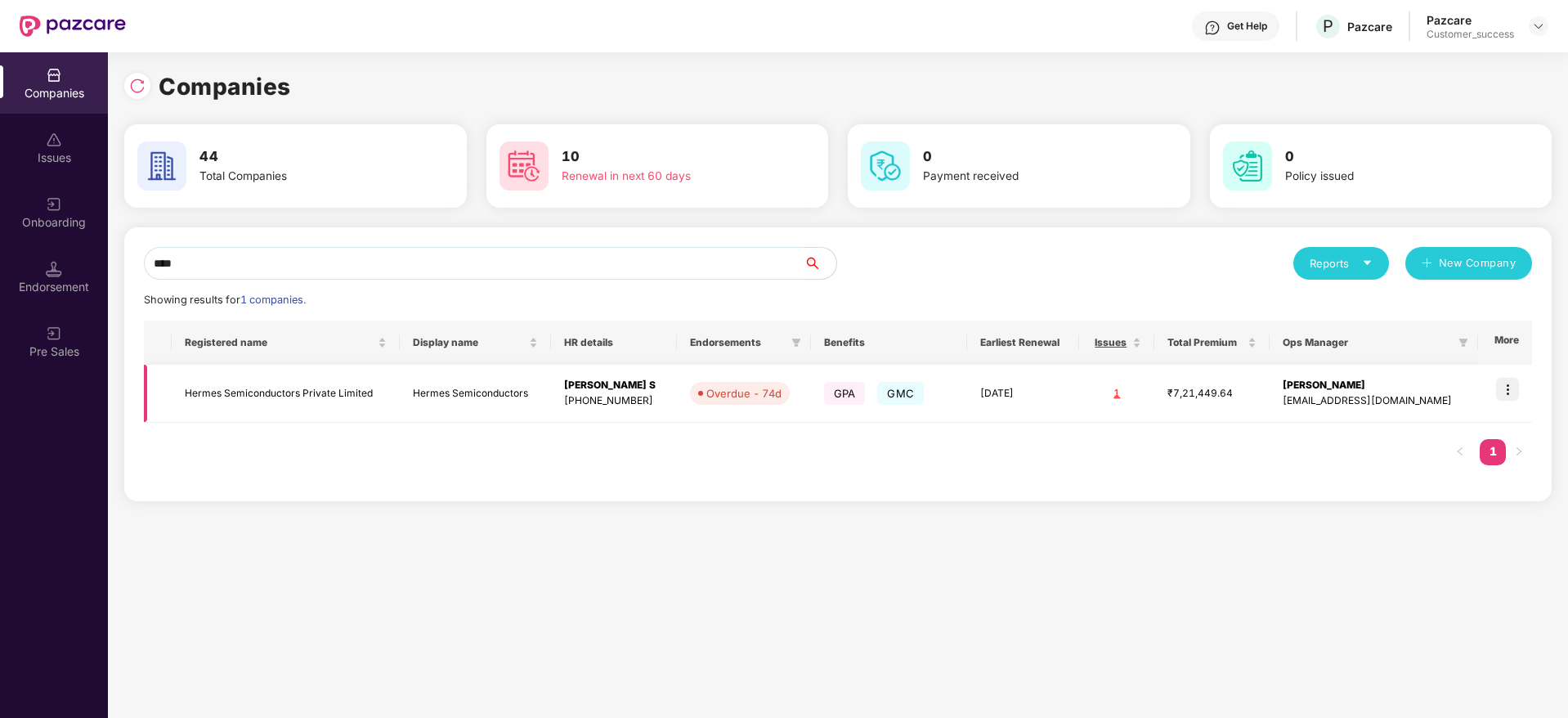
type input "****"
click at [1510, 386] on img at bounding box center [1508, 389] width 23 height 23
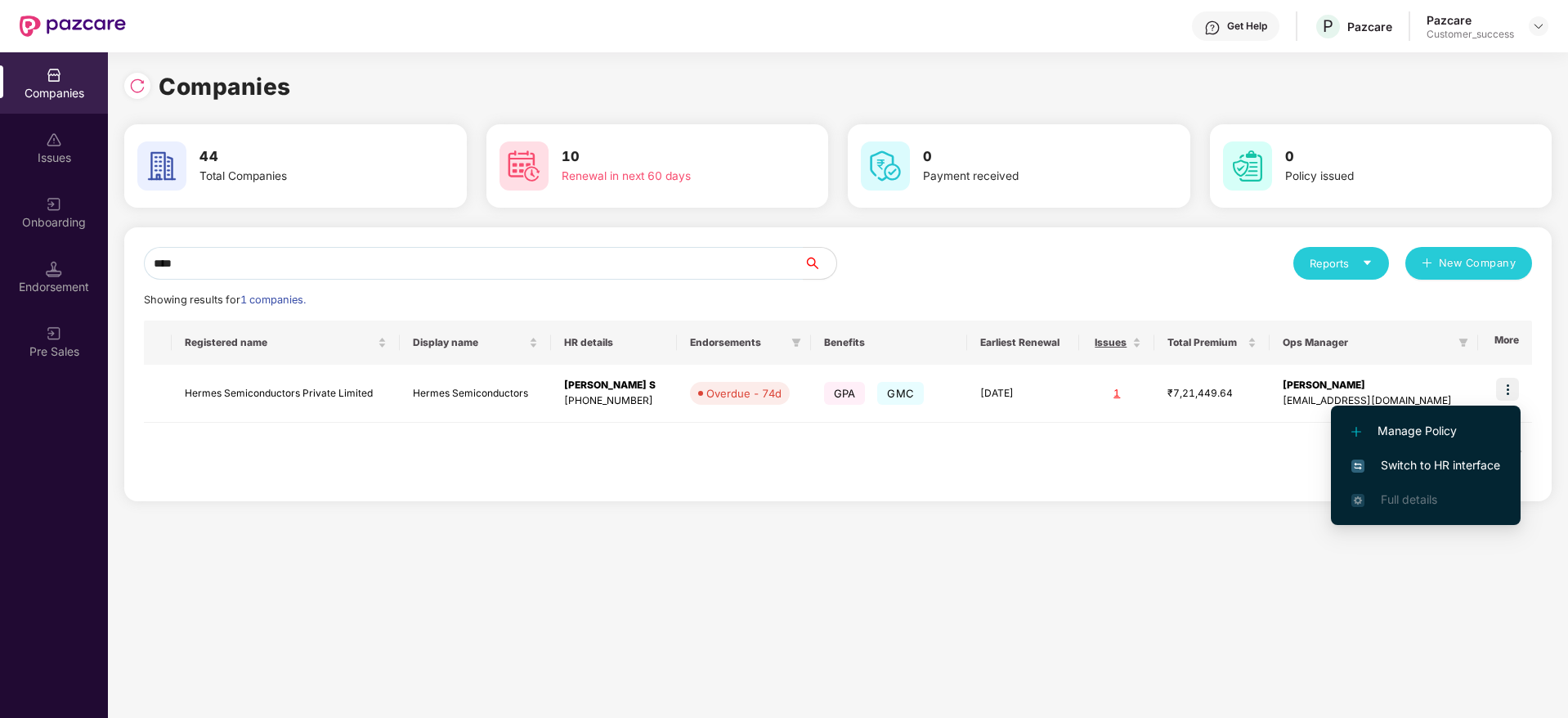
click at [1454, 464] on span "Switch to HR interface" at bounding box center [1426, 465] width 149 height 18
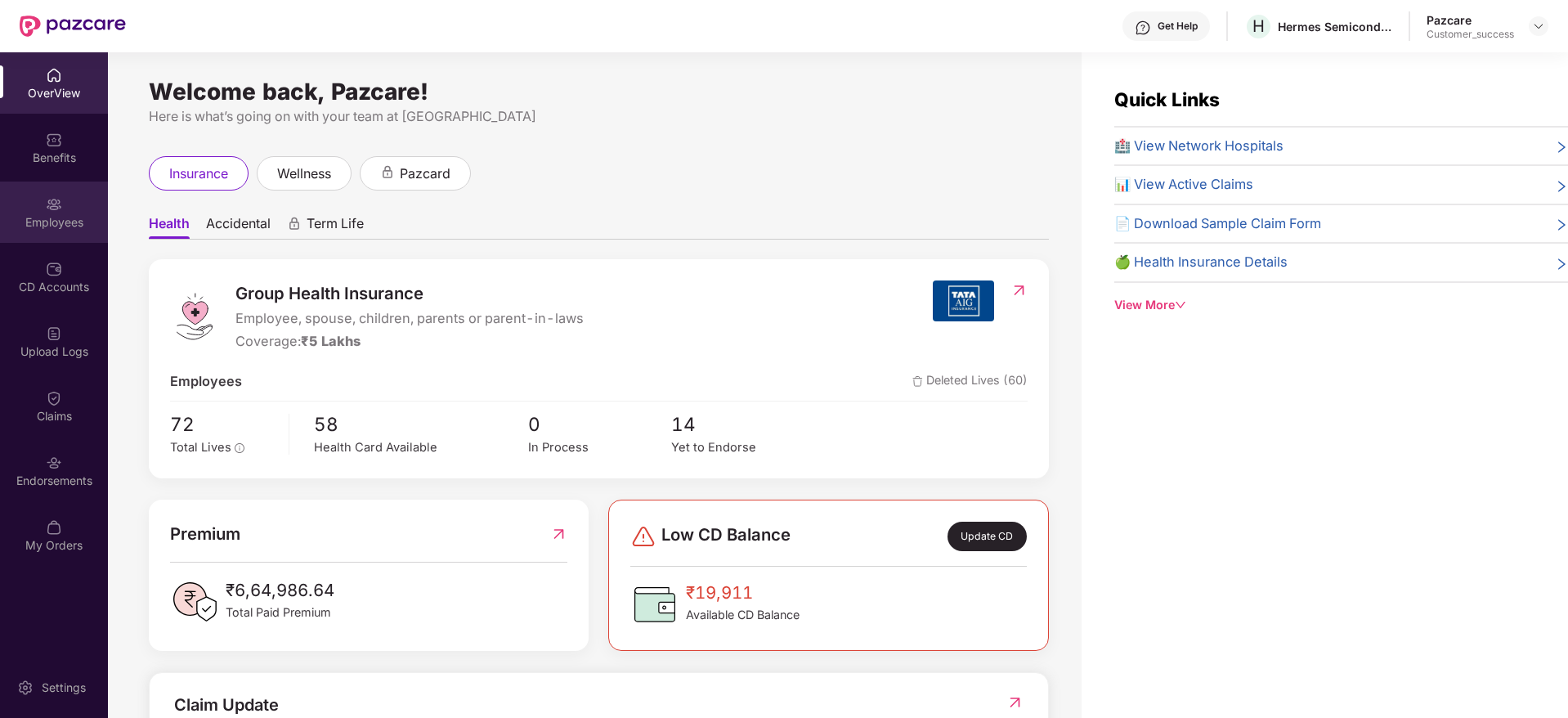
click at [69, 217] on div "Employees" at bounding box center [54, 222] width 108 height 16
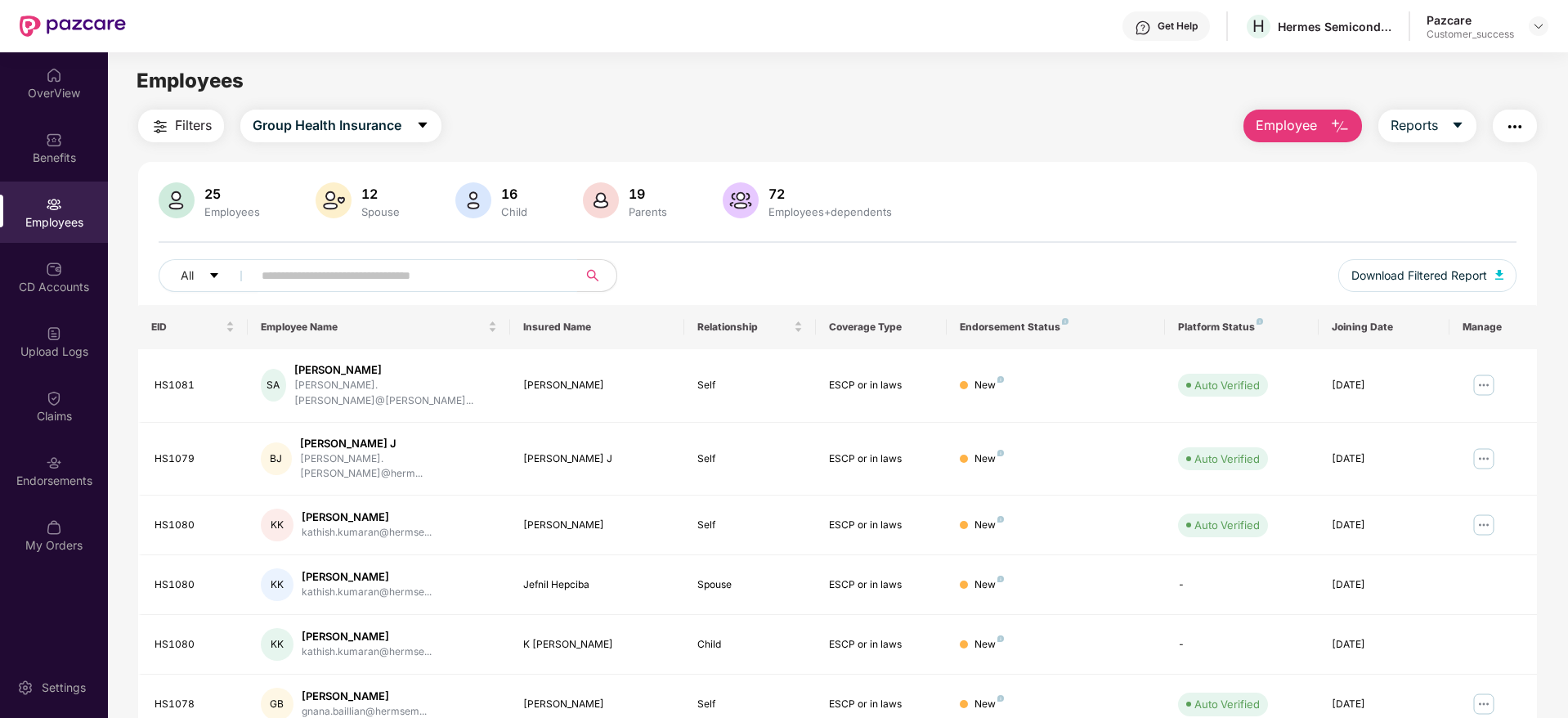
click at [349, 272] on input "text" at bounding box center [408, 276] width 294 height 25
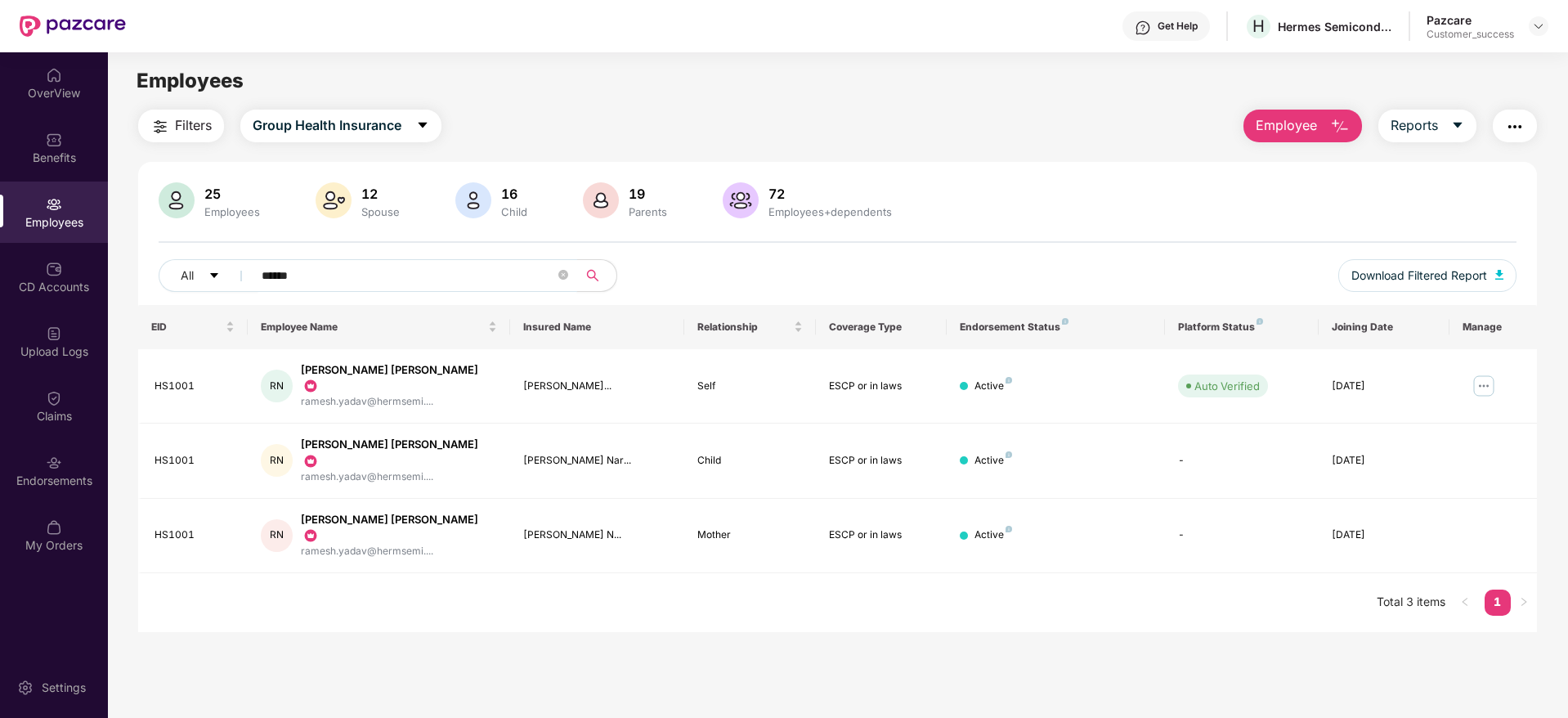
type input "******"
click at [580, 625] on main "Employees Filters Group Health Insurance Employee Reports 25 Employees 12 Spous…" at bounding box center [837, 411] width 1459 height 718
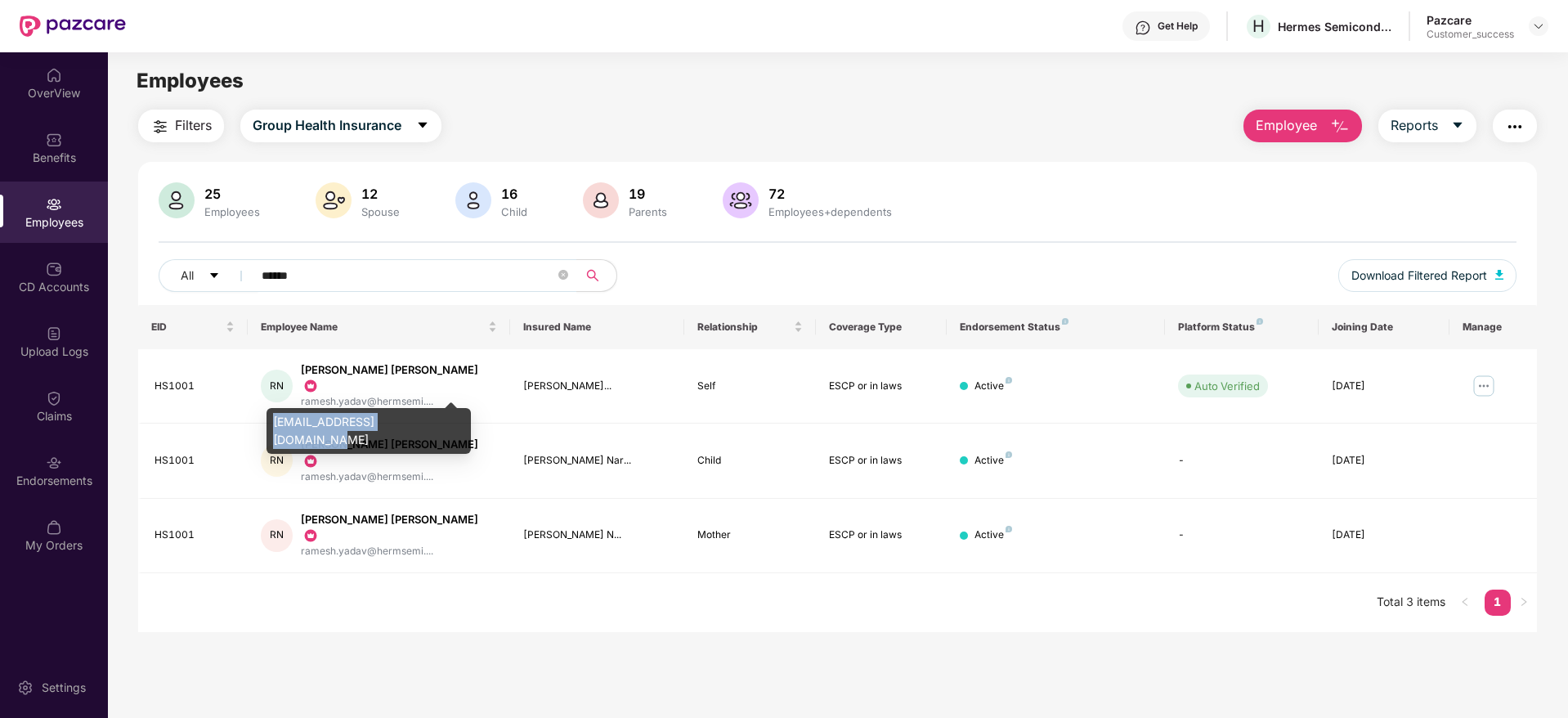
drag, startPoint x: 273, startPoint y: 419, endPoint x: 441, endPoint y: 425, distance: 168.1
click at [441, 425] on div "[EMAIL_ADDRESS][DOMAIN_NAME]" at bounding box center [368, 431] width 204 height 45
copy div "[EMAIL_ADDRESS][DOMAIN_NAME]"
